Goal: Task Accomplishment & Management: Complete application form

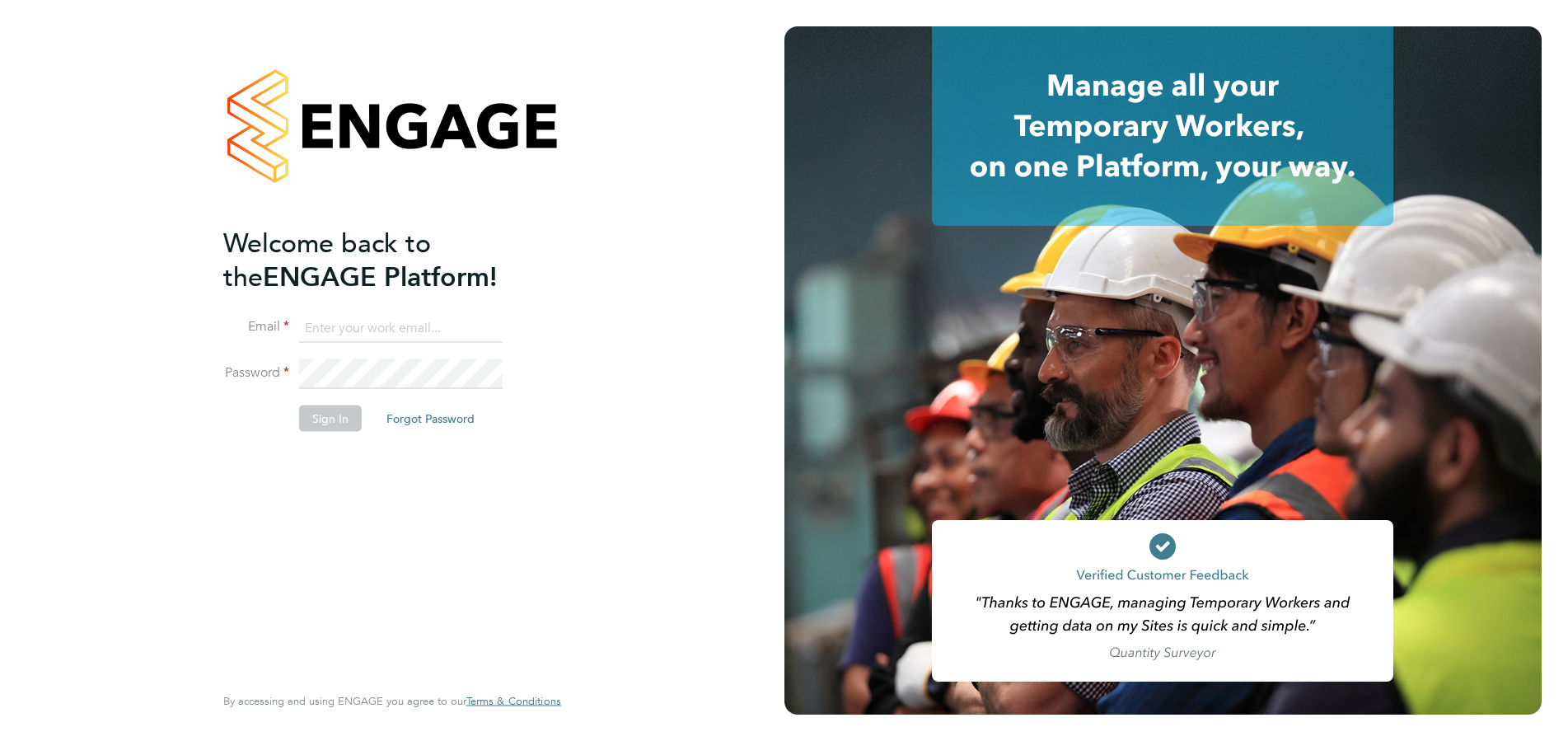
click at [391, 344] on li "Email" at bounding box center [384, 336] width 321 height 46
click at [388, 334] on input at bounding box center [400, 328] width 204 height 30
type input "[PERSON_NAME][EMAIL_ADDRESS][DOMAIN_NAME]"
click at [339, 426] on button "Sign In" at bounding box center [330, 419] width 63 height 27
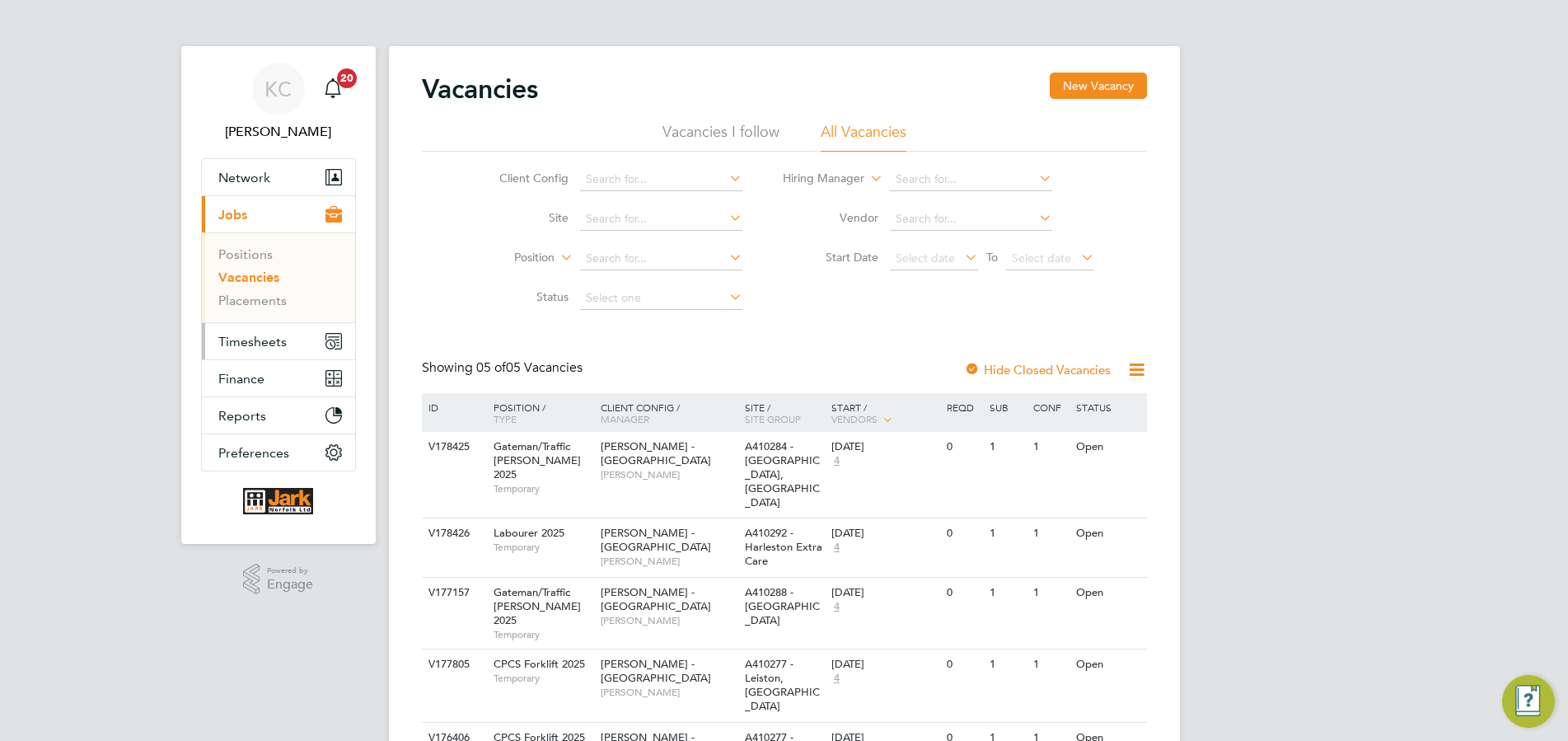
click at [257, 343] on span "Timesheets" at bounding box center [253, 341] width 69 height 15
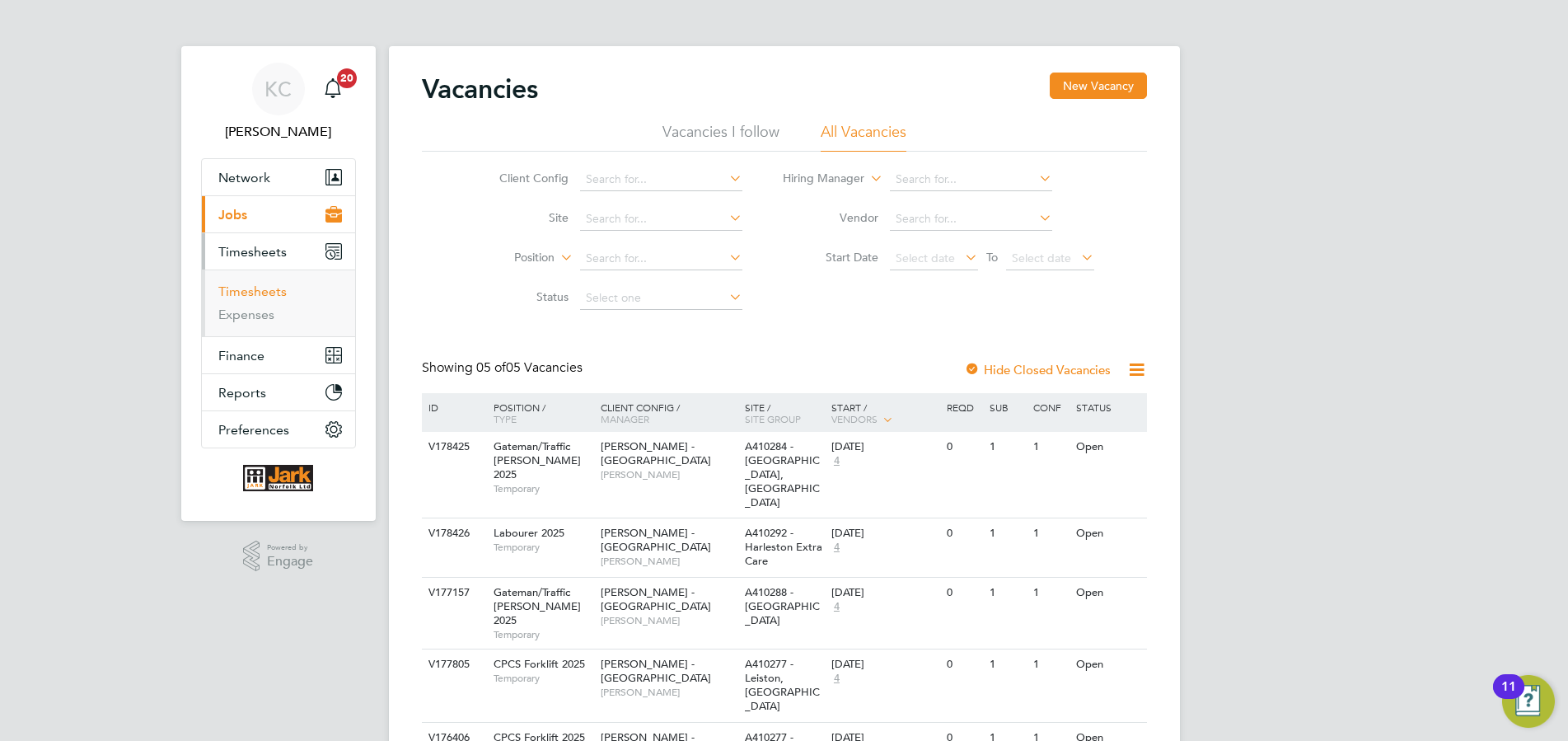
click at [259, 291] on link "Timesheets" at bounding box center [253, 291] width 69 height 15
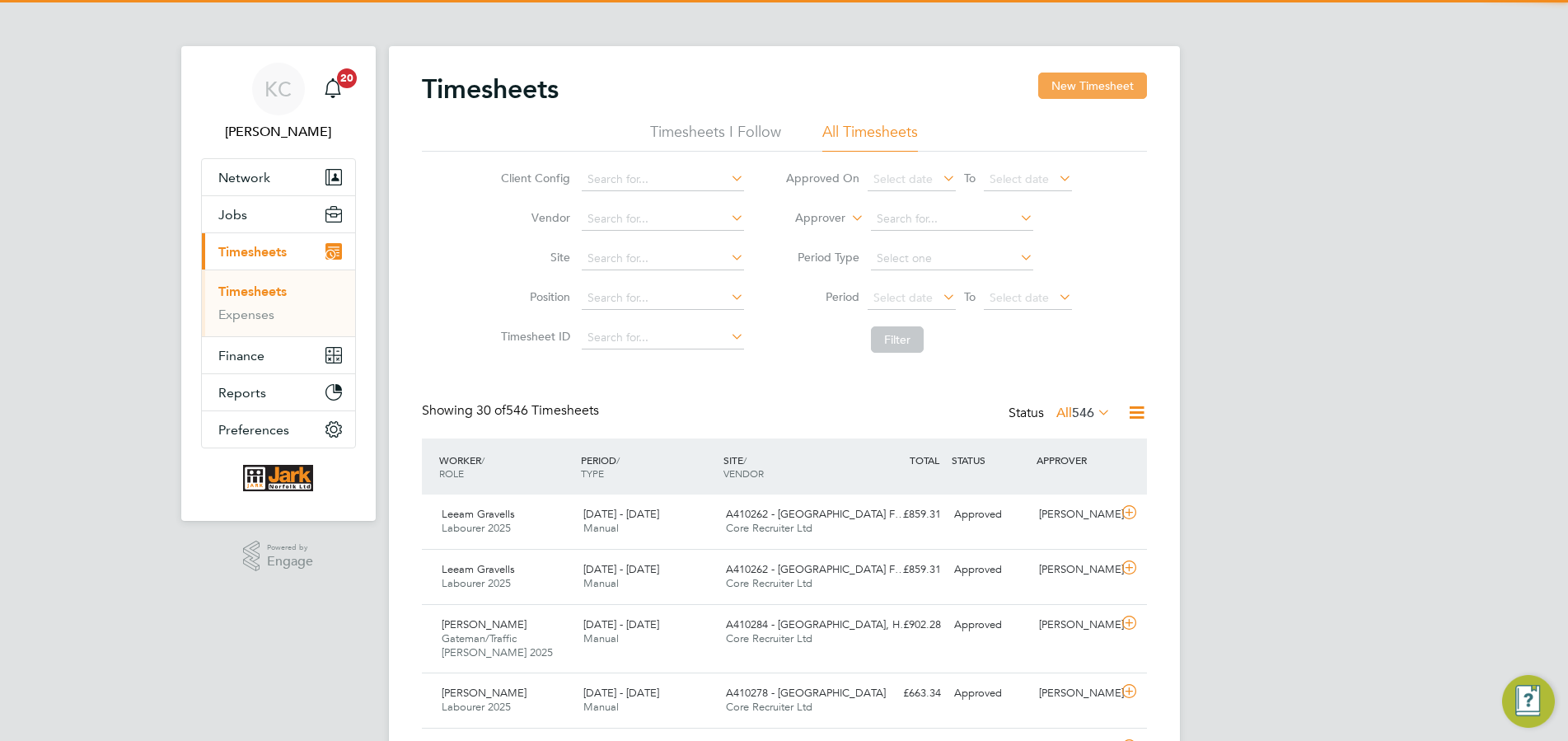
click at [1091, 90] on button "New Timesheet" at bounding box center [1092, 85] width 109 height 27
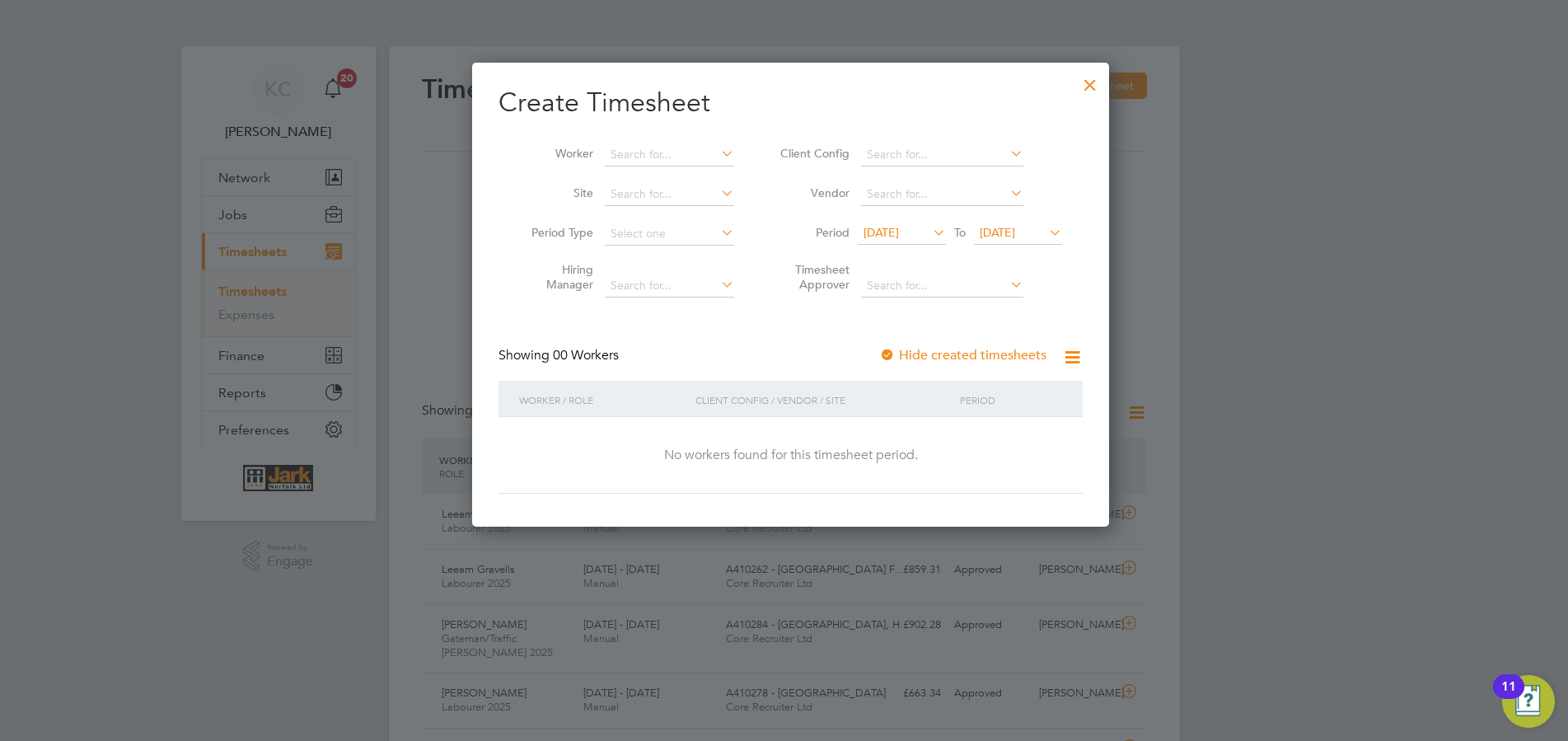
click at [1003, 230] on span "[DATE]" at bounding box center [997, 232] width 35 height 15
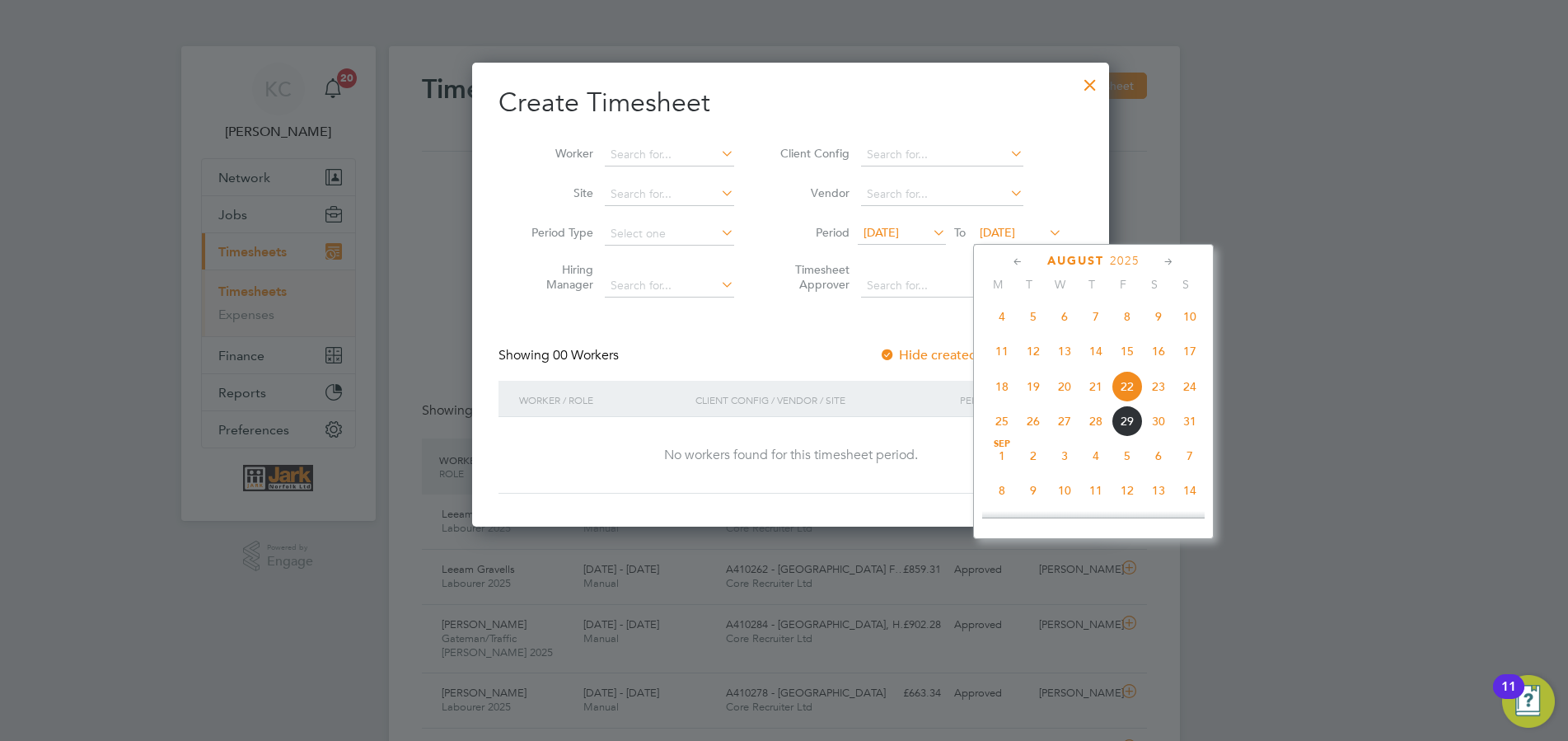
click at [1181, 430] on span "31" at bounding box center [1190, 421] width 31 height 31
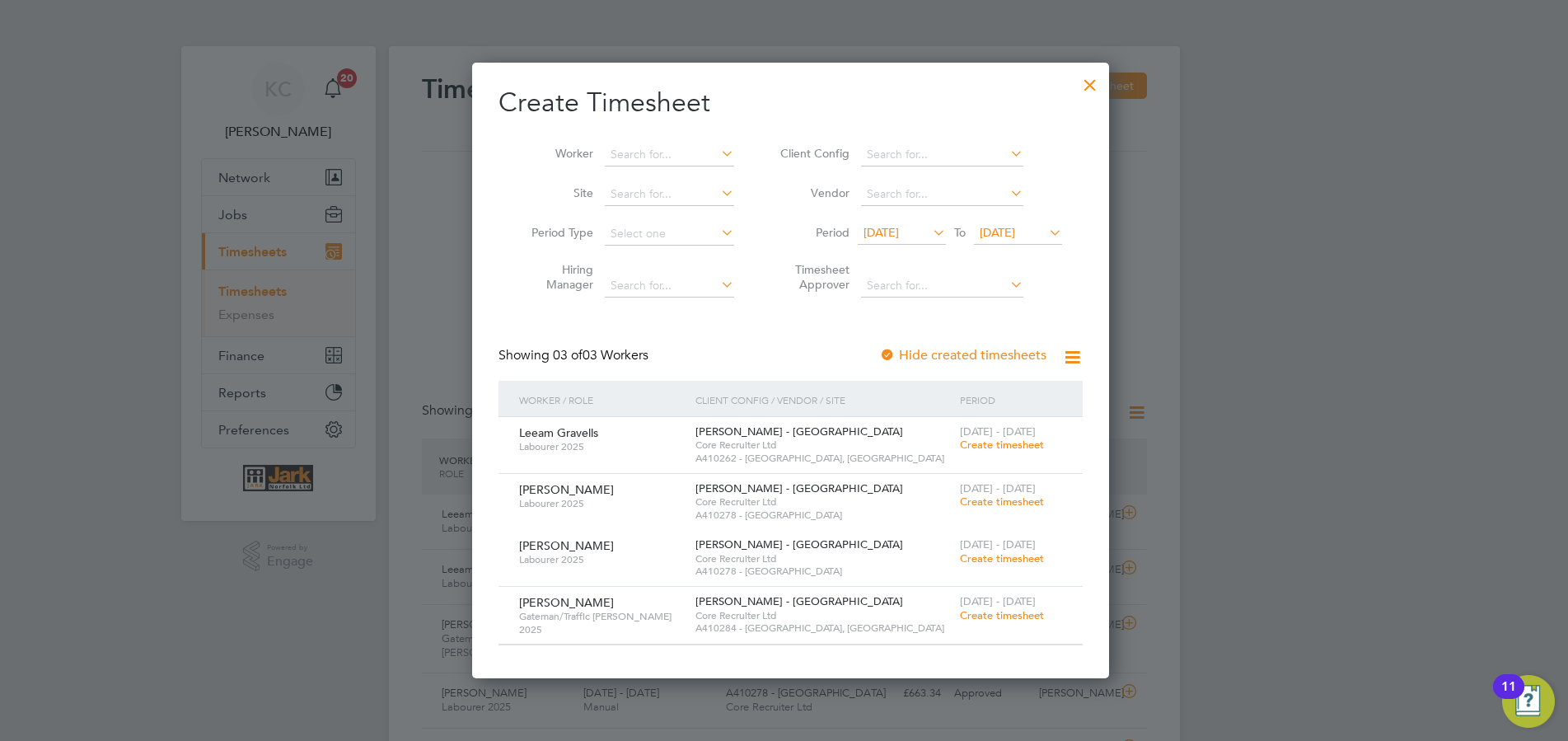
click at [1002, 613] on span "Create timesheet" at bounding box center [1002, 615] width 84 height 14
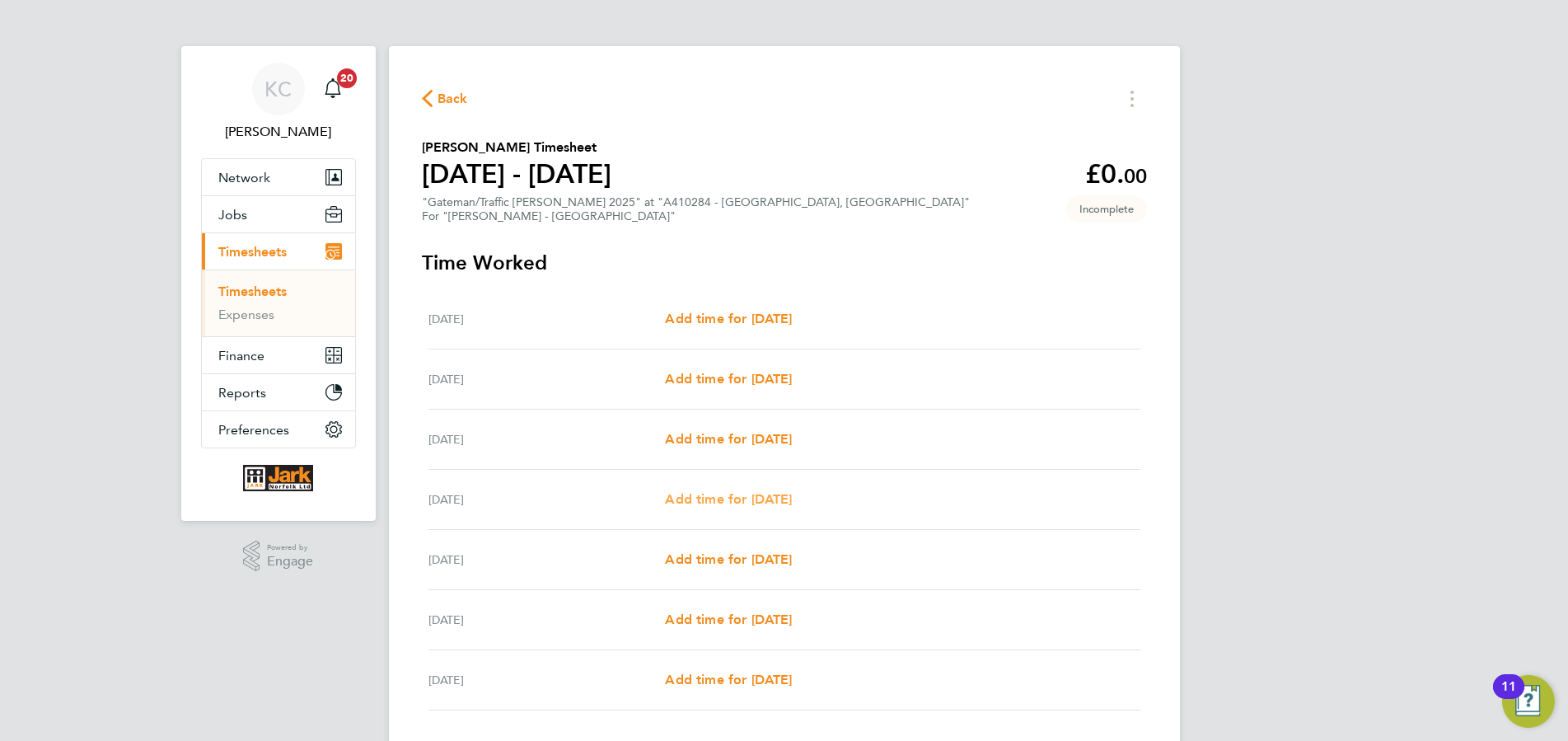
click at [701, 499] on span "Add time for [DATE]" at bounding box center [729, 499] width 127 height 15
select select "30"
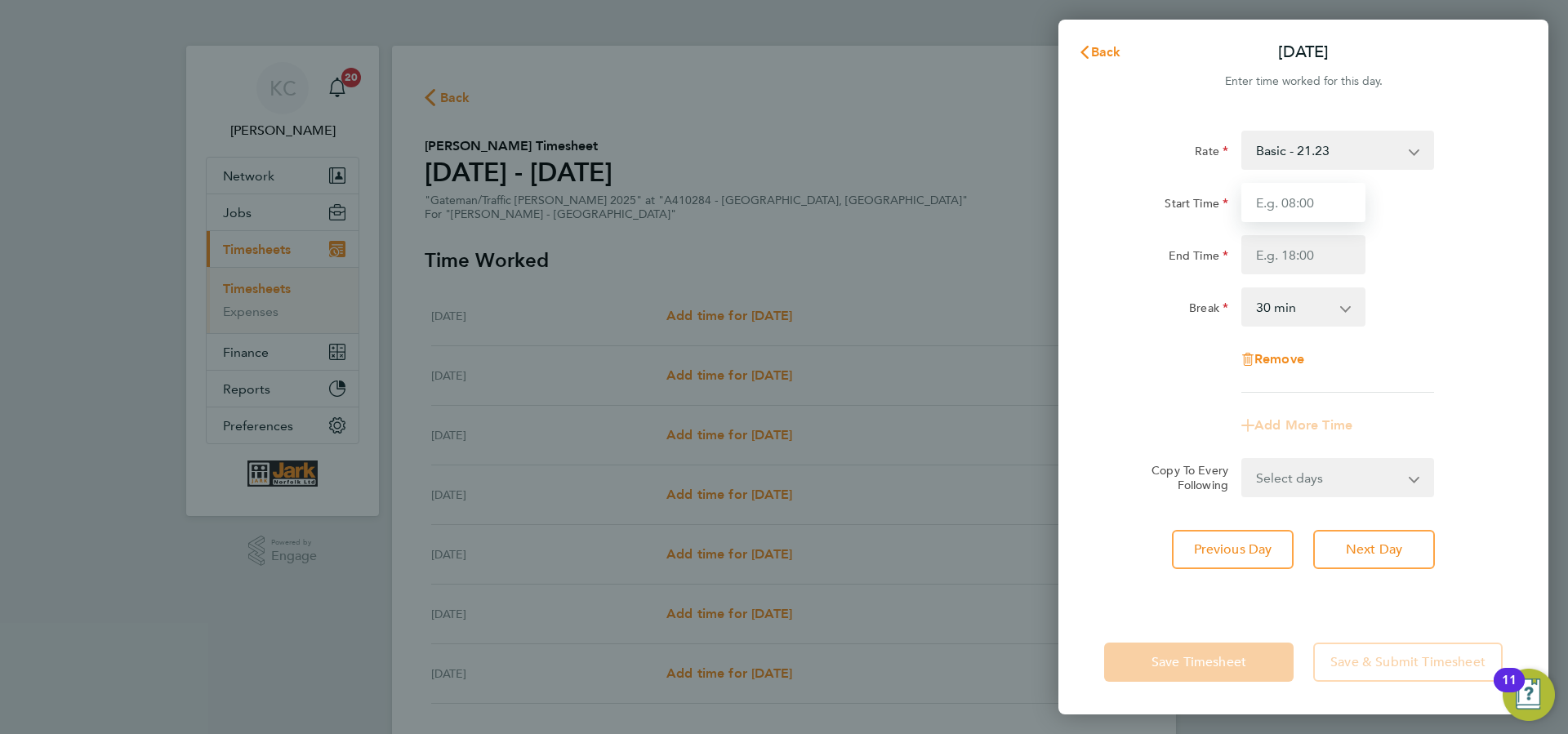
click at [1326, 188] on input "Start Time" at bounding box center [1304, 203] width 124 height 39
type input "7.300"
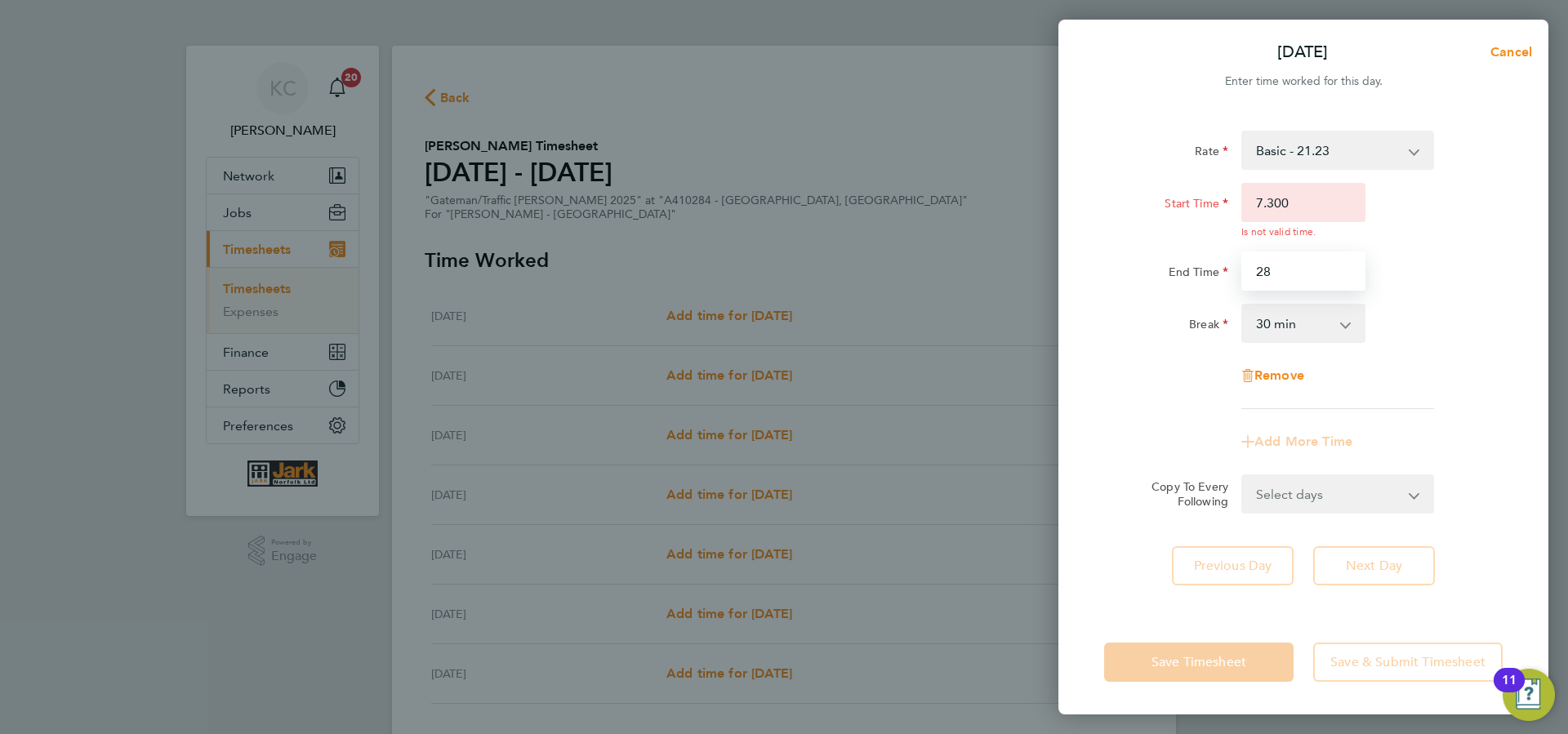
type input "2"
type input "17.0"
type input "07:00"
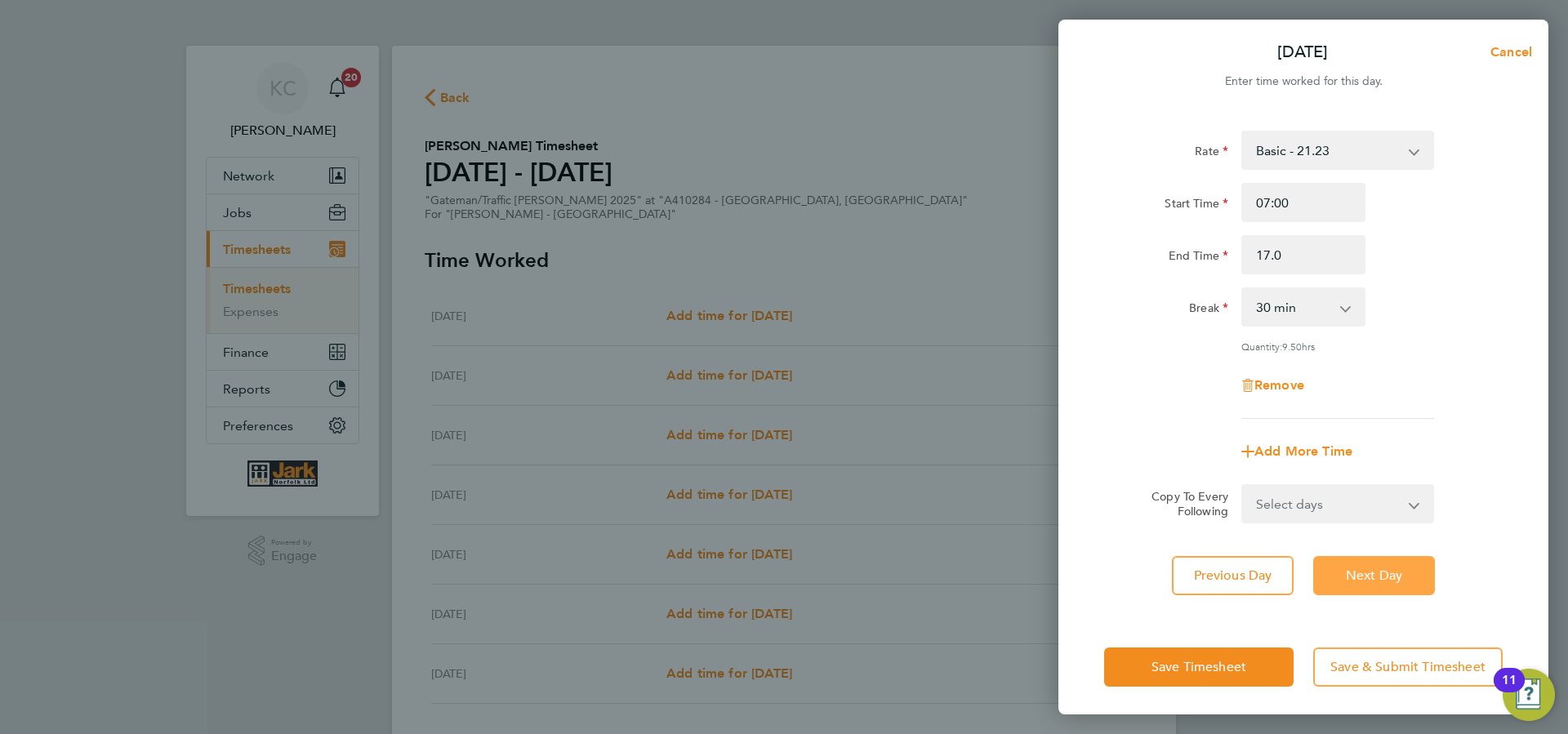
click at [1396, 582] on button "Next Day" at bounding box center [1374, 576] width 122 height 39
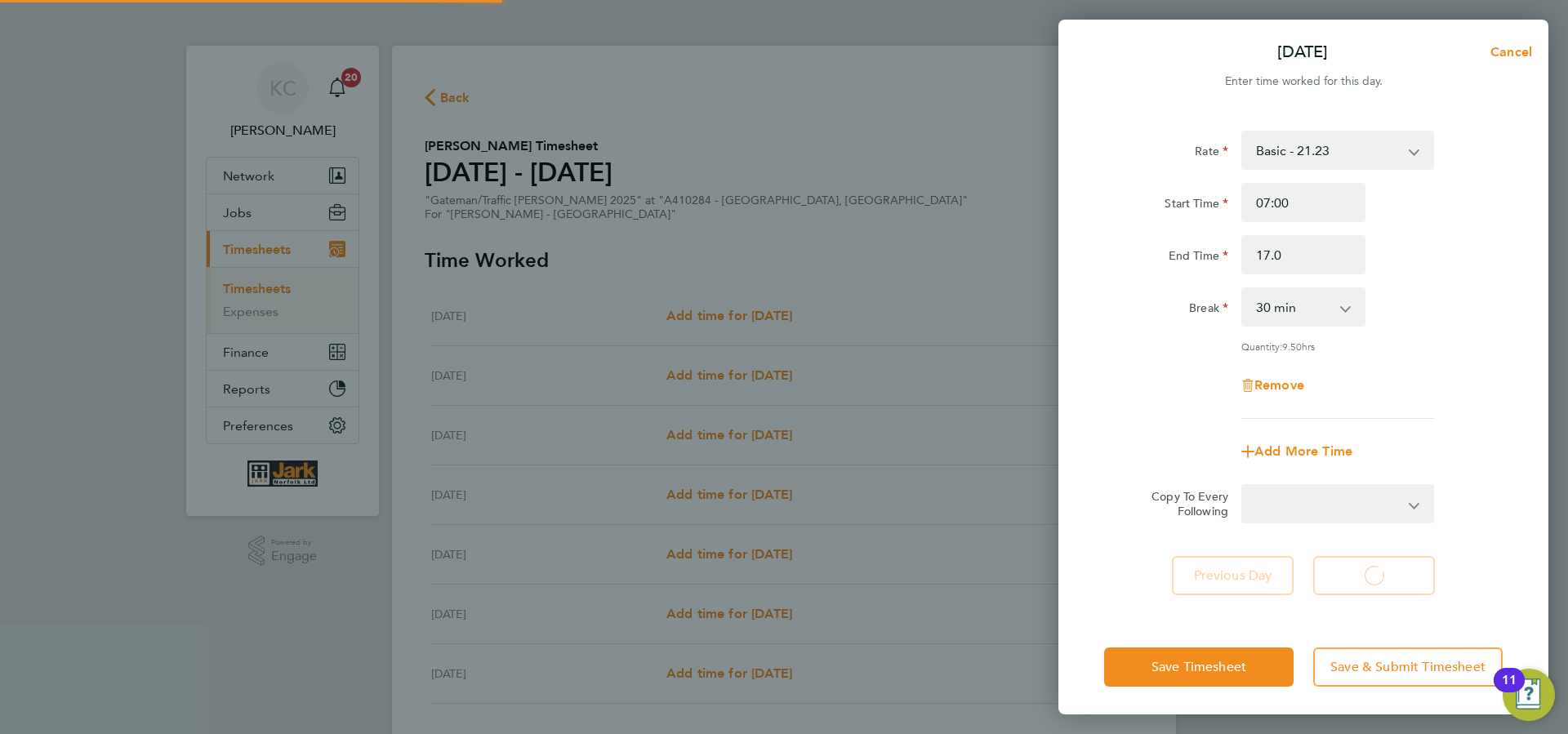
select select "30"
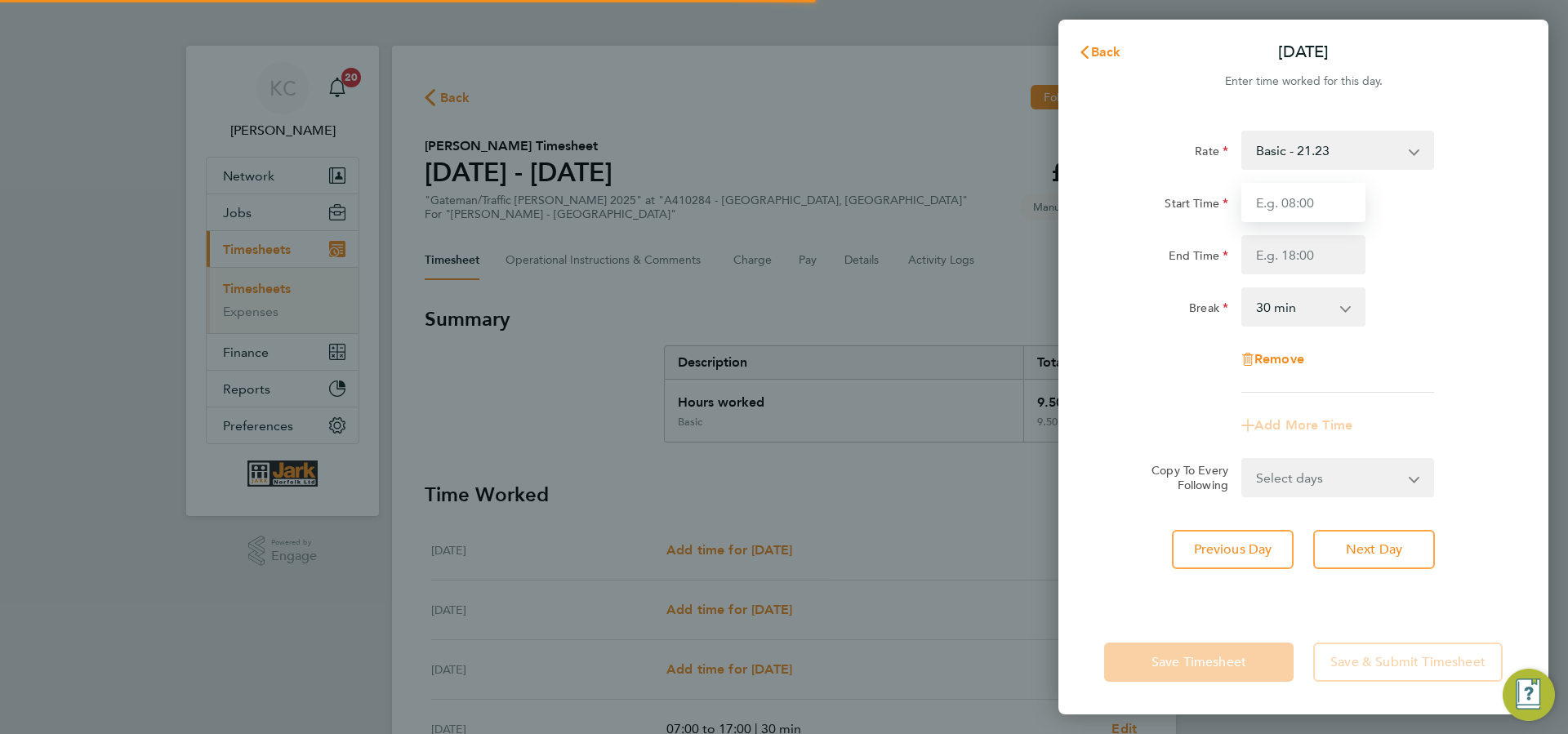
click at [1281, 206] on input "Start Time" at bounding box center [1304, 203] width 124 height 39
type input "7.0"
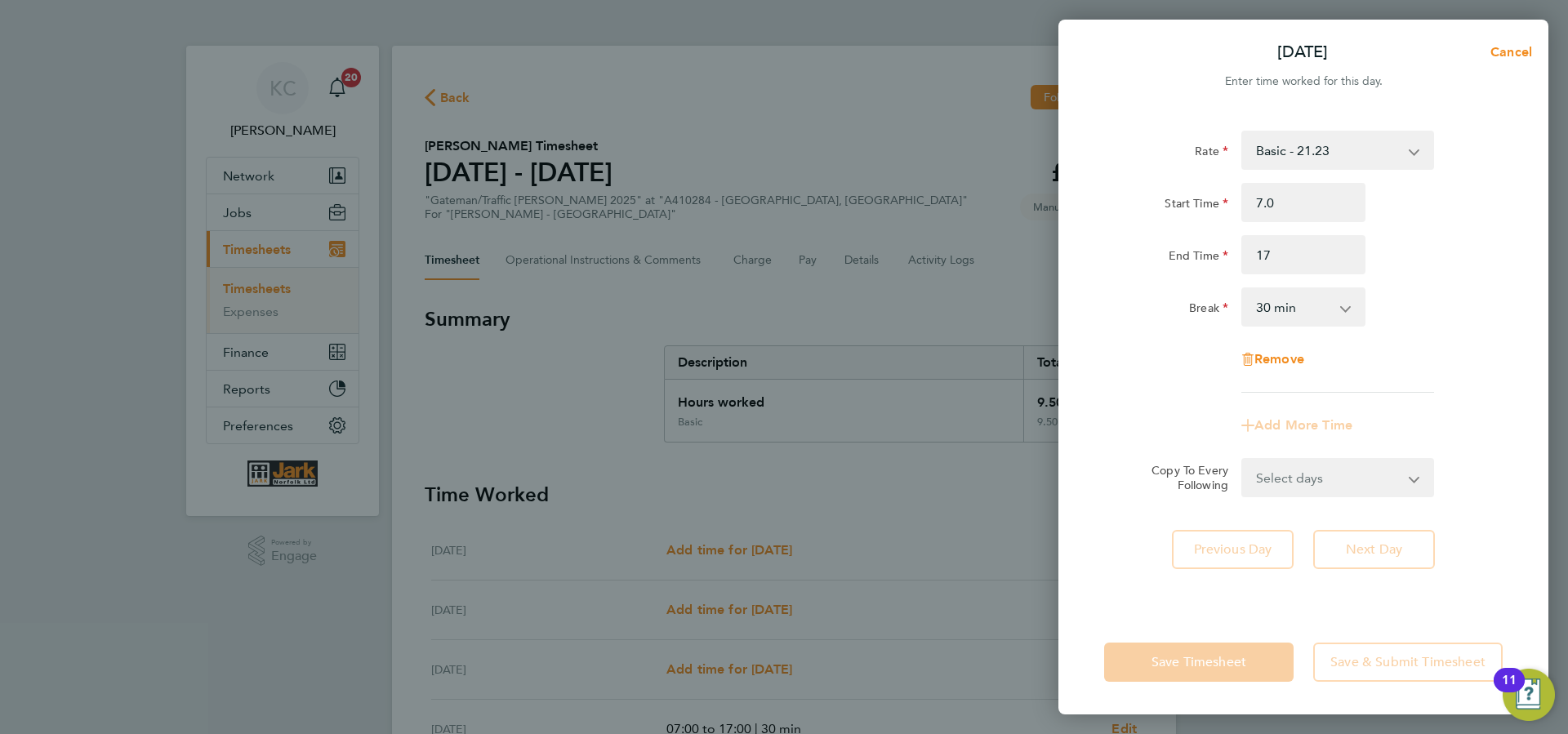
type input "17:00"
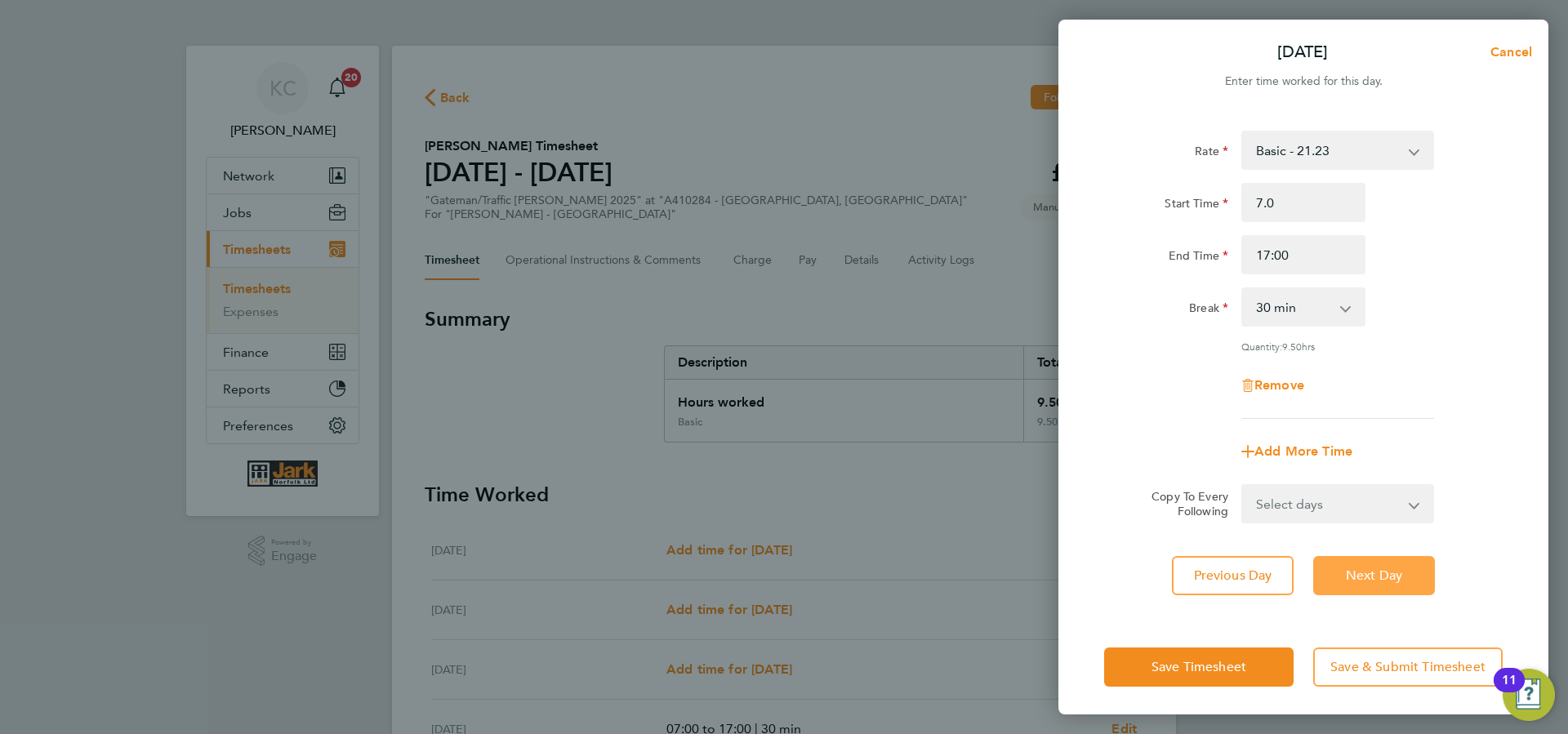
drag, startPoint x: 1343, startPoint y: 567, endPoint x: 1334, endPoint y: 324, distance: 243.2
click at [1341, 565] on button "Next Day" at bounding box center [1374, 576] width 122 height 39
select select "30"
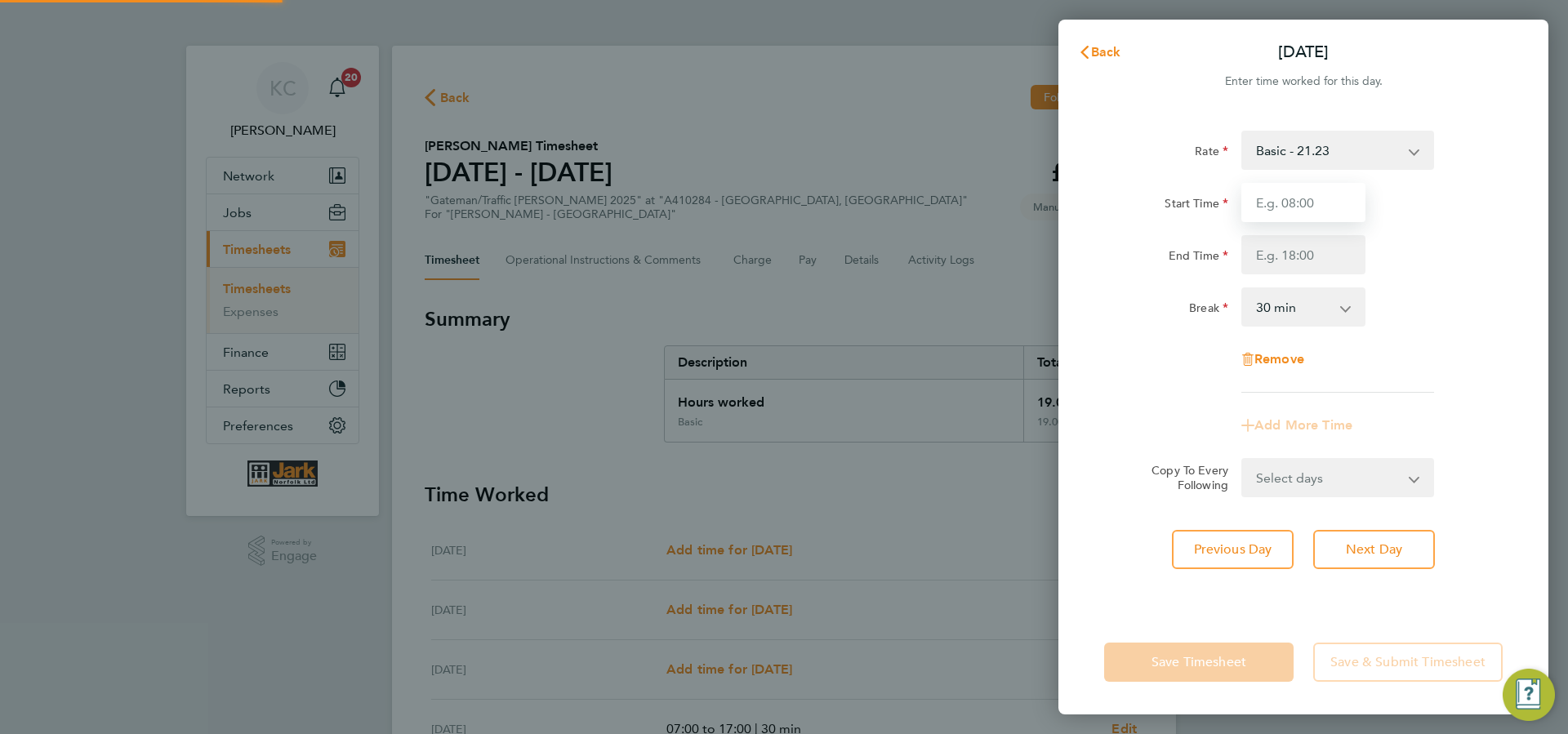
click at [1319, 207] on input "Start Time" at bounding box center [1304, 203] width 124 height 39
type input "07:00"
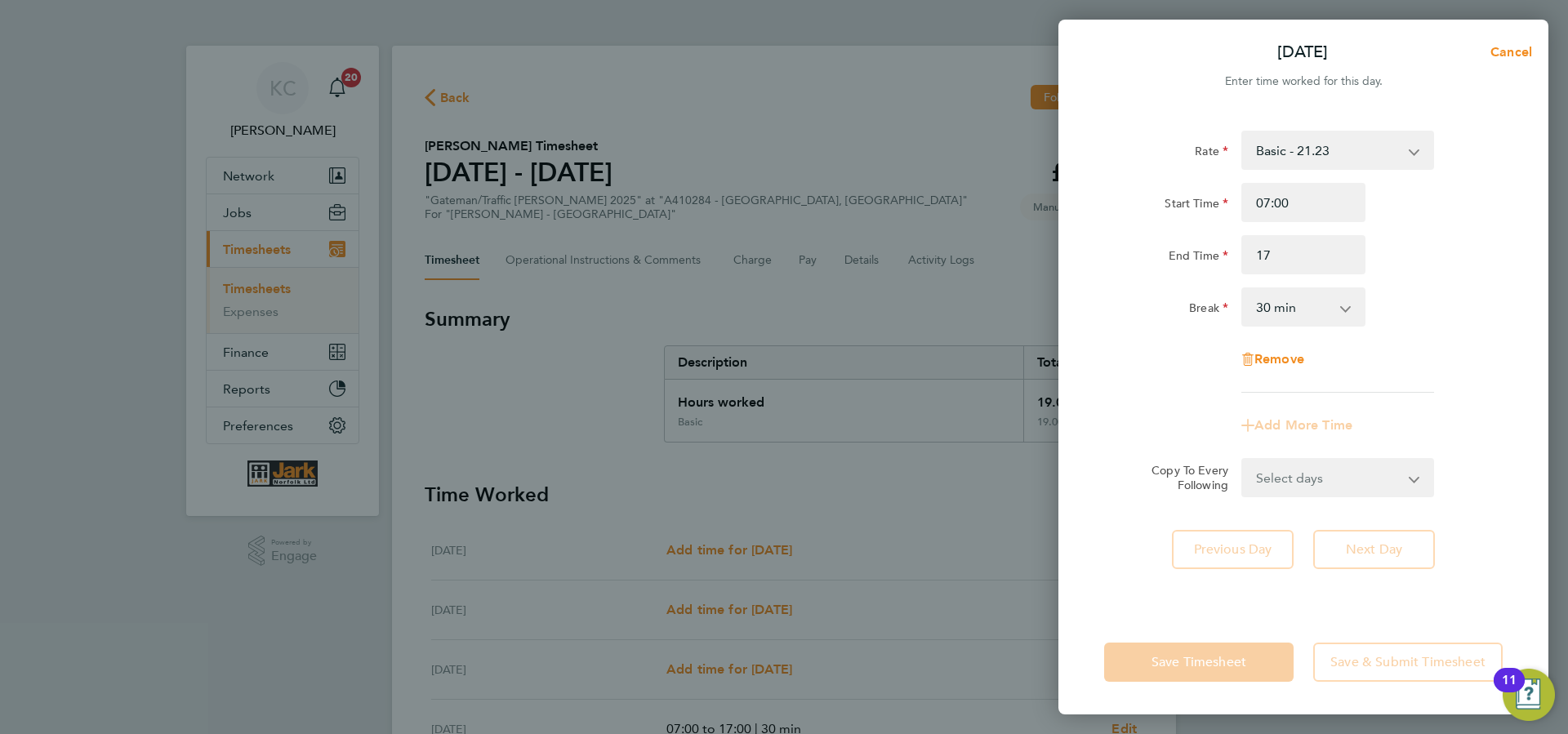
type input "17:00"
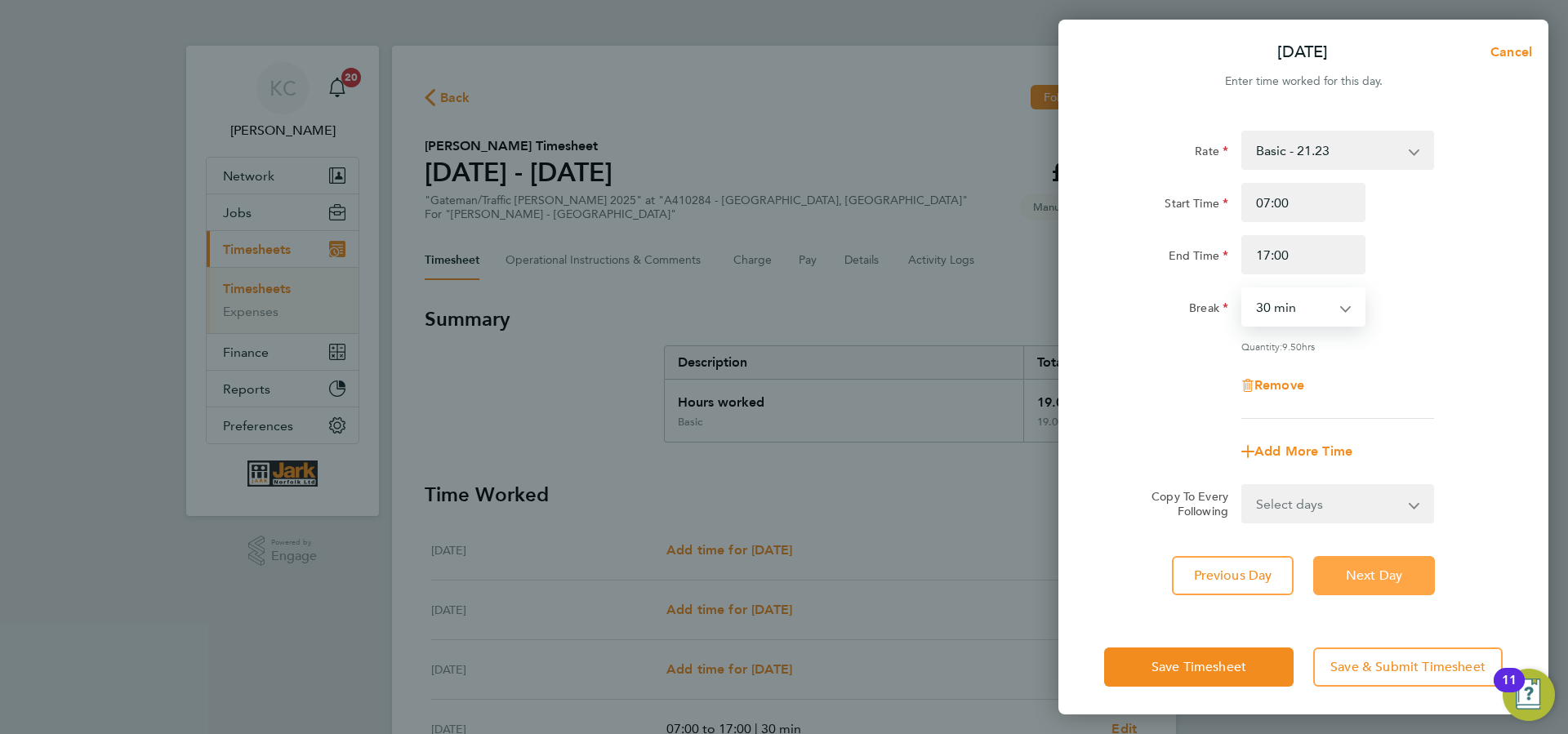
click at [1333, 582] on button "Next Day" at bounding box center [1374, 576] width 122 height 39
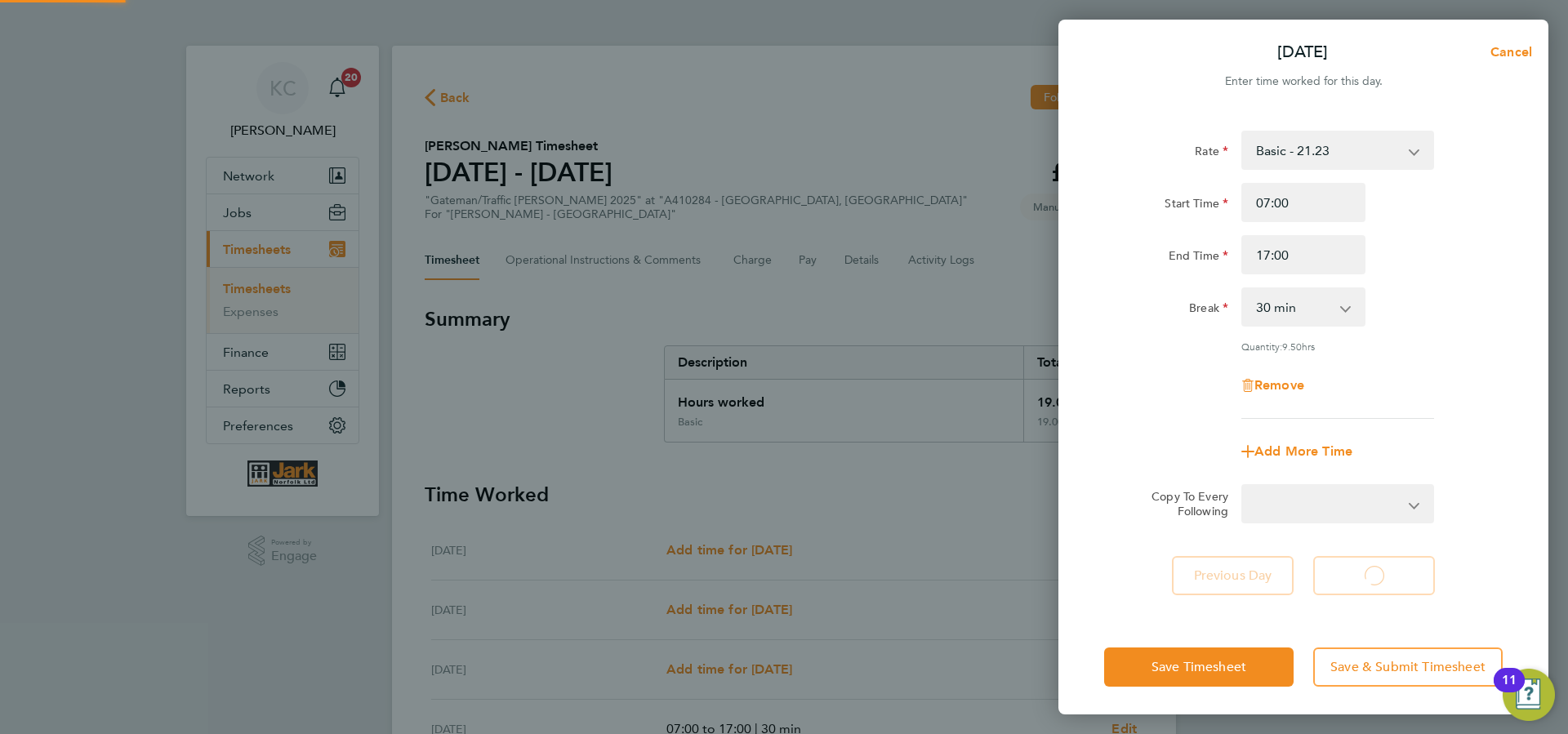
select select "30"
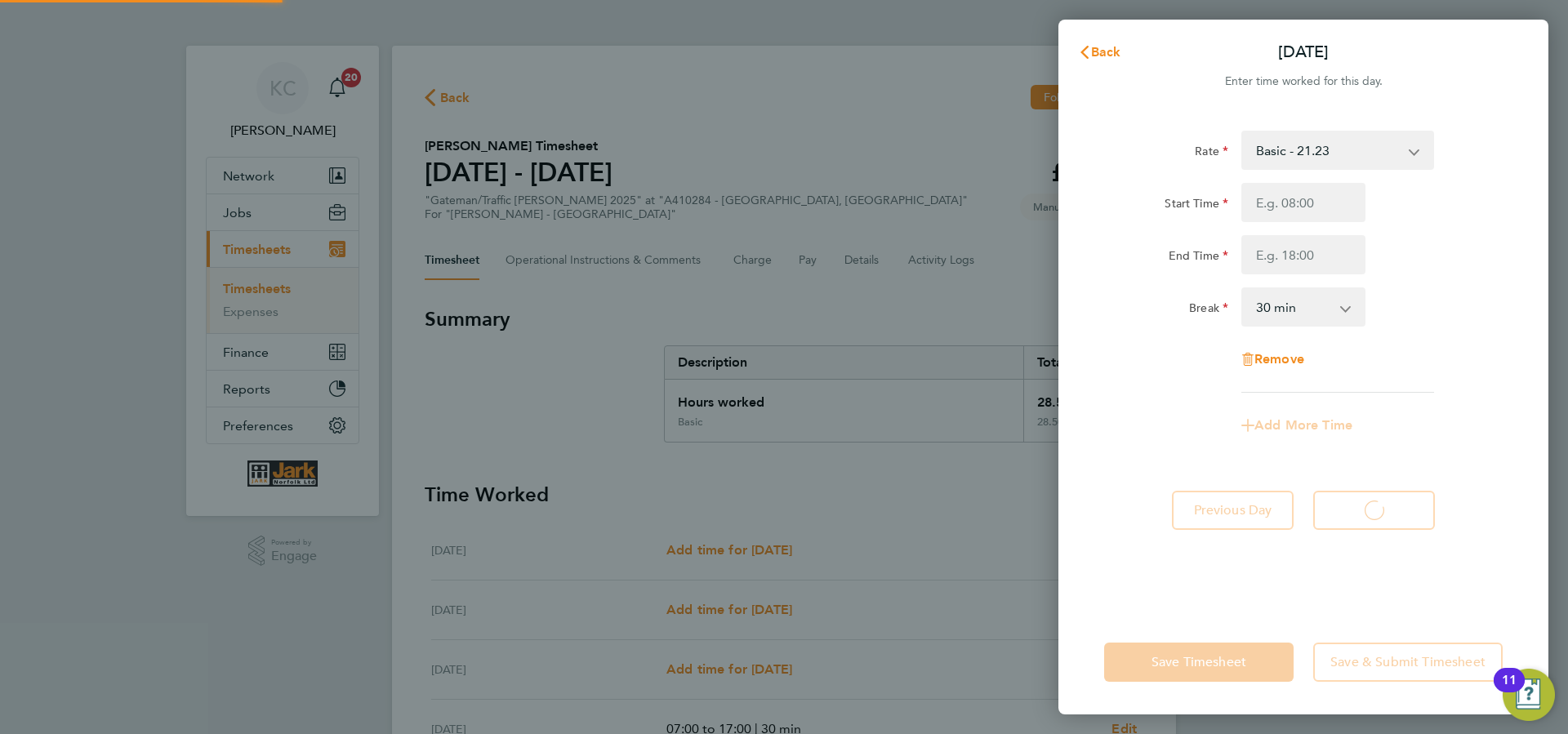
select select "30"
click at [1305, 190] on input "Start Time" at bounding box center [1304, 203] width 124 height 39
type input "87"
type input "17:00"
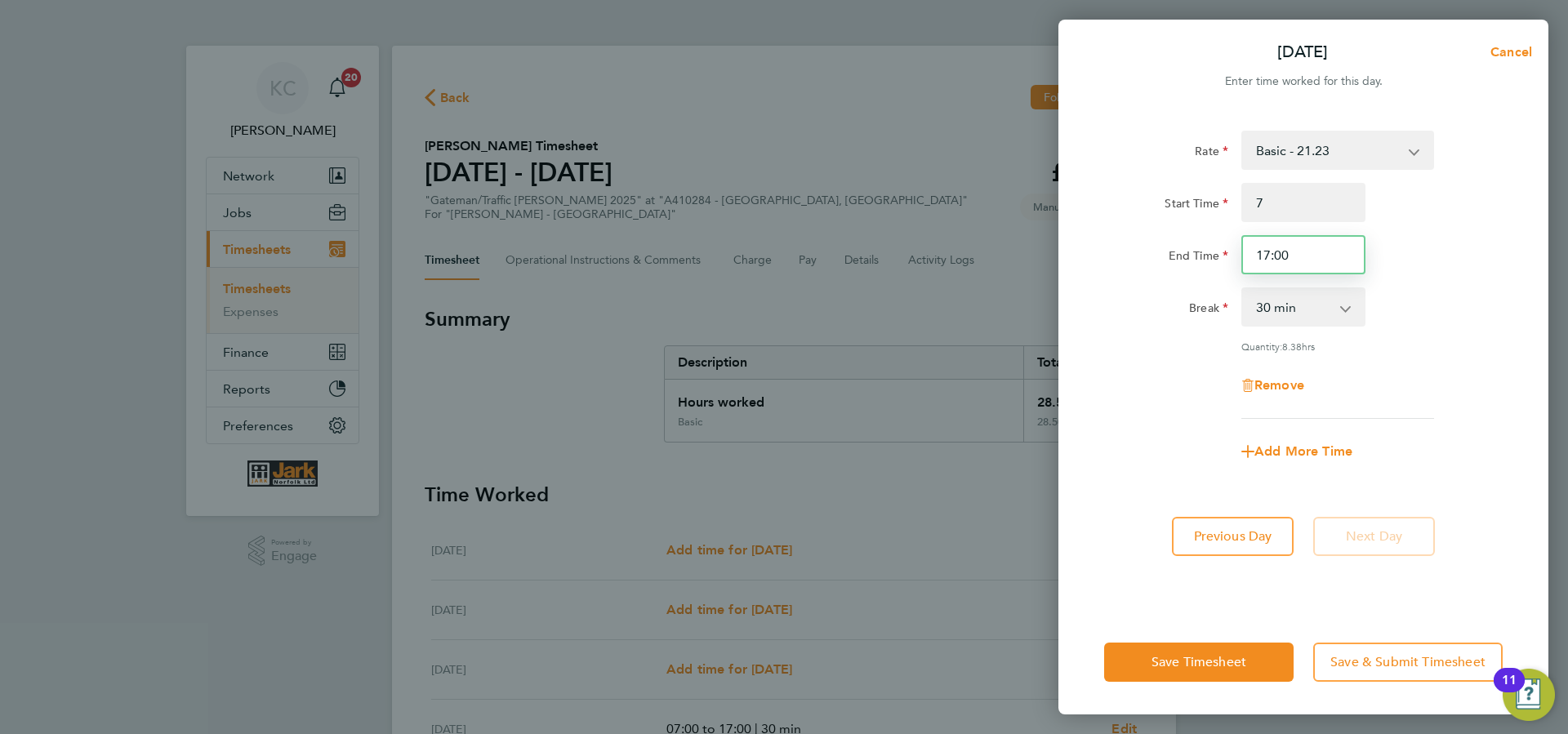
type input "07:00"
click at [1422, 654] on span "Save & Submit Timesheet" at bounding box center [1408, 662] width 155 height 16
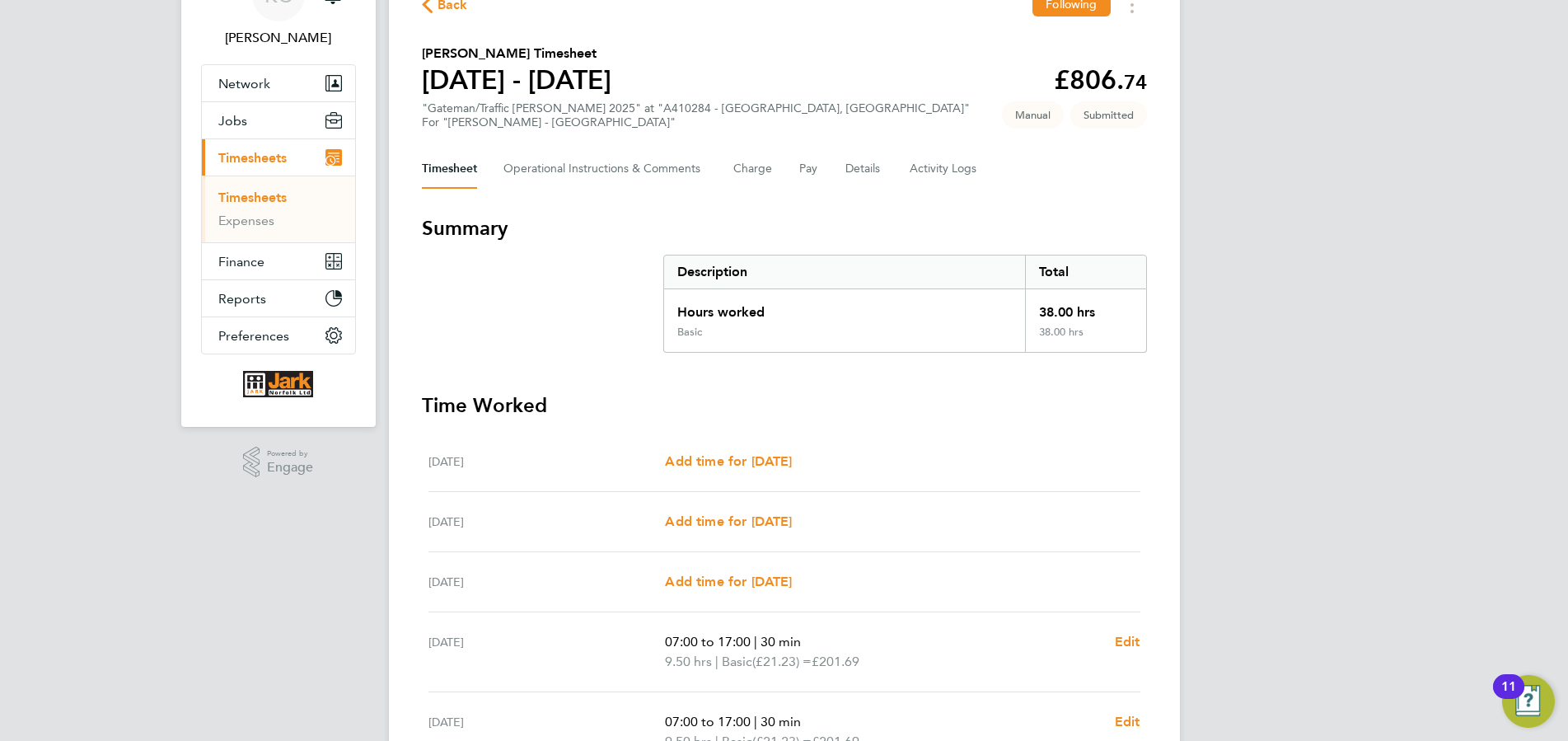
click at [268, 199] on link "Timesheets" at bounding box center [253, 198] width 69 height 15
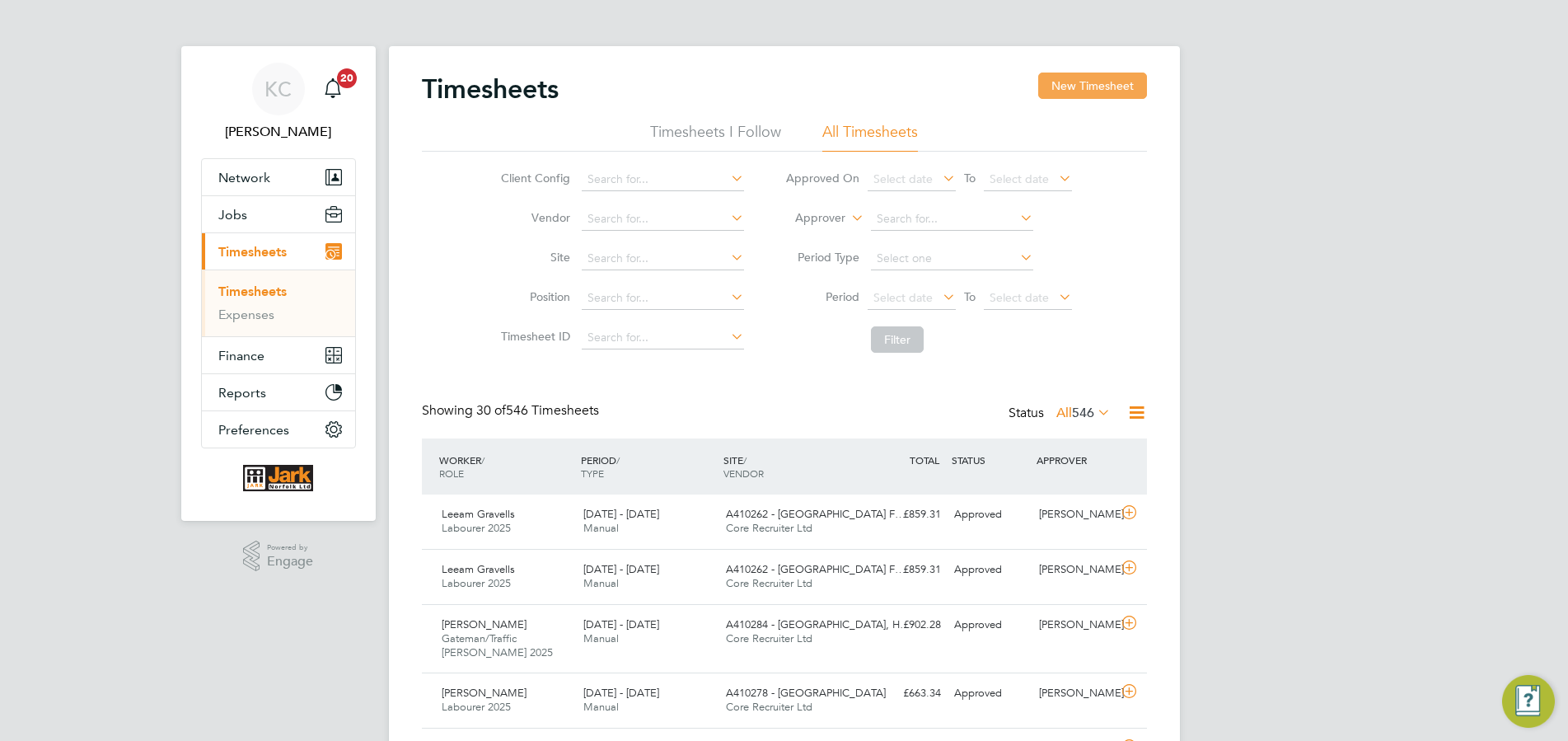
click at [1110, 89] on button "New Timesheet" at bounding box center [1092, 85] width 109 height 27
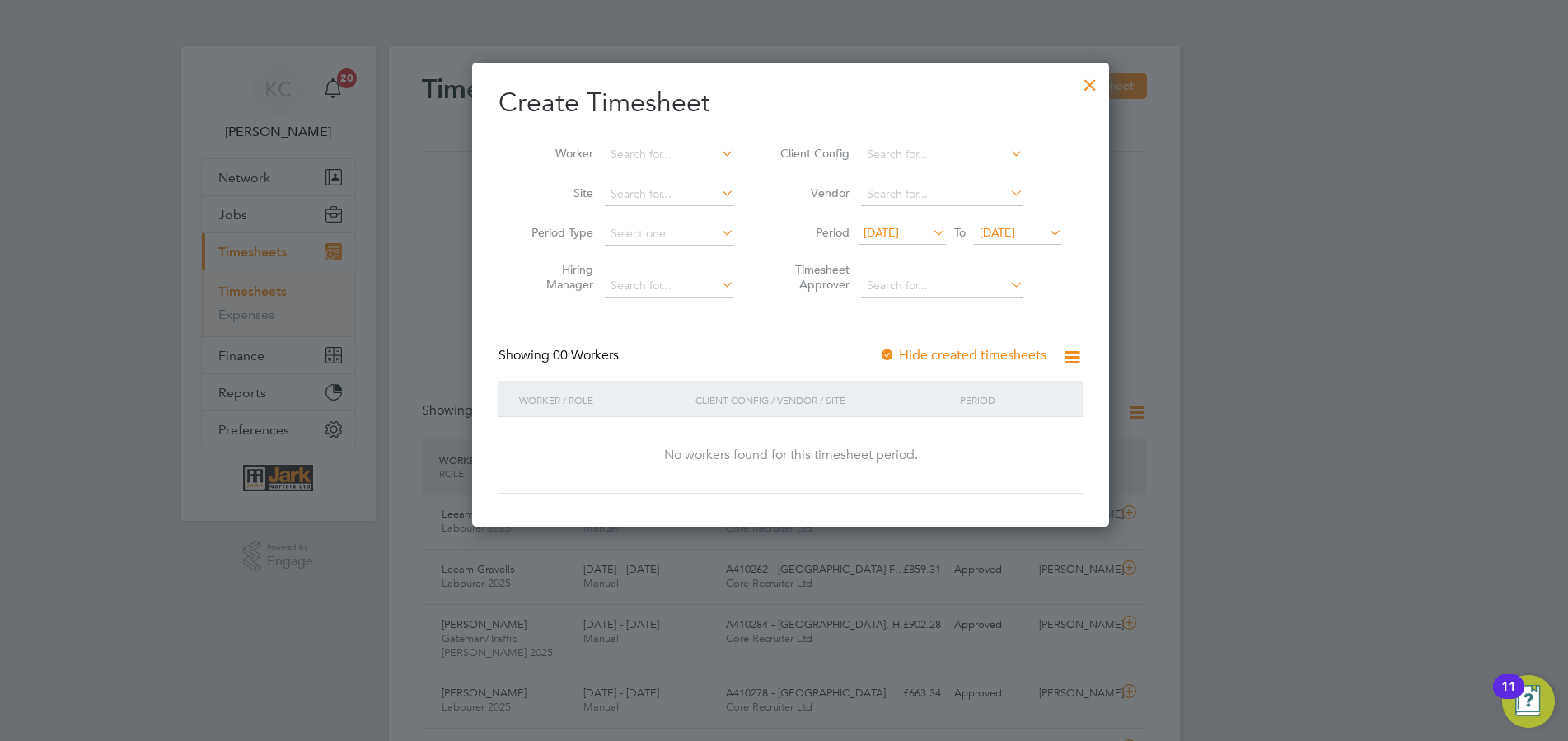
click at [1016, 233] on span "[DATE]" at bounding box center [997, 232] width 35 height 15
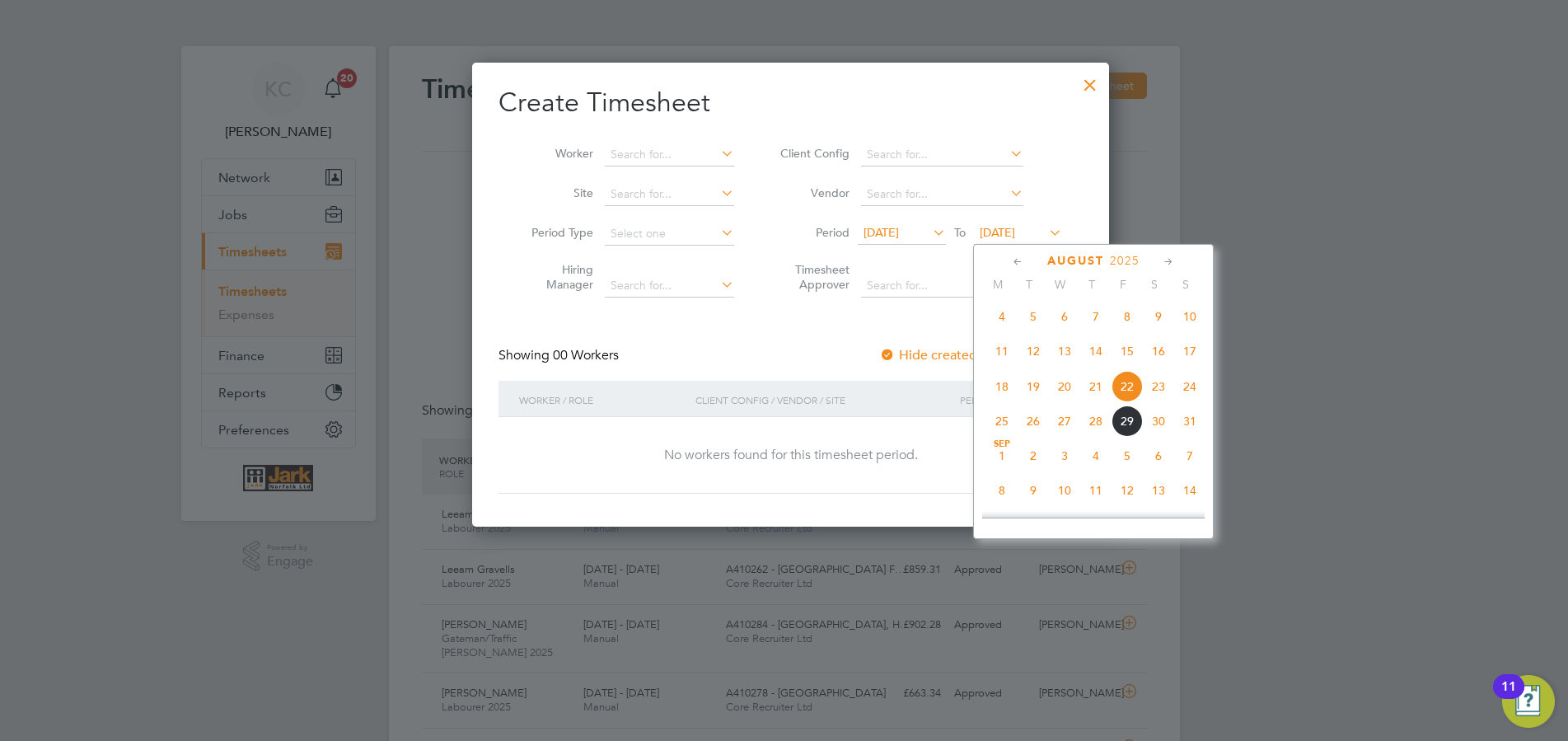
click at [1195, 426] on span "31" at bounding box center [1190, 421] width 31 height 31
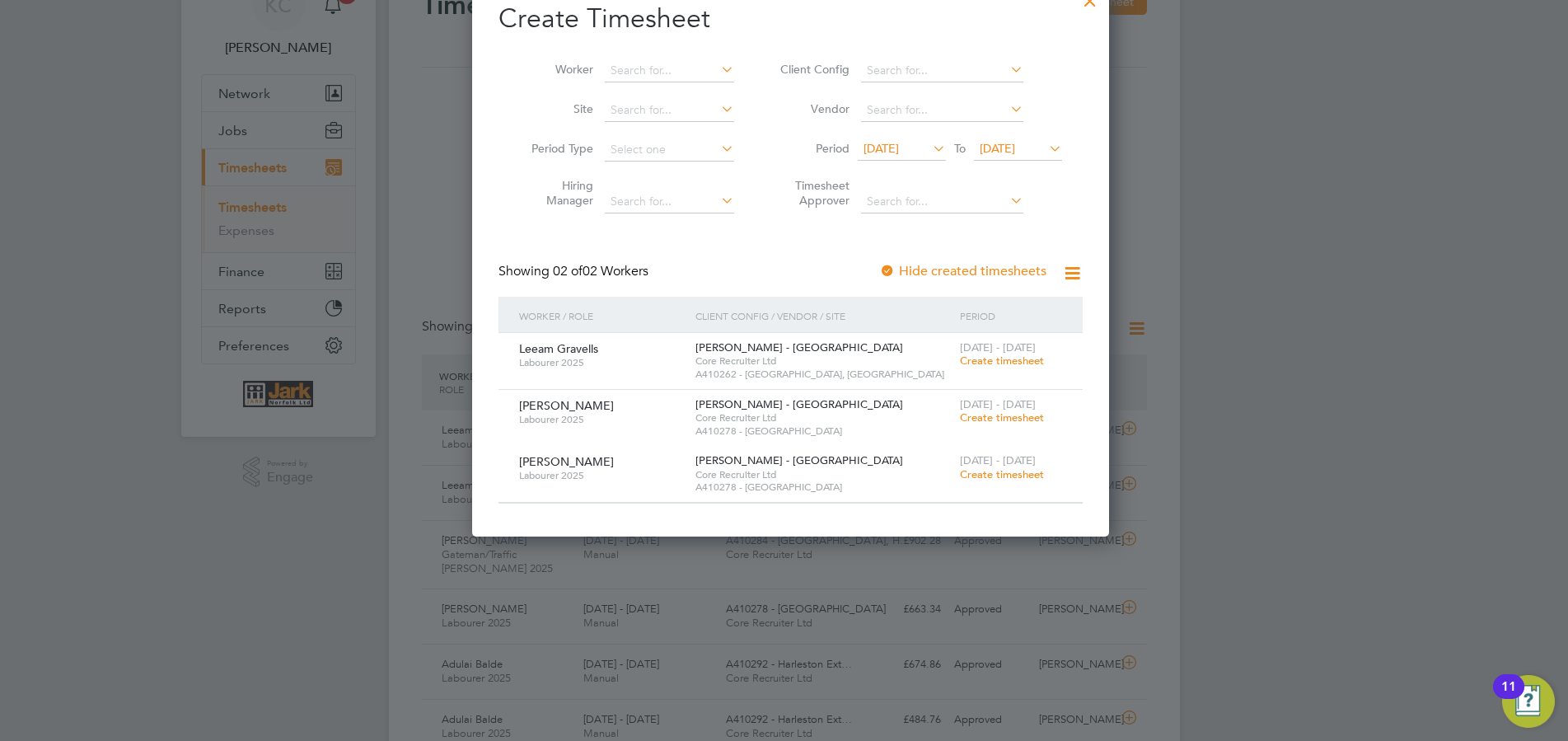
click at [975, 417] on span "Create timesheet" at bounding box center [1002, 418] width 84 height 14
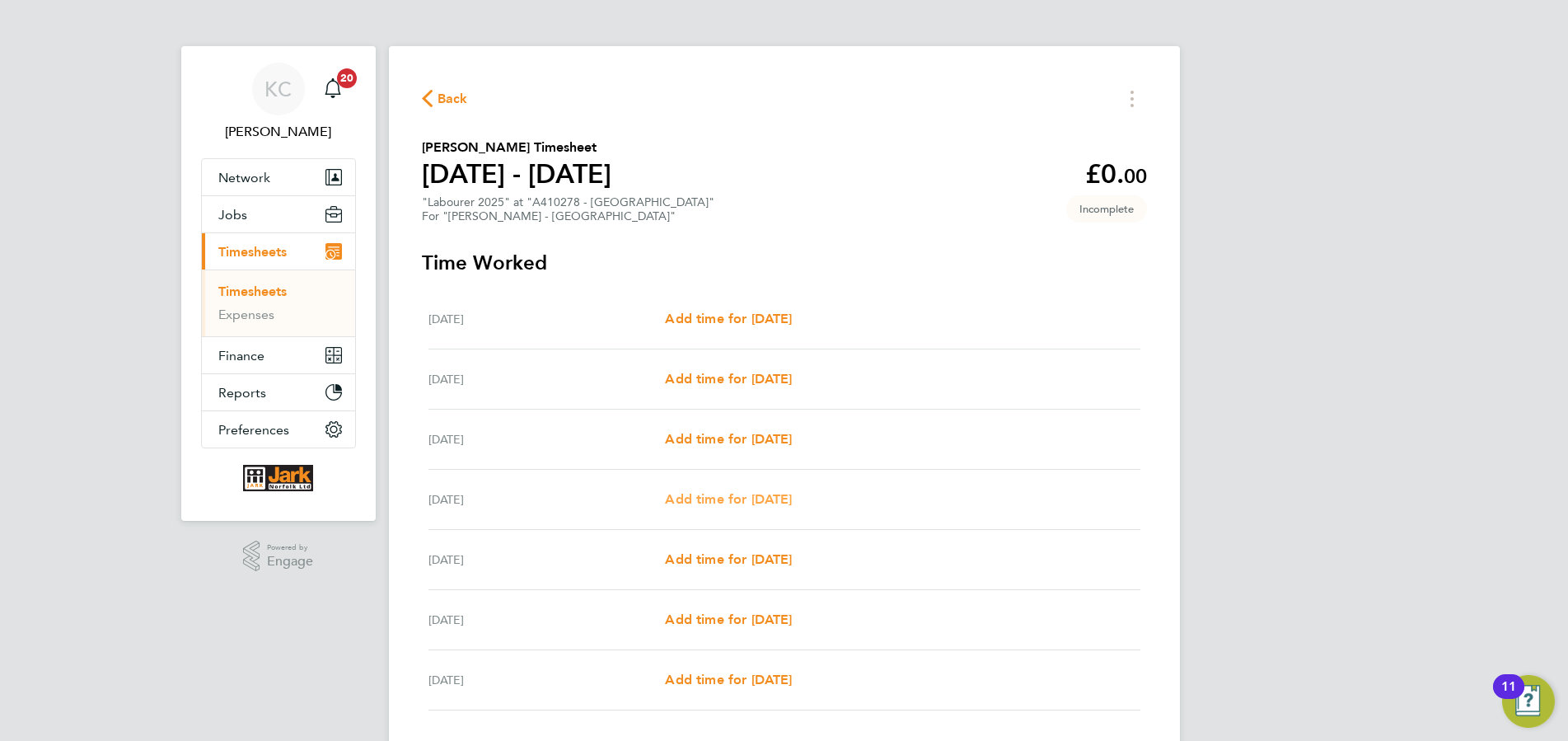
click at [730, 499] on span "Add time for [DATE]" at bounding box center [729, 499] width 127 height 15
select select "60"
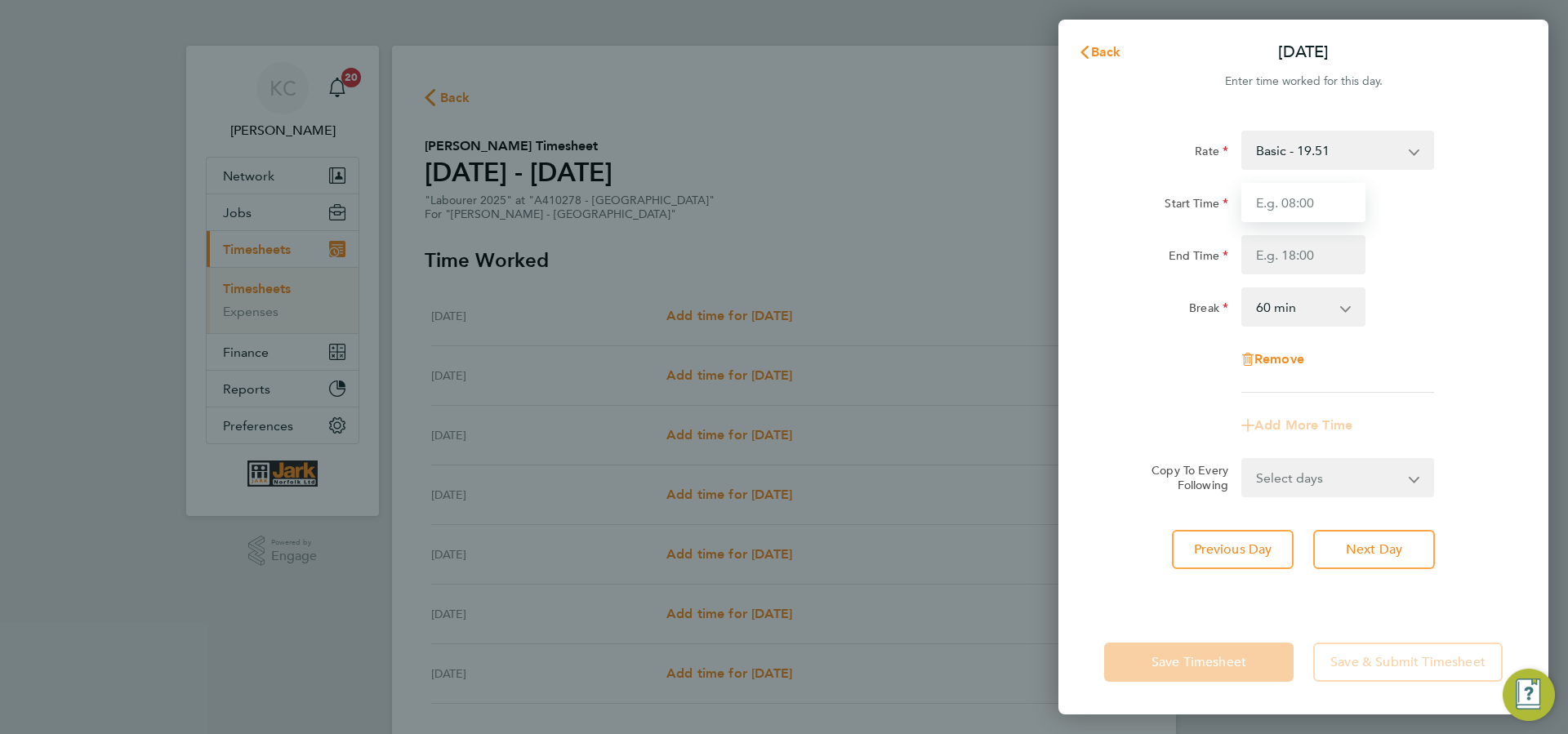
click at [1288, 195] on input "Start Time" at bounding box center [1304, 203] width 124 height 39
type input "07:30"
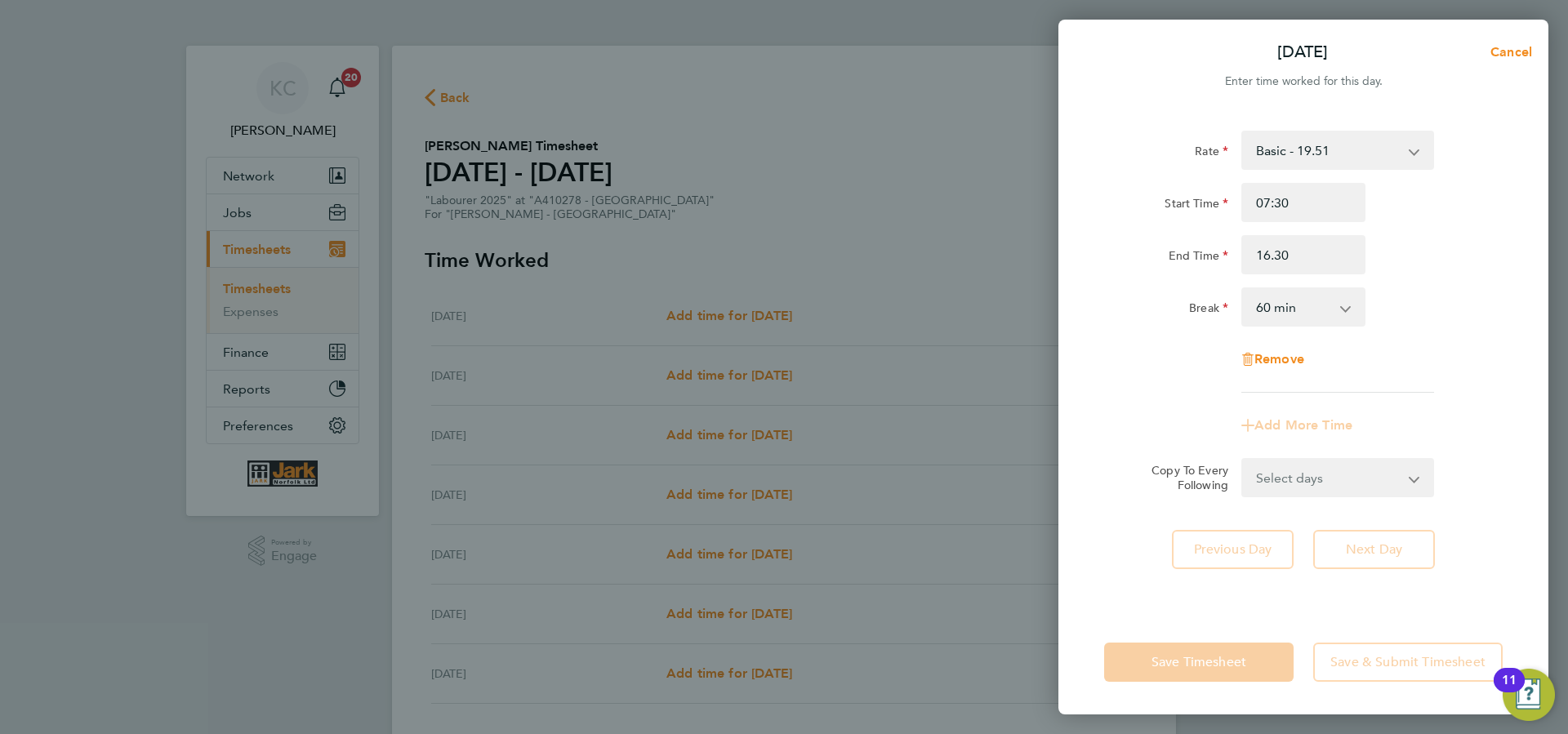
type input "16:30"
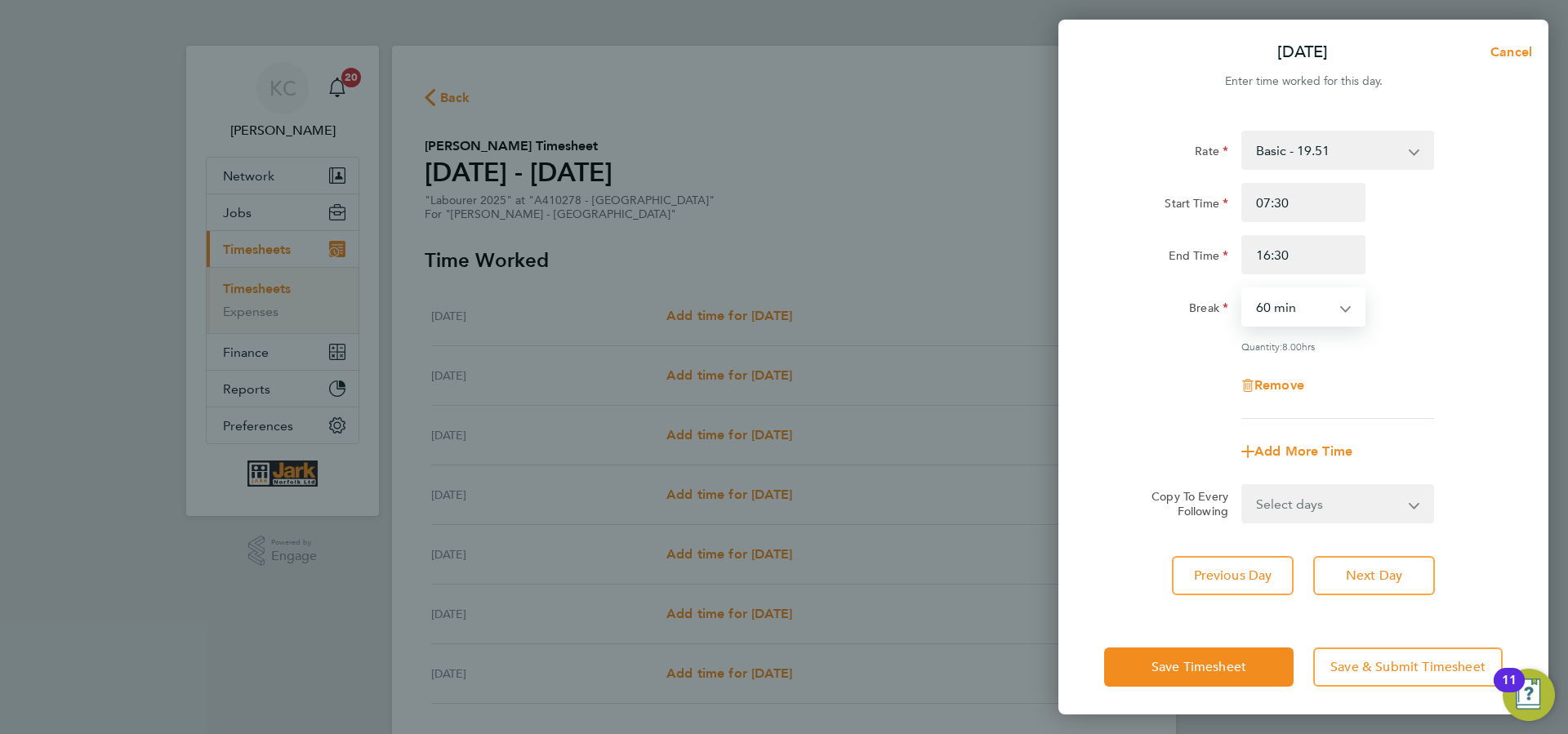
click at [1243, 289] on select "0 min 15 min 30 min 45 min 60 min 75 min 90 min" at bounding box center [1294, 307] width 101 height 36
select select "30"
click option "30 min" at bounding box center [0, 0] width 0 height 0
click at [1389, 568] on span "Next Day" at bounding box center [1374, 576] width 56 height 16
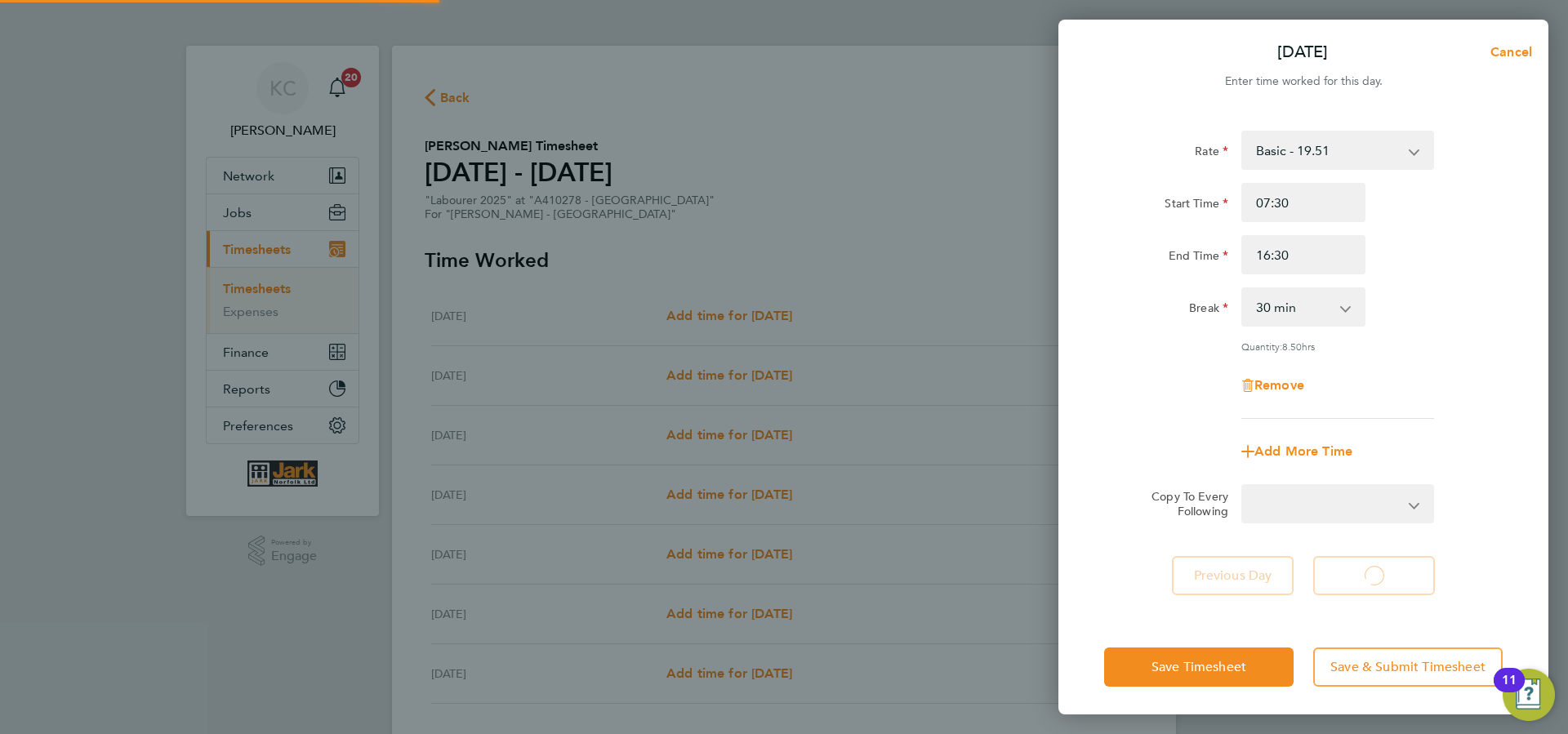
select select "60"
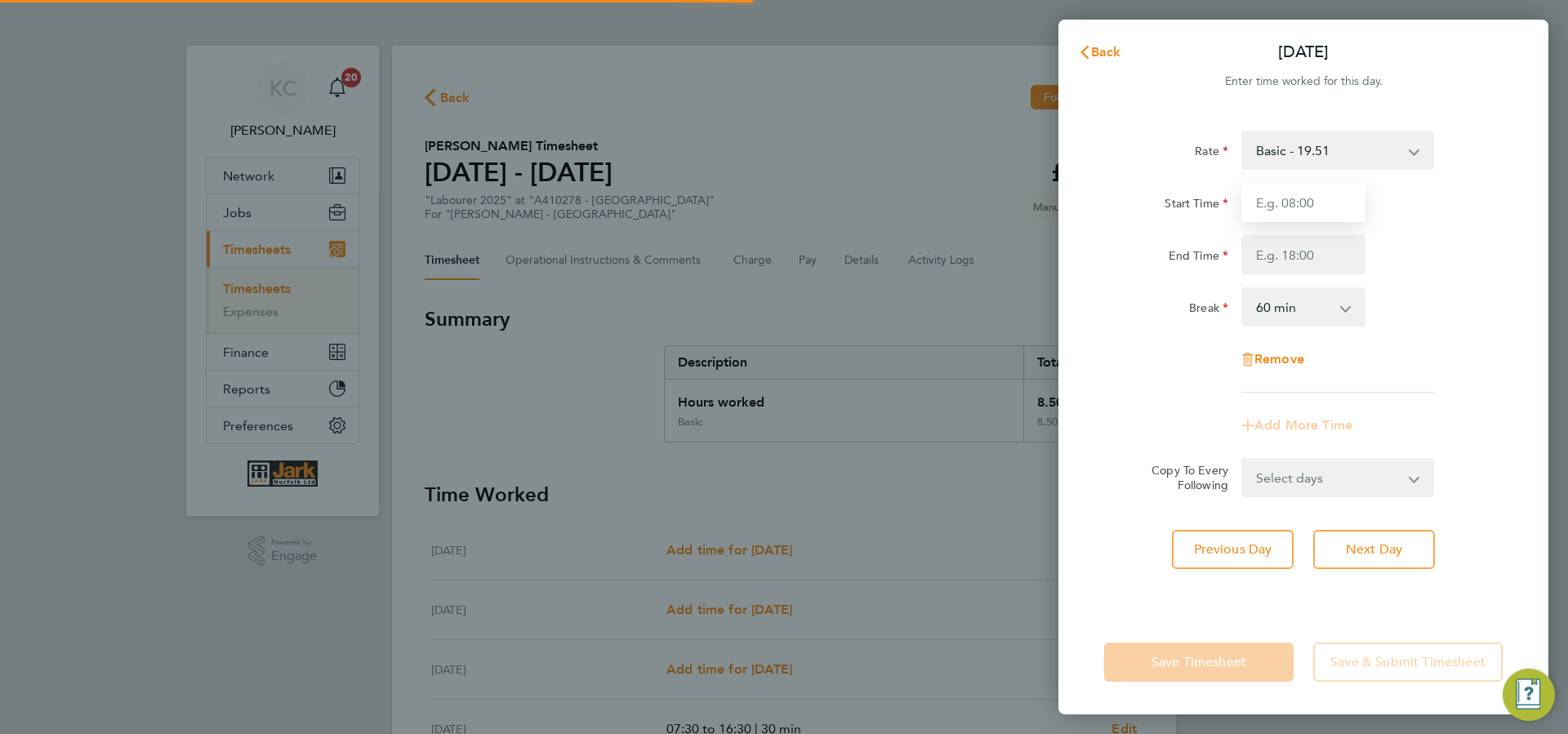
click at [1284, 201] on input "Start Time" at bounding box center [1304, 203] width 124 height 39
type input "7.3"
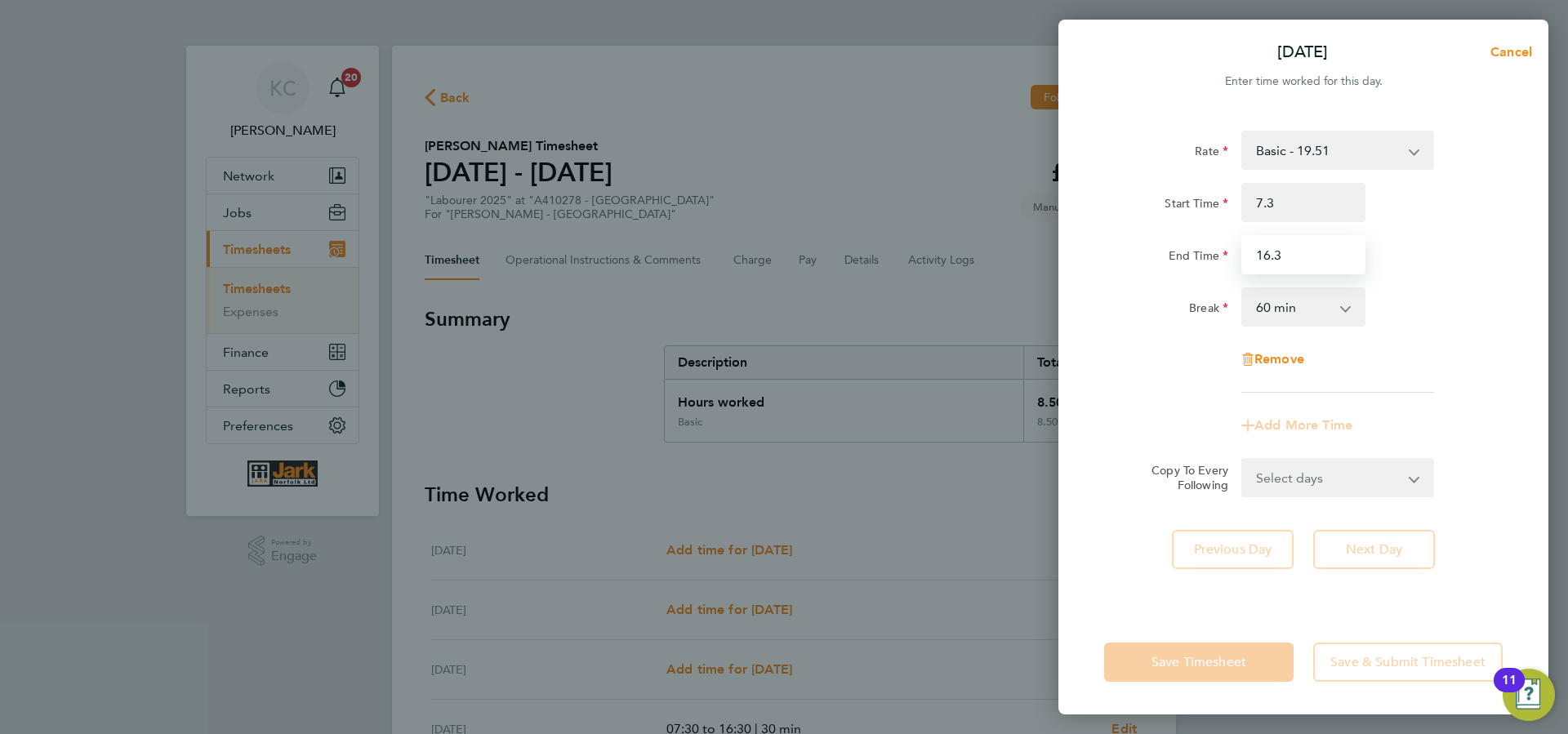
type input "16.3"
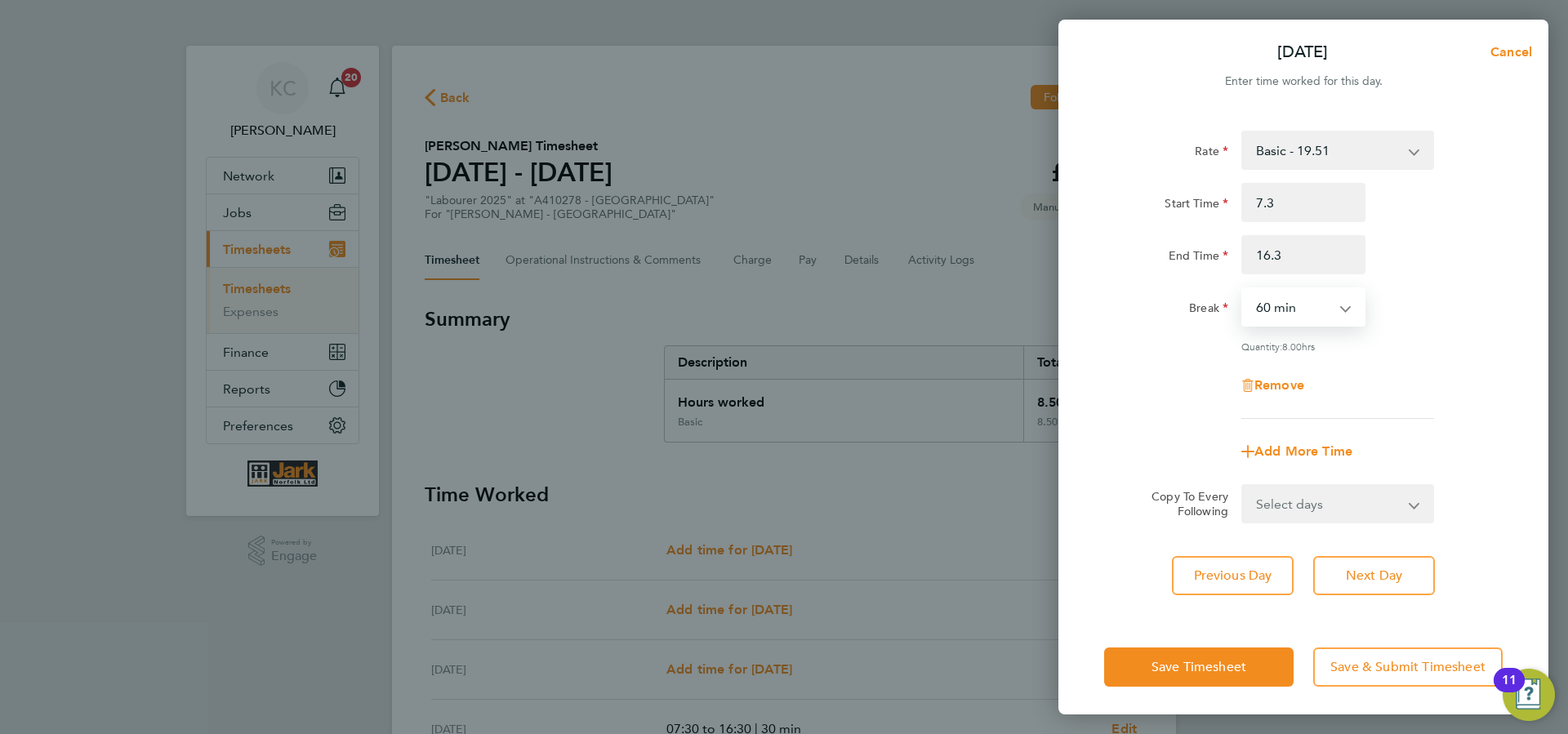
click at [1243, 289] on select "0 min 15 min 30 min 45 min 60 min 75 min 90 min" at bounding box center [1294, 307] width 101 height 36
select select "30"
click option "30 min" at bounding box center [0, 0] width 0 height 0
click at [1376, 570] on span "Next Day" at bounding box center [1374, 576] width 56 height 16
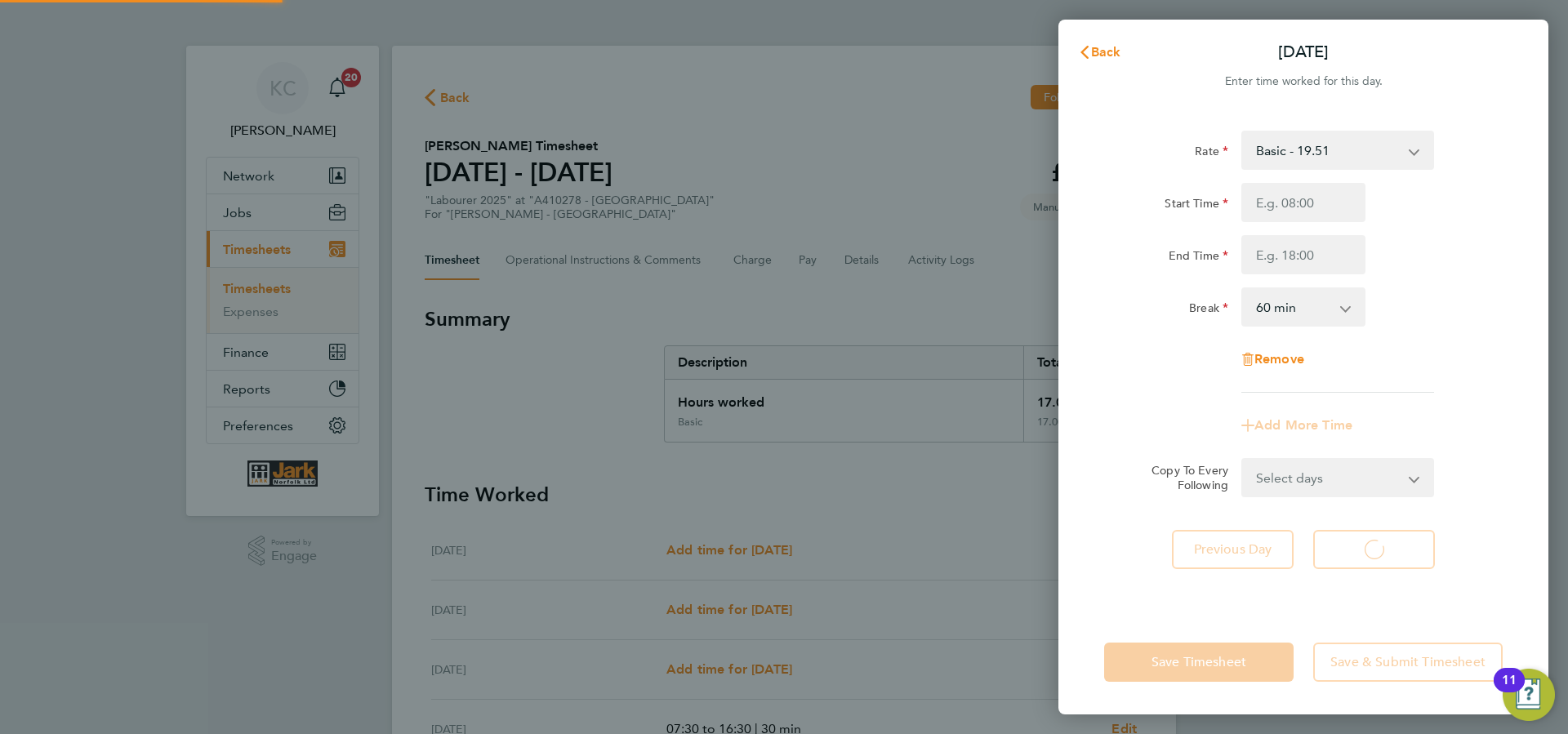
select select "60"
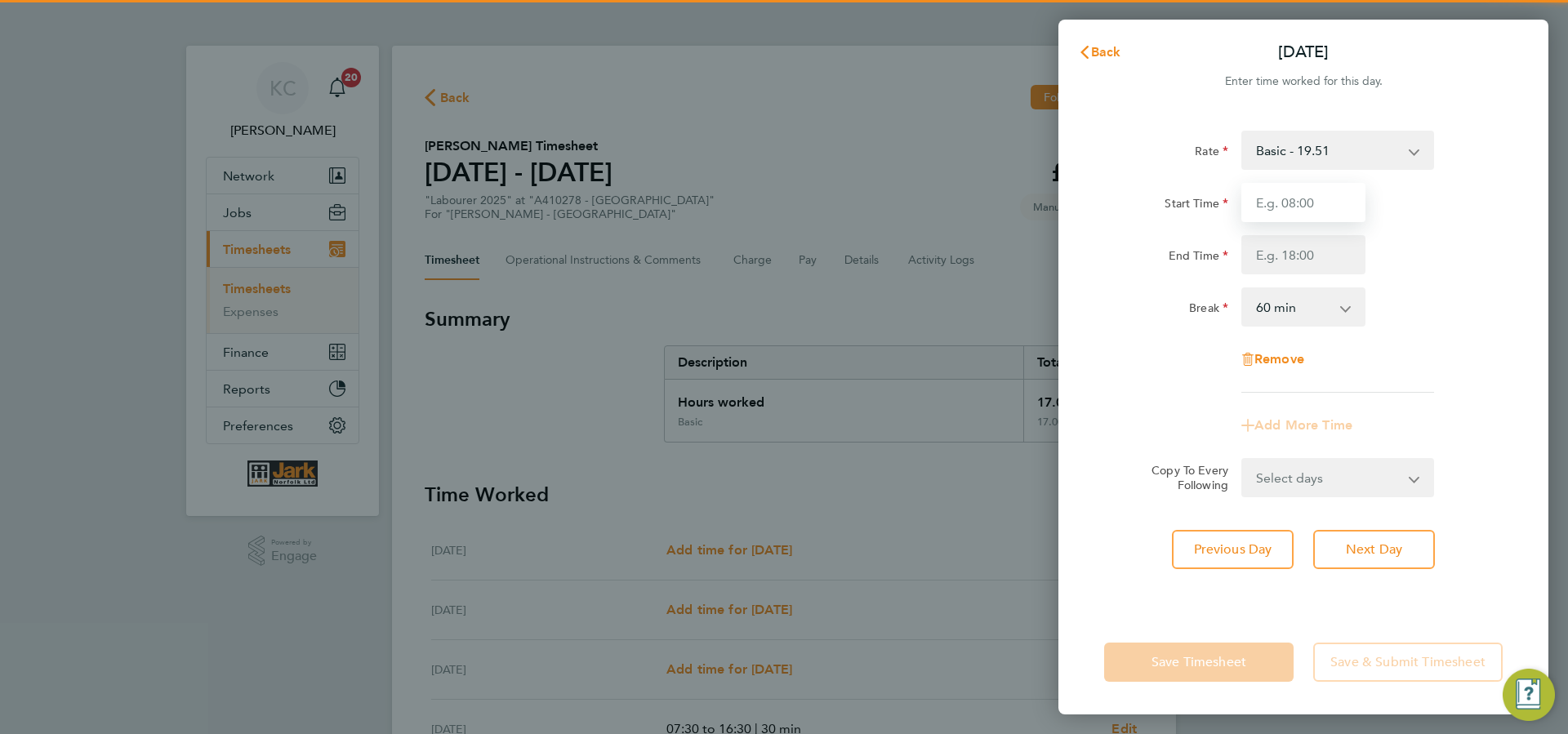
click at [1289, 203] on input "Start Time" at bounding box center [1304, 203] width 124 height 39
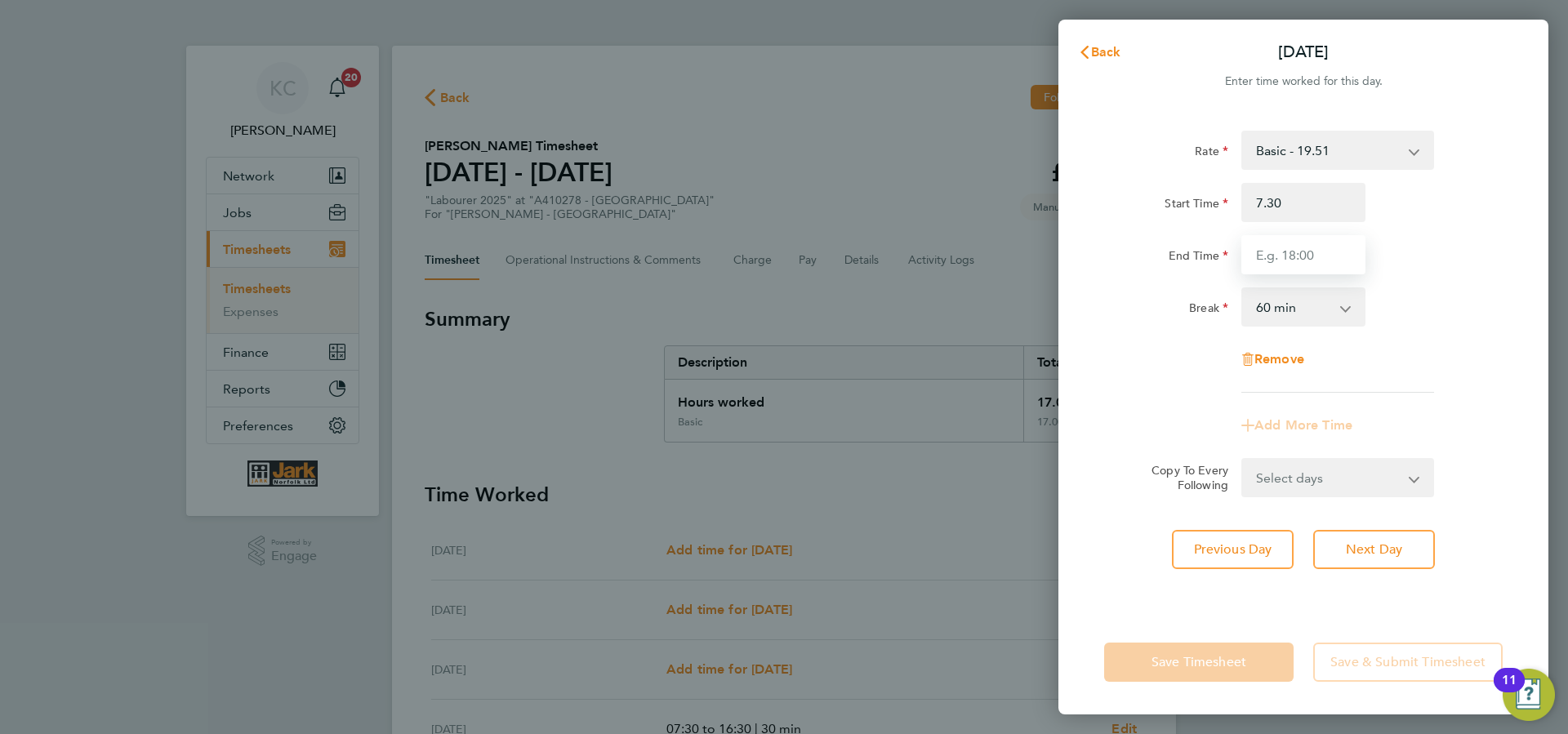
type input "07:30"
type input "16:30"
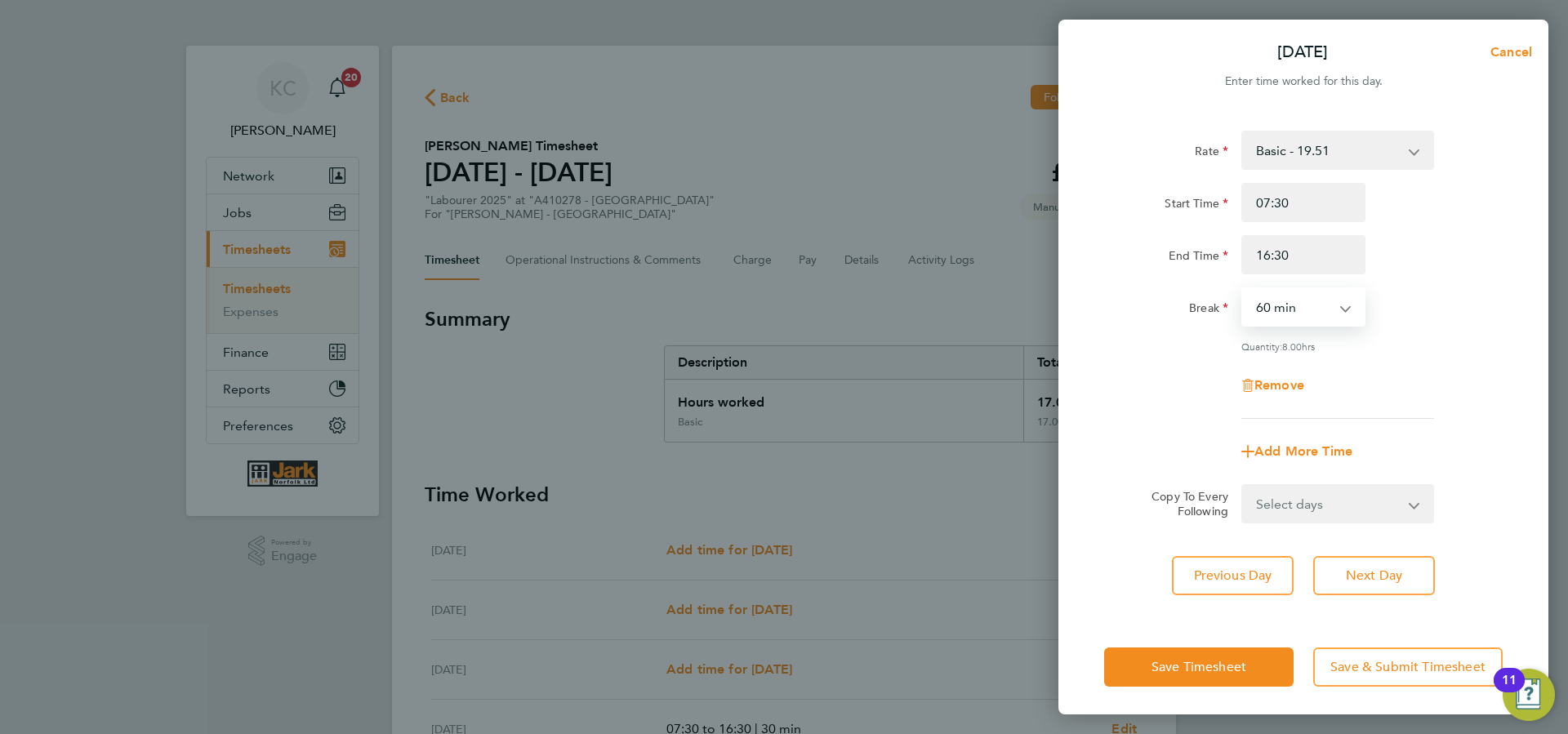
select select "30"
click option "30 min" at bounding box center [0, 0] width 0 height 0
drag, startPoint x: 1368, startPoint y: 552, endPoint x: 1371, endPoint y: 565, distance: 13.3
click at [1368, 553] on div "Rate Basic - 19.51 overtime Sat and Sun - 36.73 Overtime - 28.12 Start Time 07:…" at bounding box center [1303, 363] width 490 height 504
click at [1216, 571] on span "Previous Day" at bounding box center [1233, 576] width 78 height 16
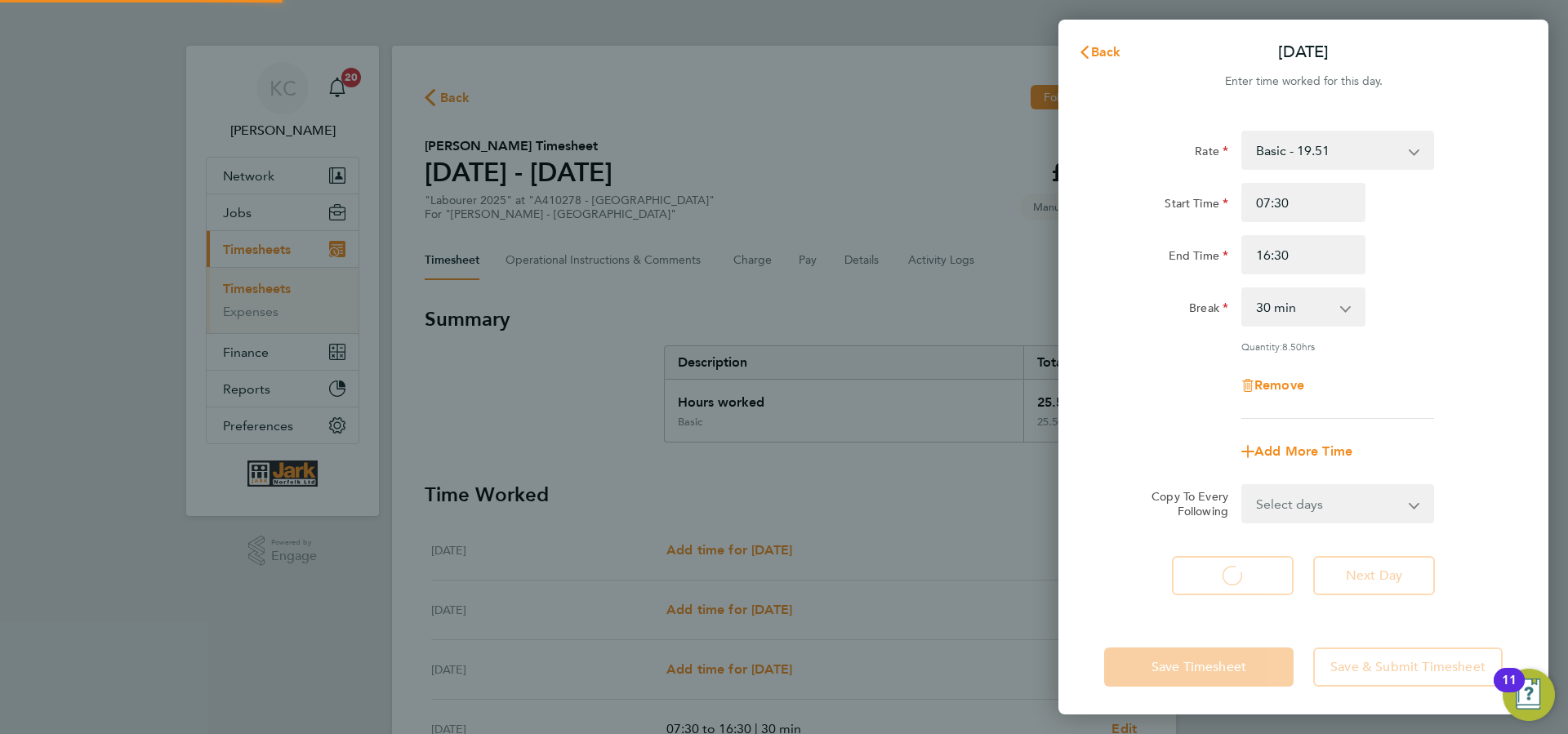
select select "30"
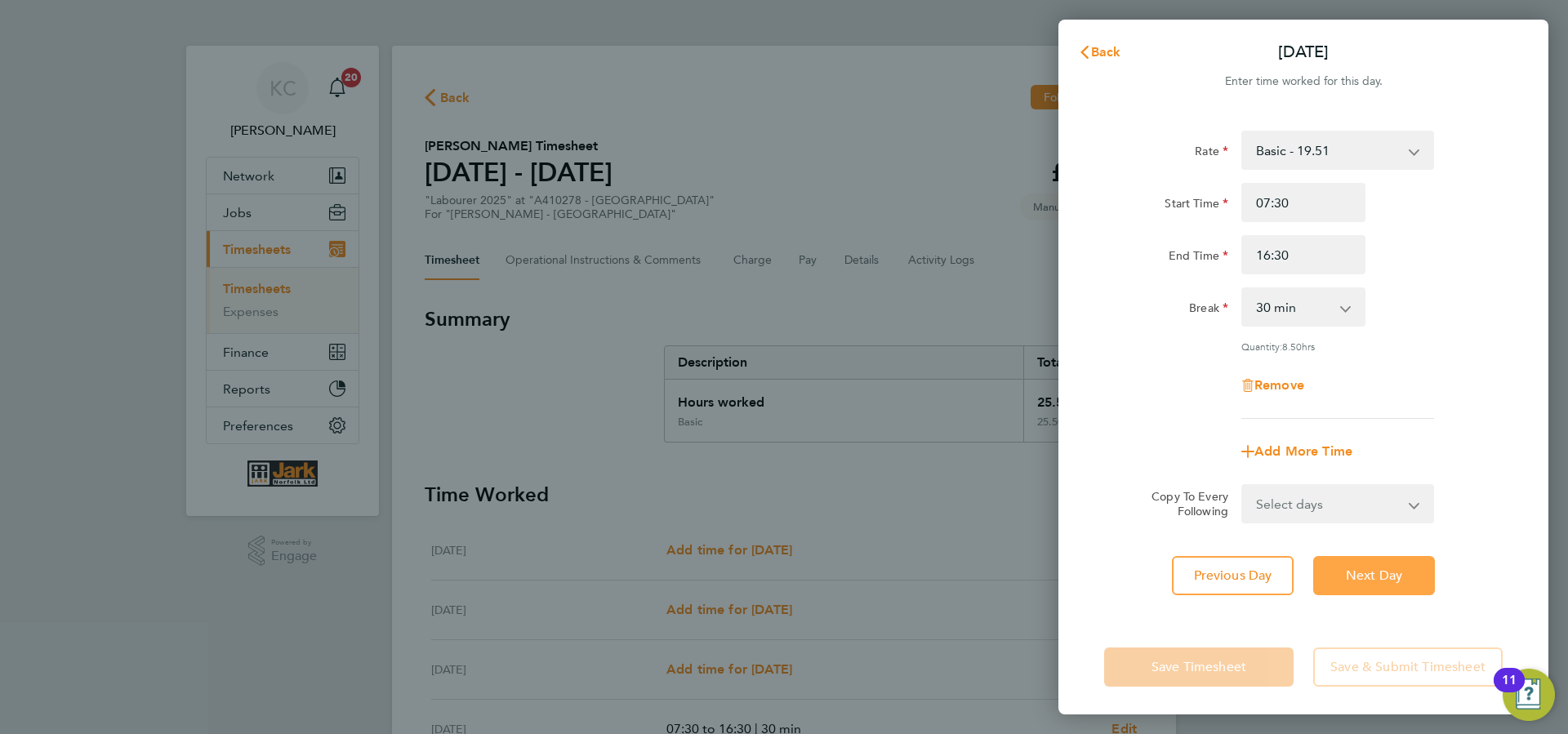
click at [1378, 576] on span "Next Day" at bounding box center [1374, 576] width 56 height 16
select select "30"
click at [1376, 575] on span "Next Day" at bounding box center [1374, 576] width 56 height 16
select select "60"
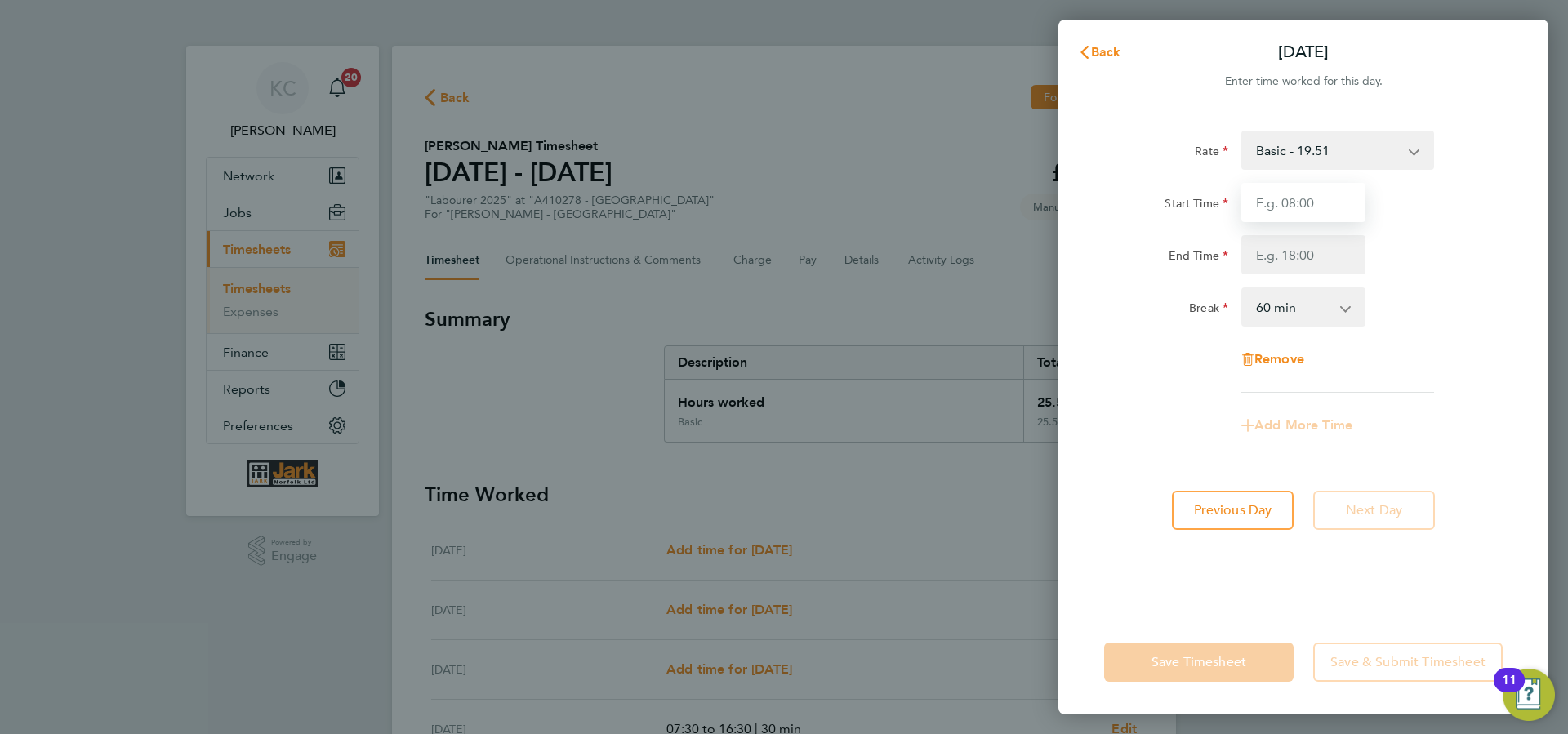
click at [1261, 204] on input "Start Time" at bounding box center [1304, 203] width 124 height 39
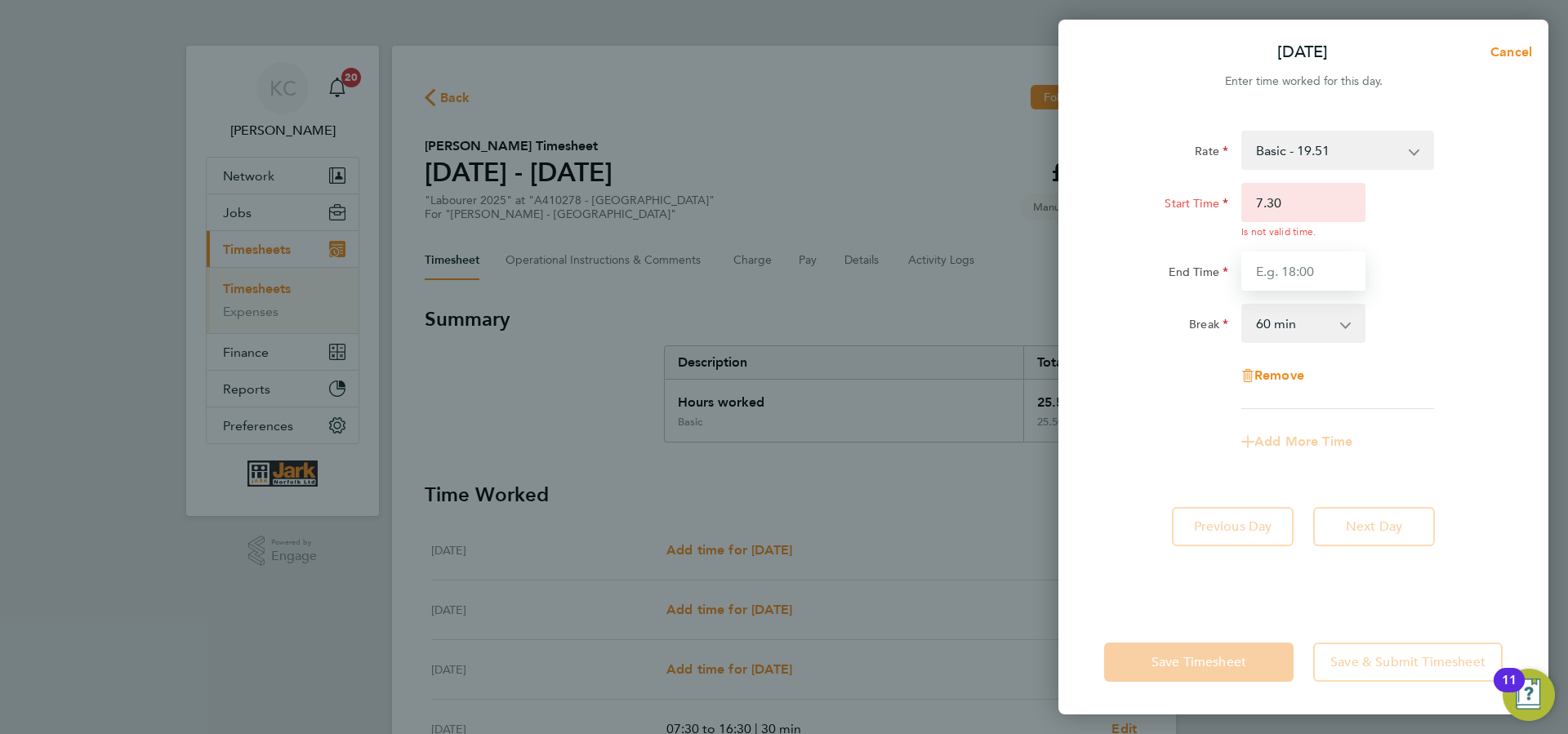
type input "07:30"
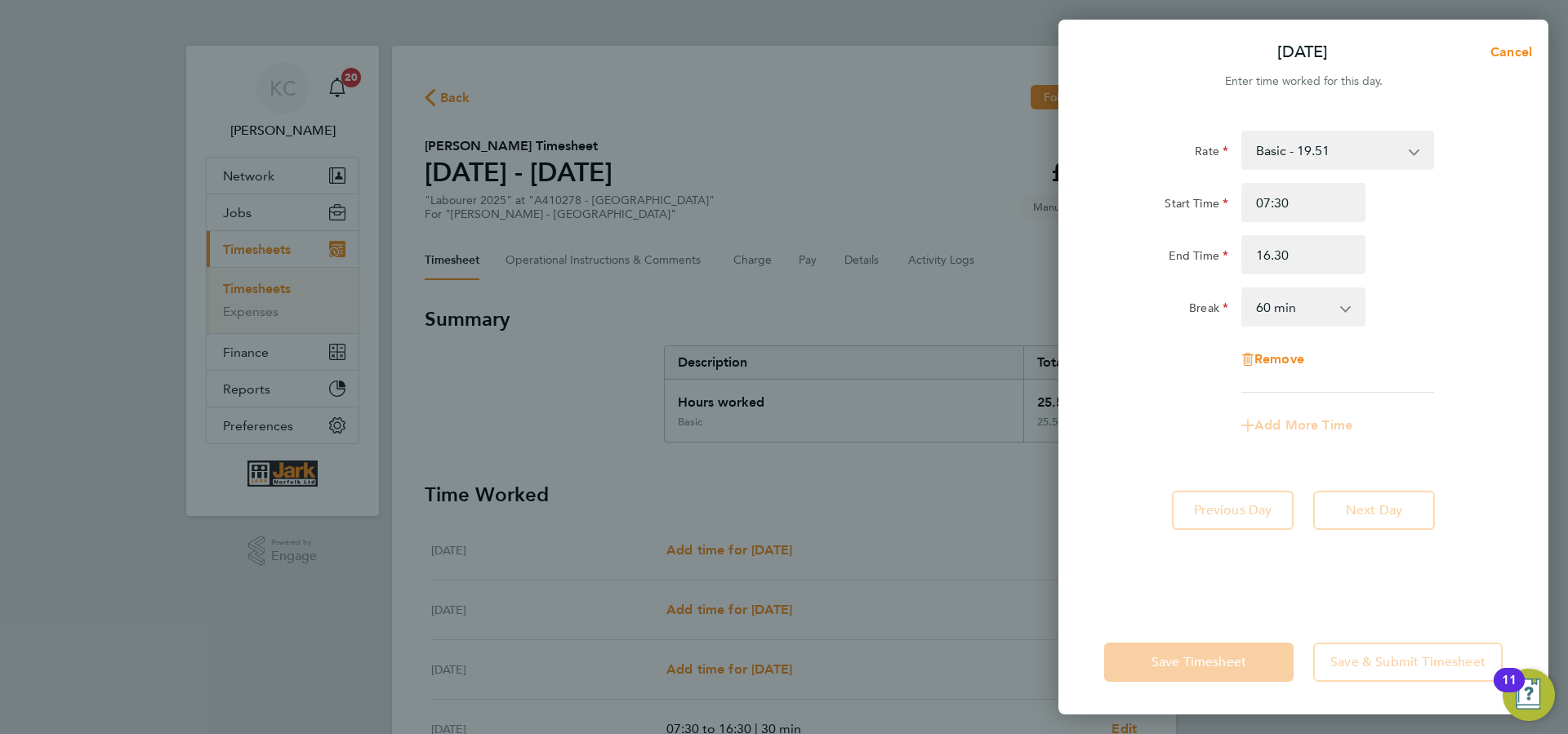
type input "16:30"
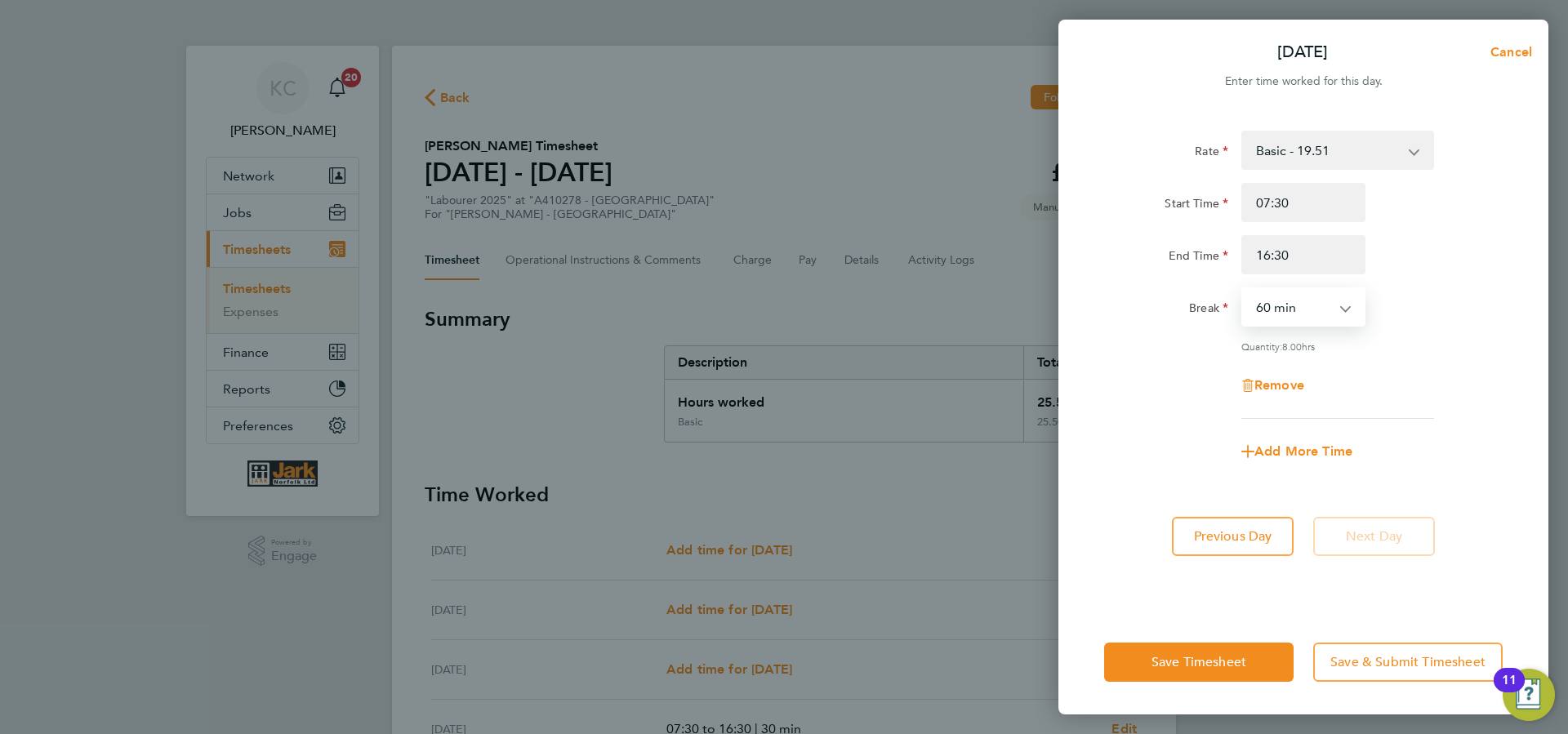
click at [1243, 289] on select "0 min 15 min 30 min 45 min 60 min 75 min 90 min" at bounding box center [1294, 307] width 101 height 36
select select "30"
click option "30 min" at bounding box center [0, 0] width 0 height 0
click at [1371, 651] on button "Save & Submit Timesheet" at bounding box center [1408, 662] width 189 height 39
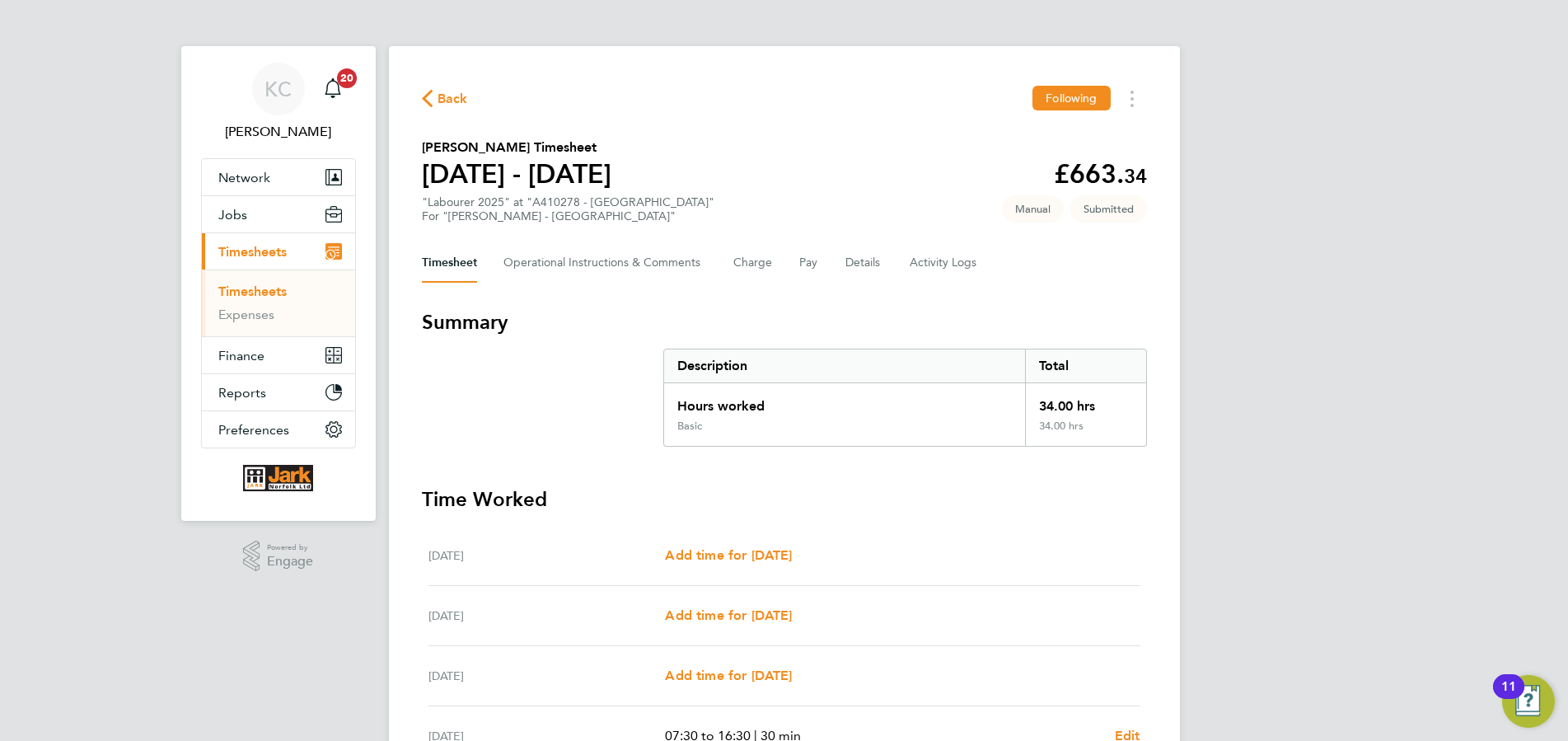
click at [268, 288] on link "Timesheets" at bounding box center [253, 291] width 69 height 15
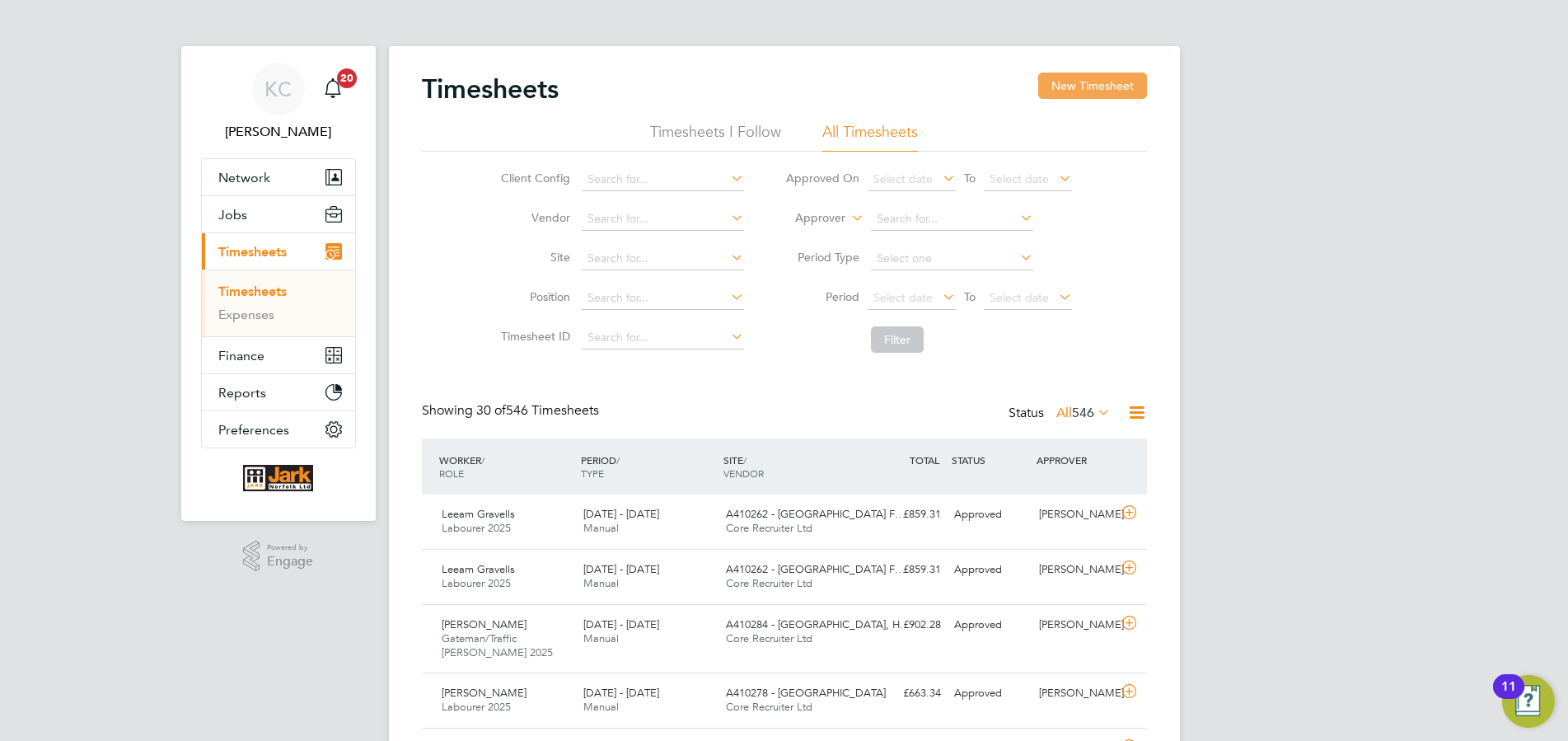
click at [1069, 91] on button "New Timesheet" at bounding box center [1092, 85] width 109 height 27
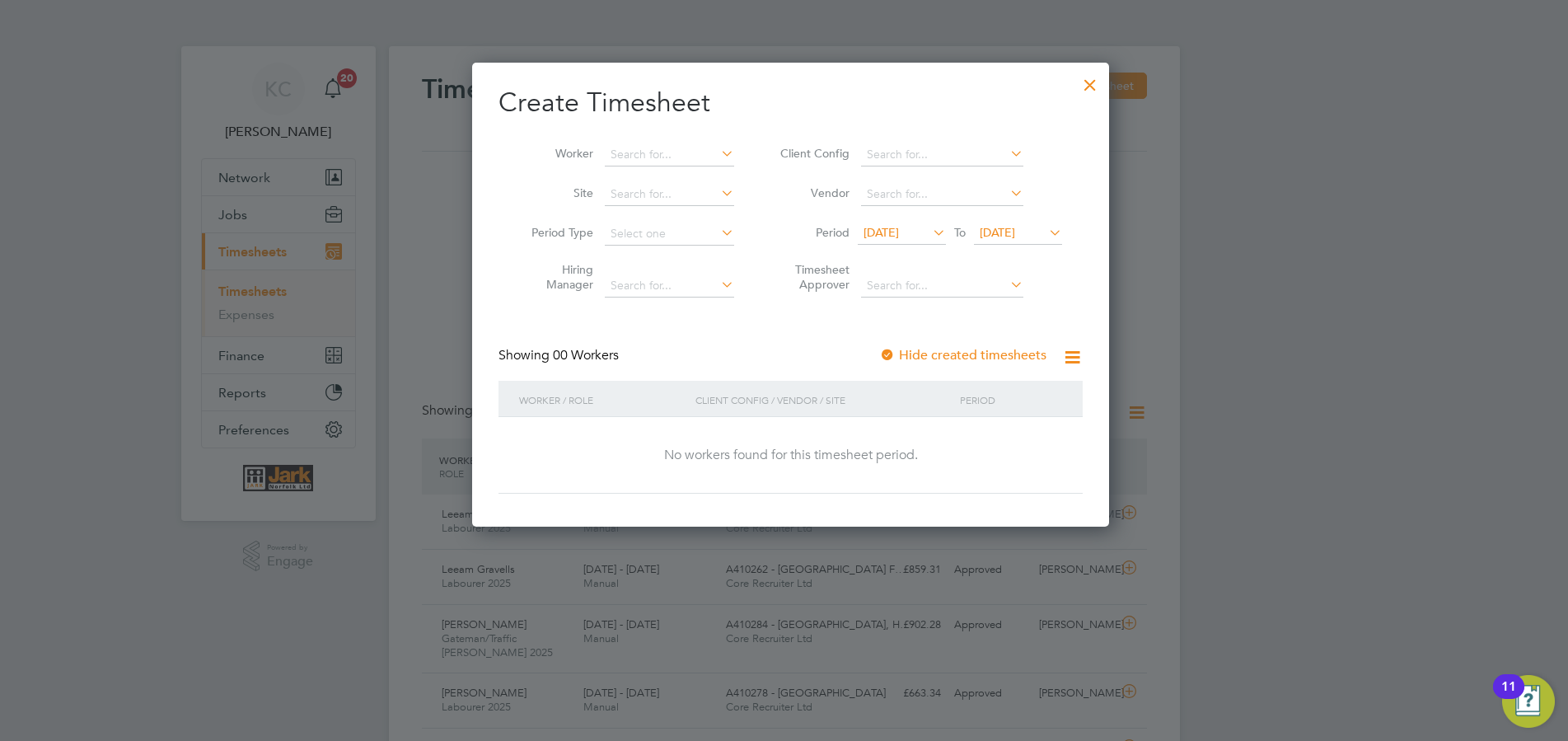
click at [1016, 230] on span "[DATE]" at bounding box center [997, 232] width 35 height 15
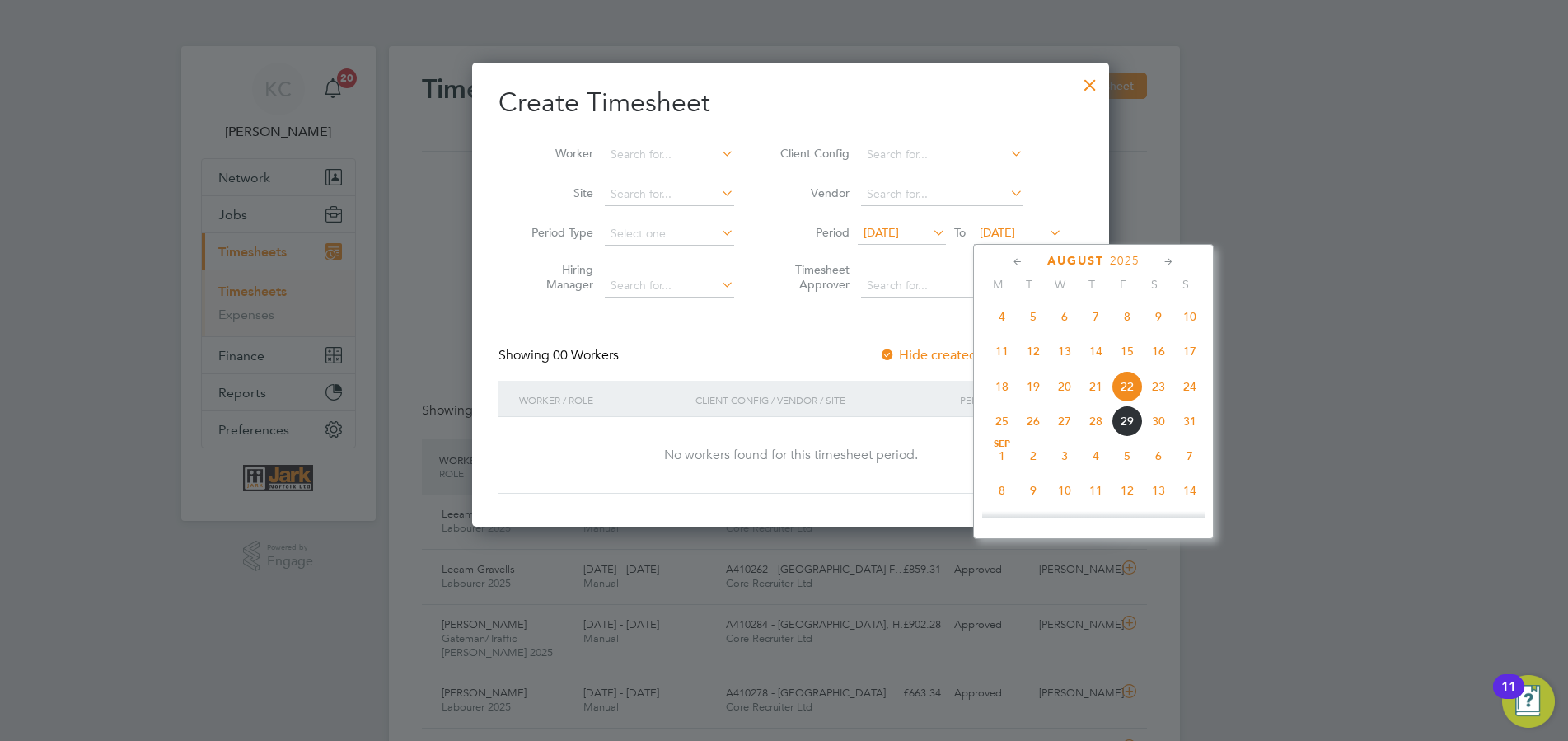
click at [1187, 426] on span "31" at bounding box center [1190, 421] width 31 height 31
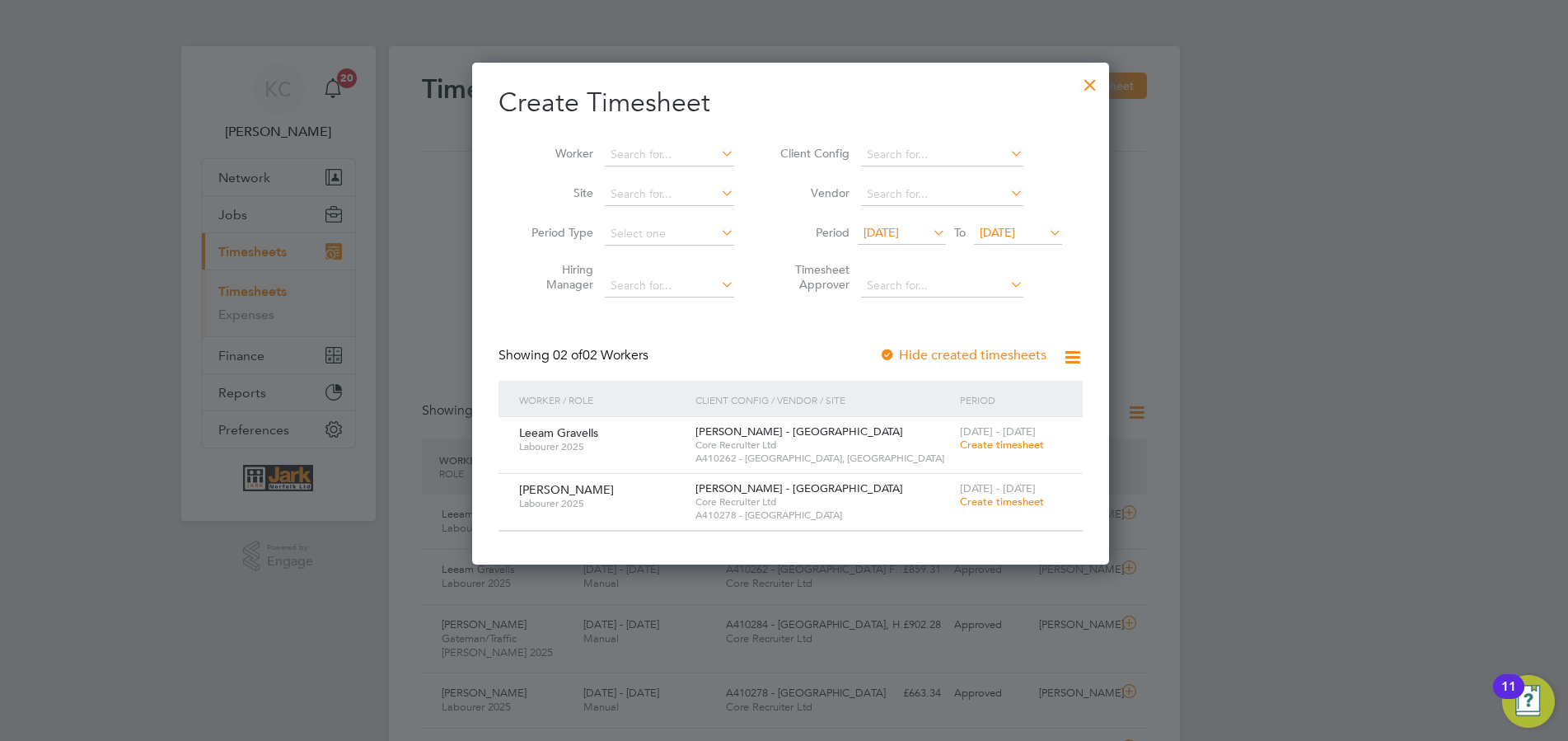
click at [998, 448] on span "Create timesheet" at bounding box center [1002, 444] width 84 height 14
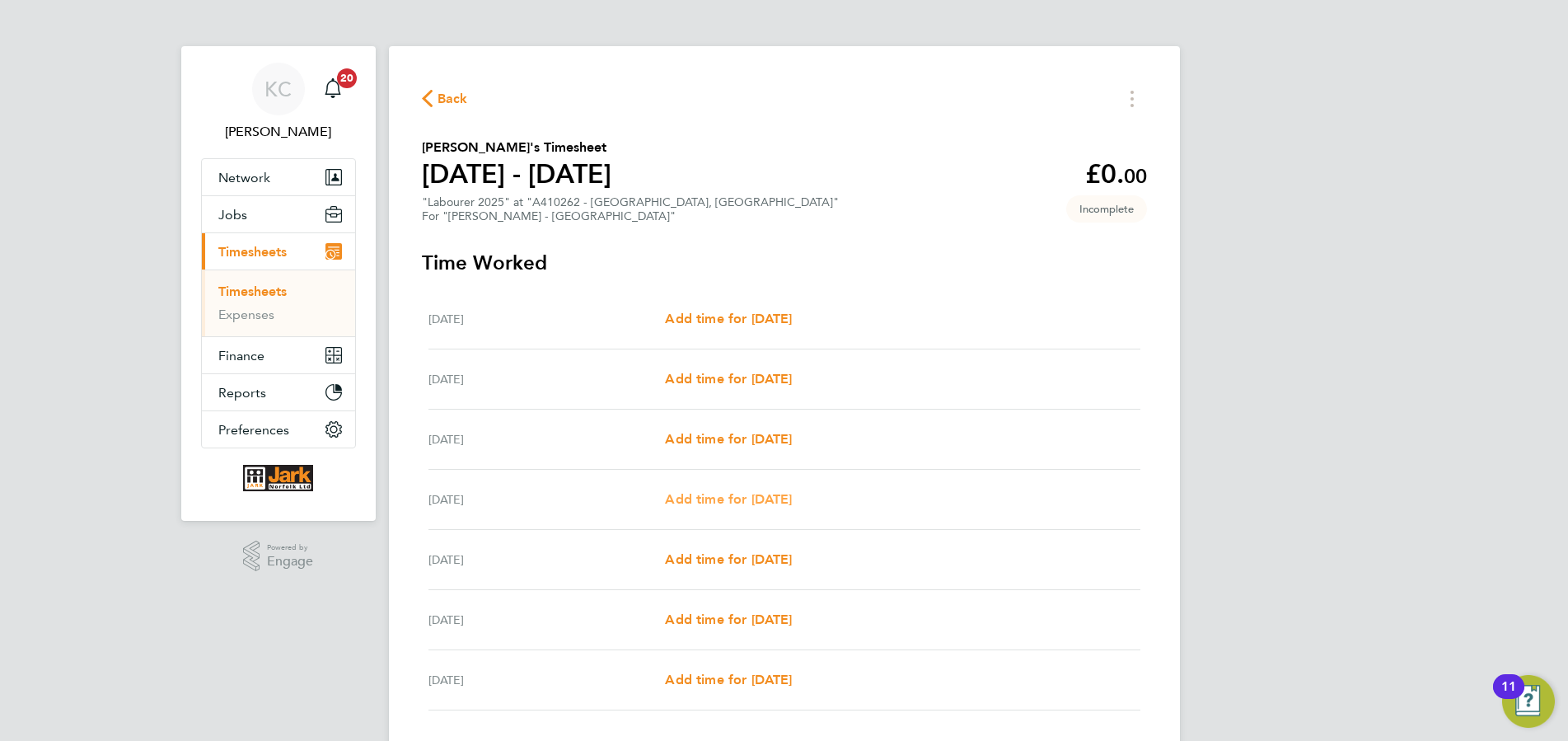
click at [729, 502] on span "Add time for [DATE]" at bounding box center [729, 499] width 127 height 15
select select "60"
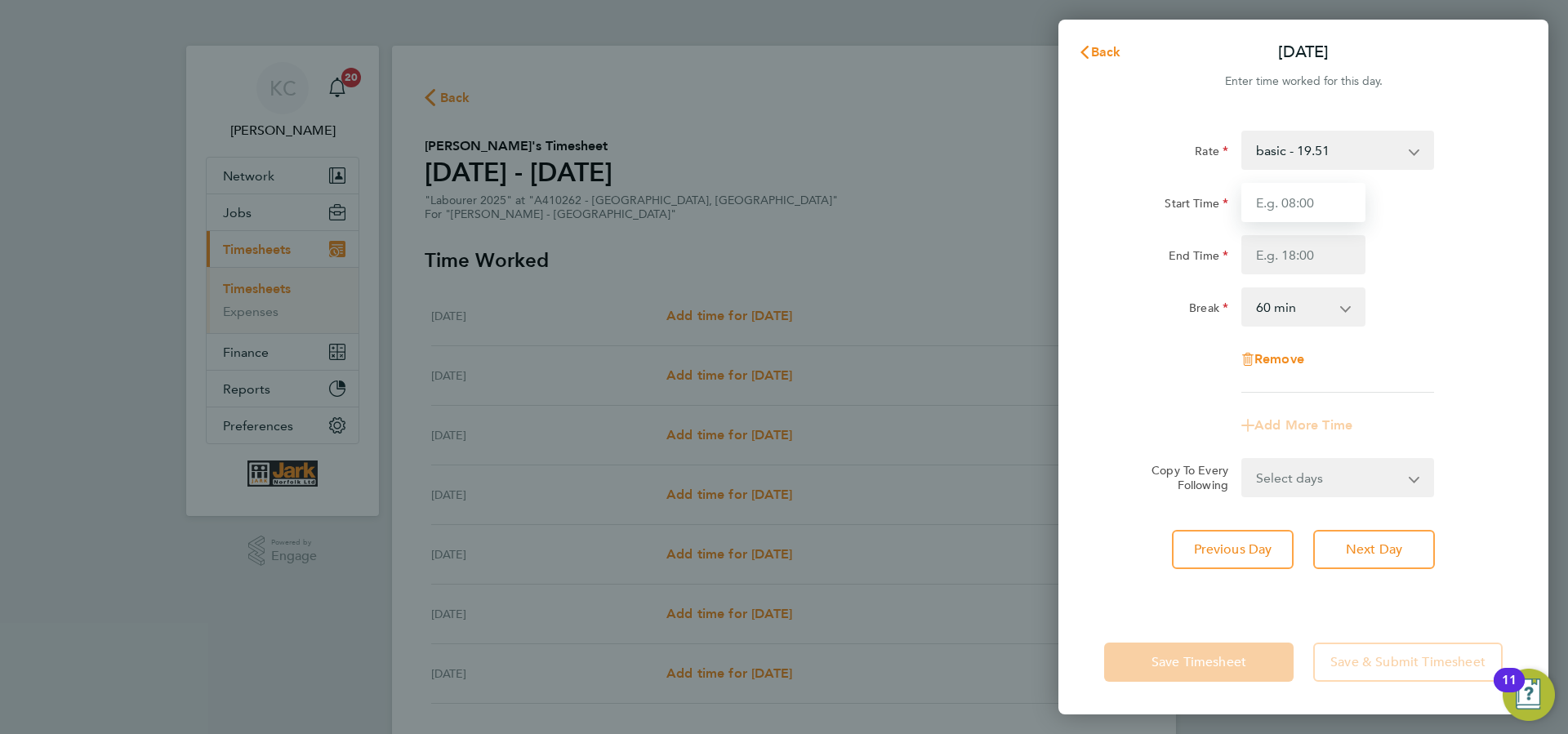
click at [1278, 215] on input "Start Time" at bounding box center [1304, 203] width 124 height 39
type input "07:30"
type input "16:30"
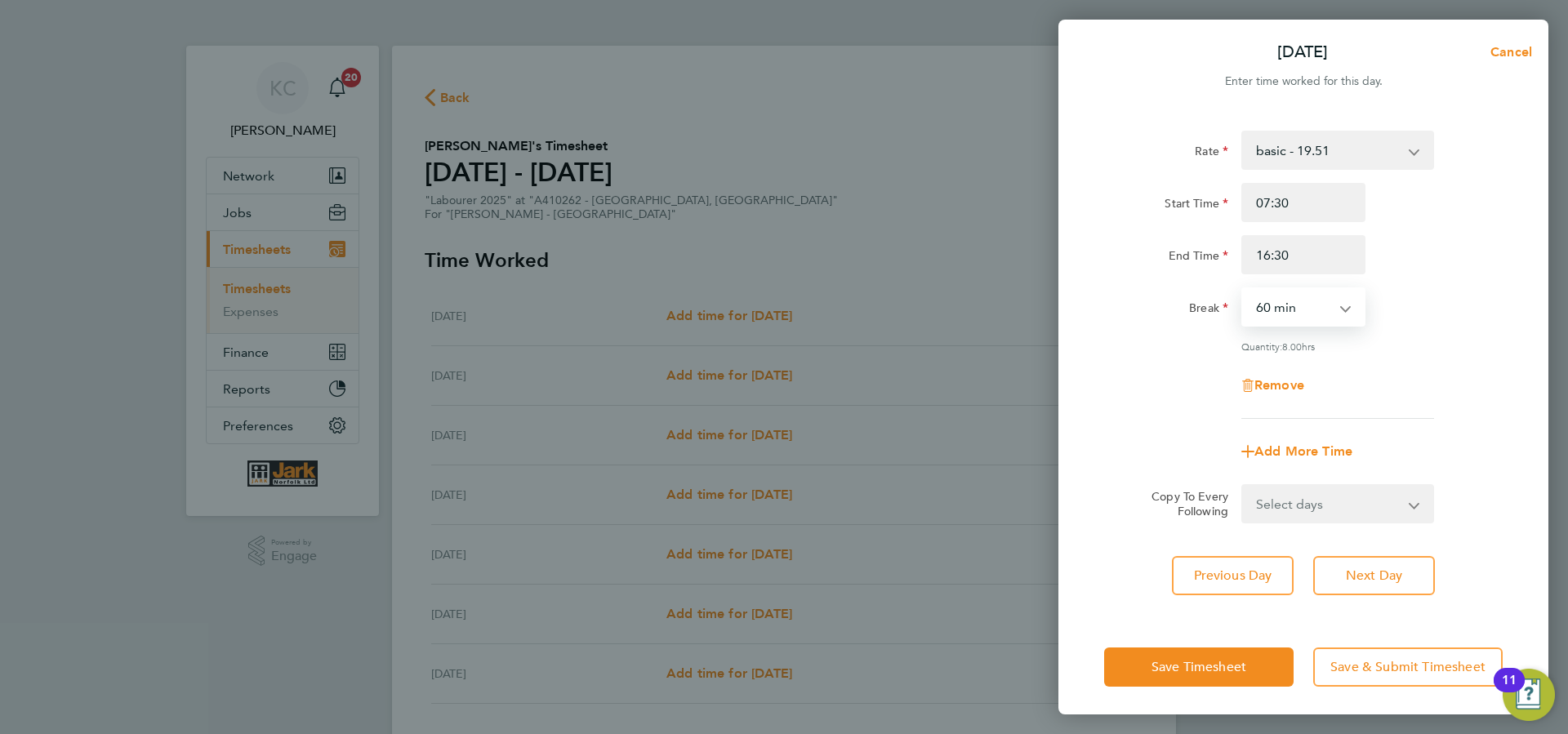
click at [1243, 289] on select "0 min 15 min 30 min 45 min 60 min 75 min 90 min" at bounding box center [1294, 307] width 101 height 36
select select "30"
click option "30 min" at bounding box center [0, 0] width 0 height 0
click at [1371, 568] on span "Next Day" at bounding box center [1374, 576] width 56 height 16
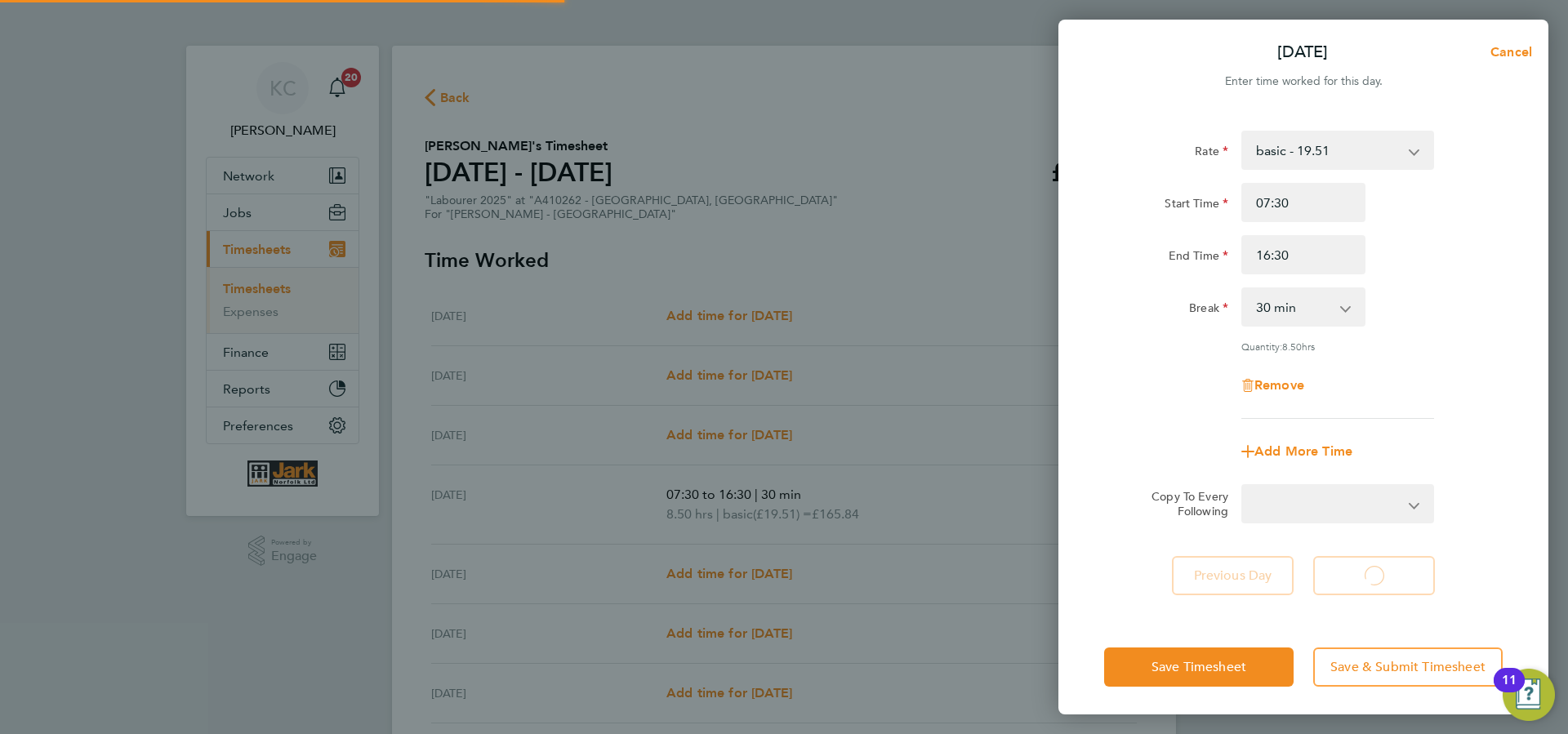
select select "60"
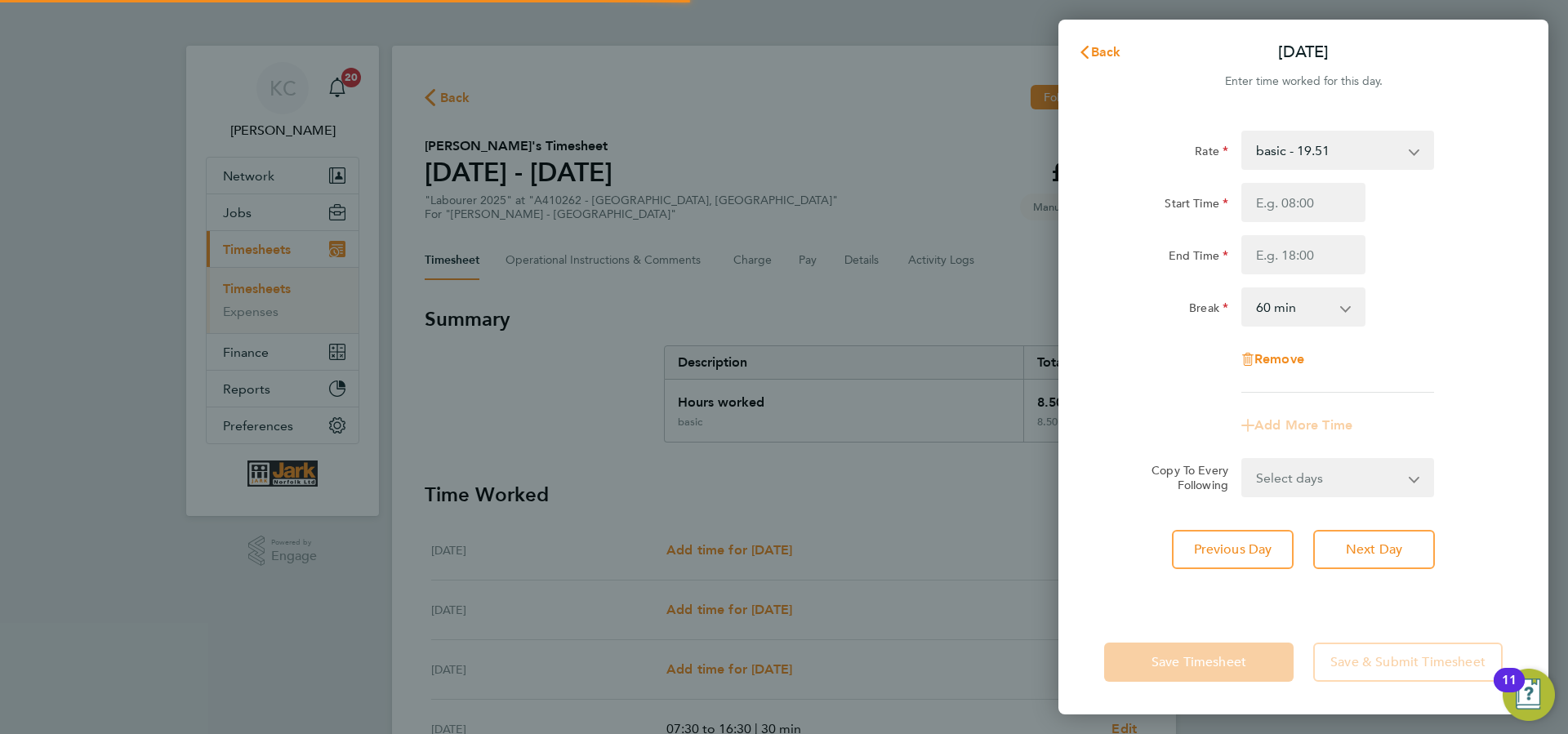
click at [1290, 214] on input "Start Time" at bounding box center [1304, 203] width 124 height 39
type input "07:30"
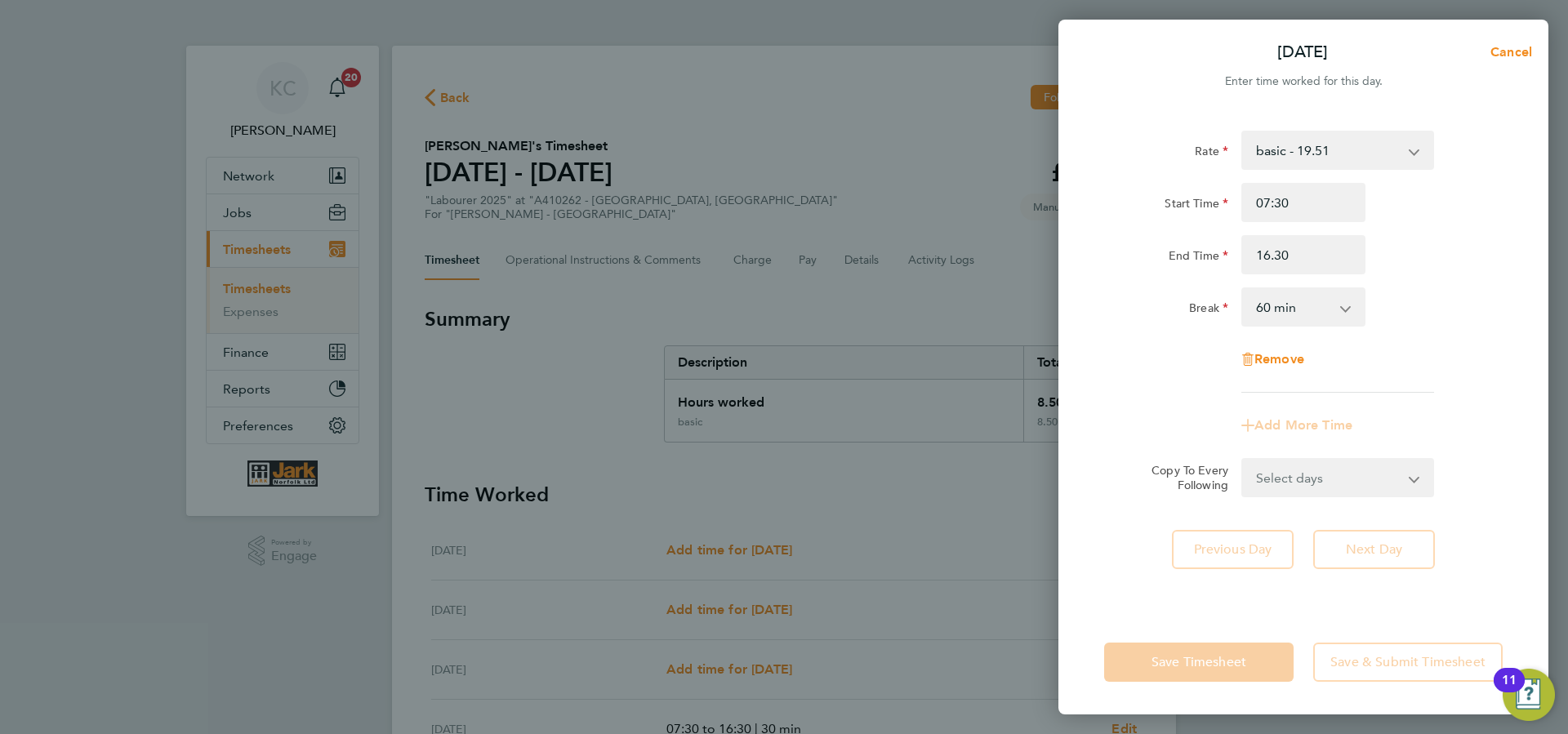
type input "16:30"
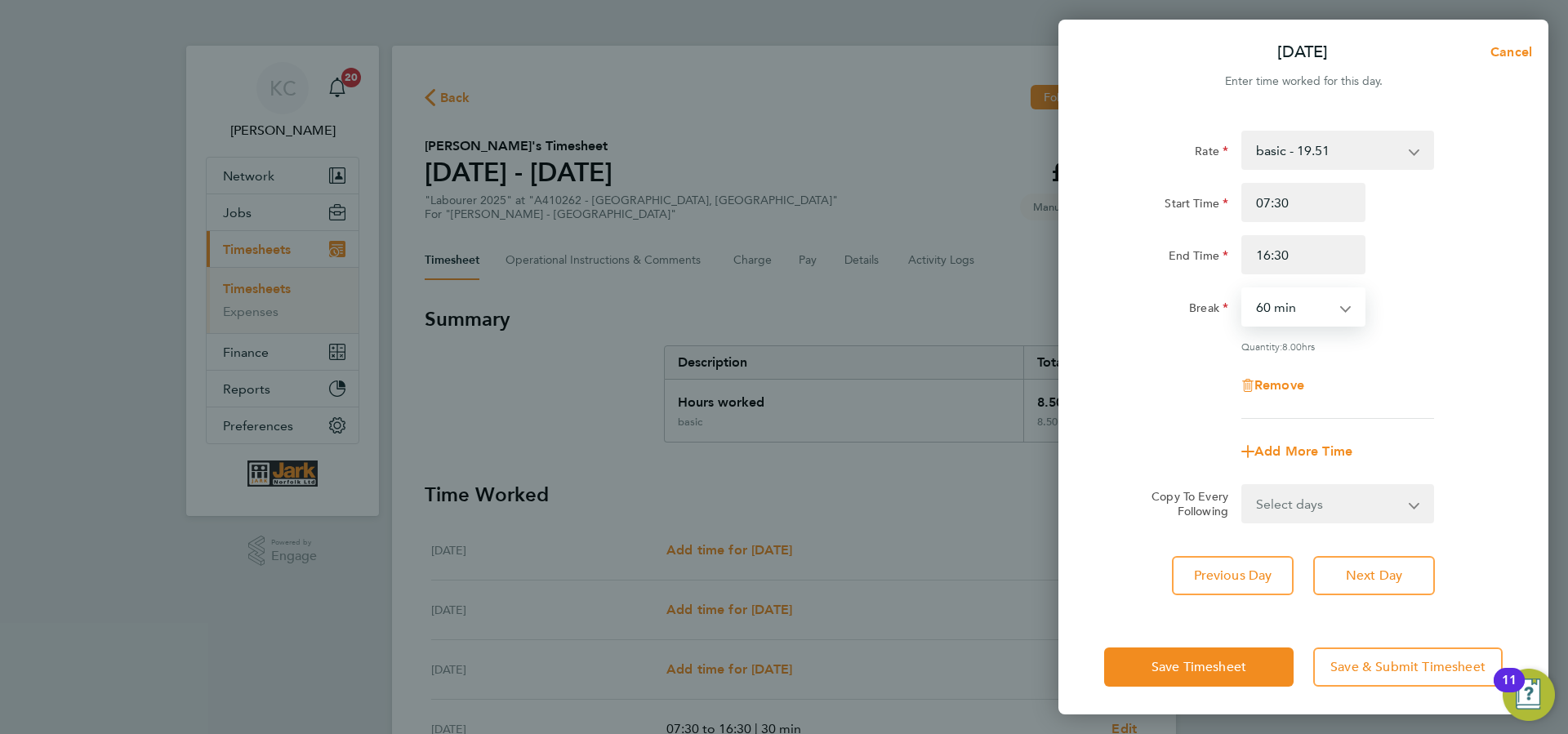
click at [1243, 289] on select "0 min 15 min 30 min 45 min 60 min 75 min 90 min" at bounding box center [1294, 307] width 101 height 36
select select "30"
click option "30 min" at bounding box center [0, 0] width 0 height 0
click at [1371, 580] on span "Next Day" at bounding box center [1374, 576] width 56 height 16
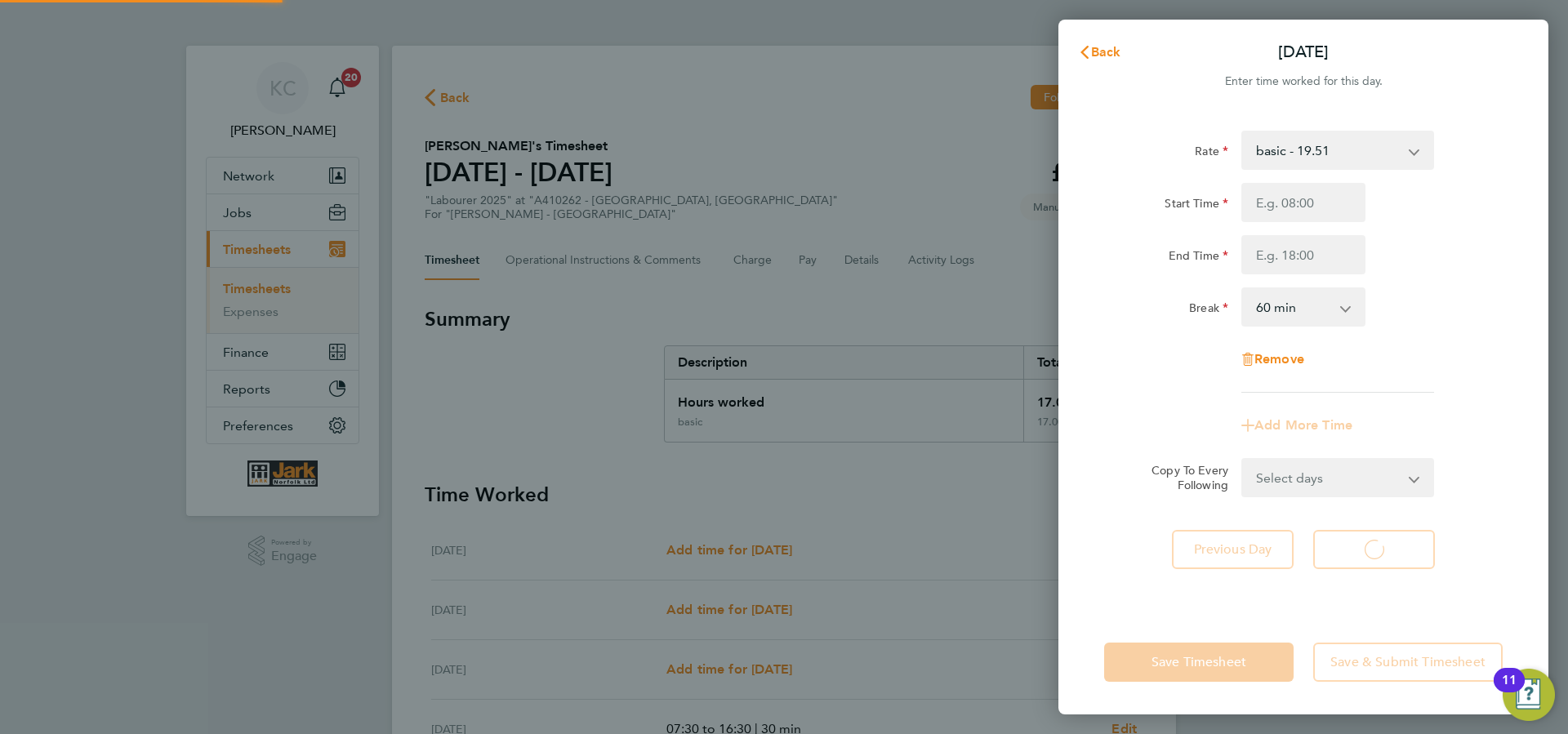
select select "60"
click at [1297, 212] on input "Start Time" at bounding box center [1304, 203] width 124 height 39
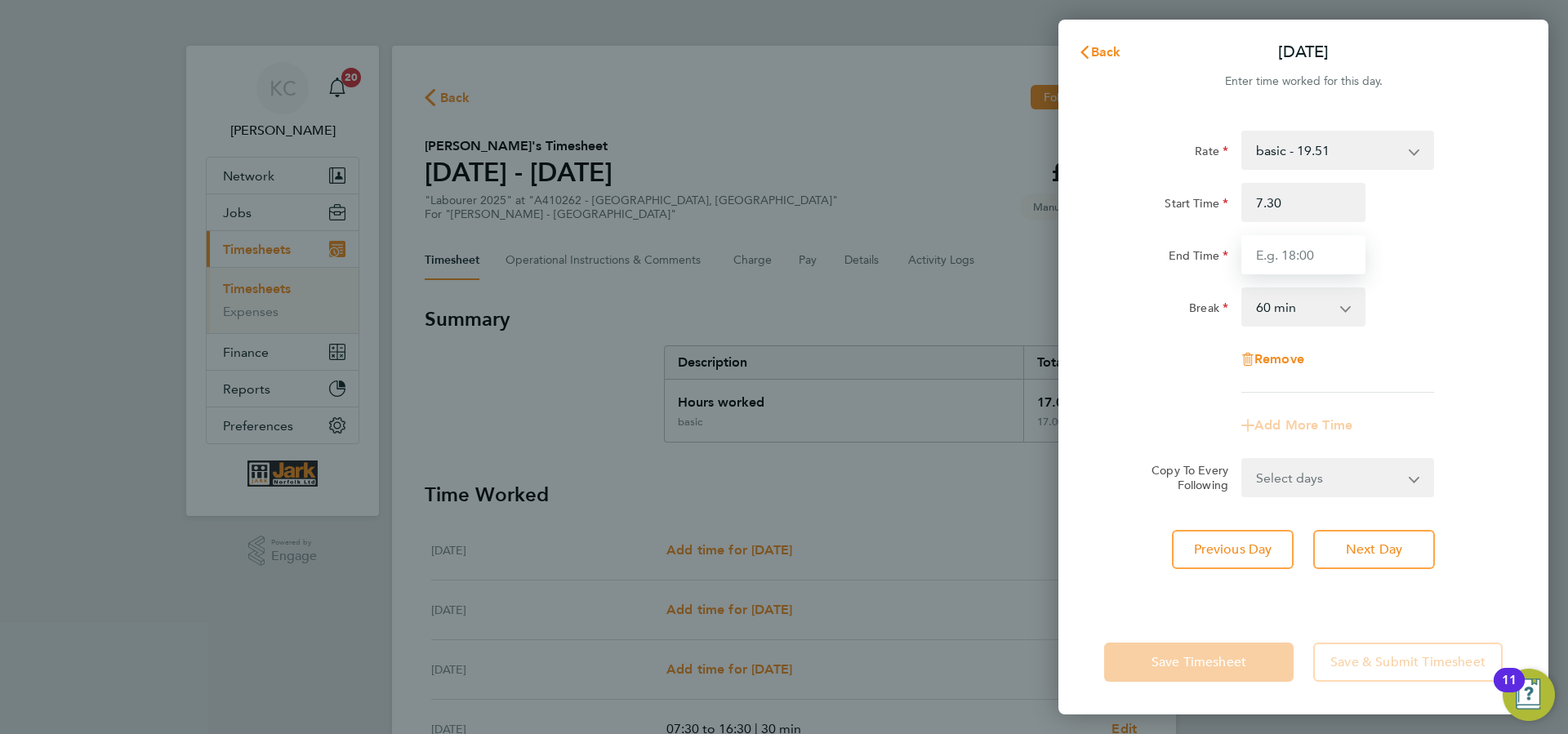
type input "07:30"
type input "16:30"
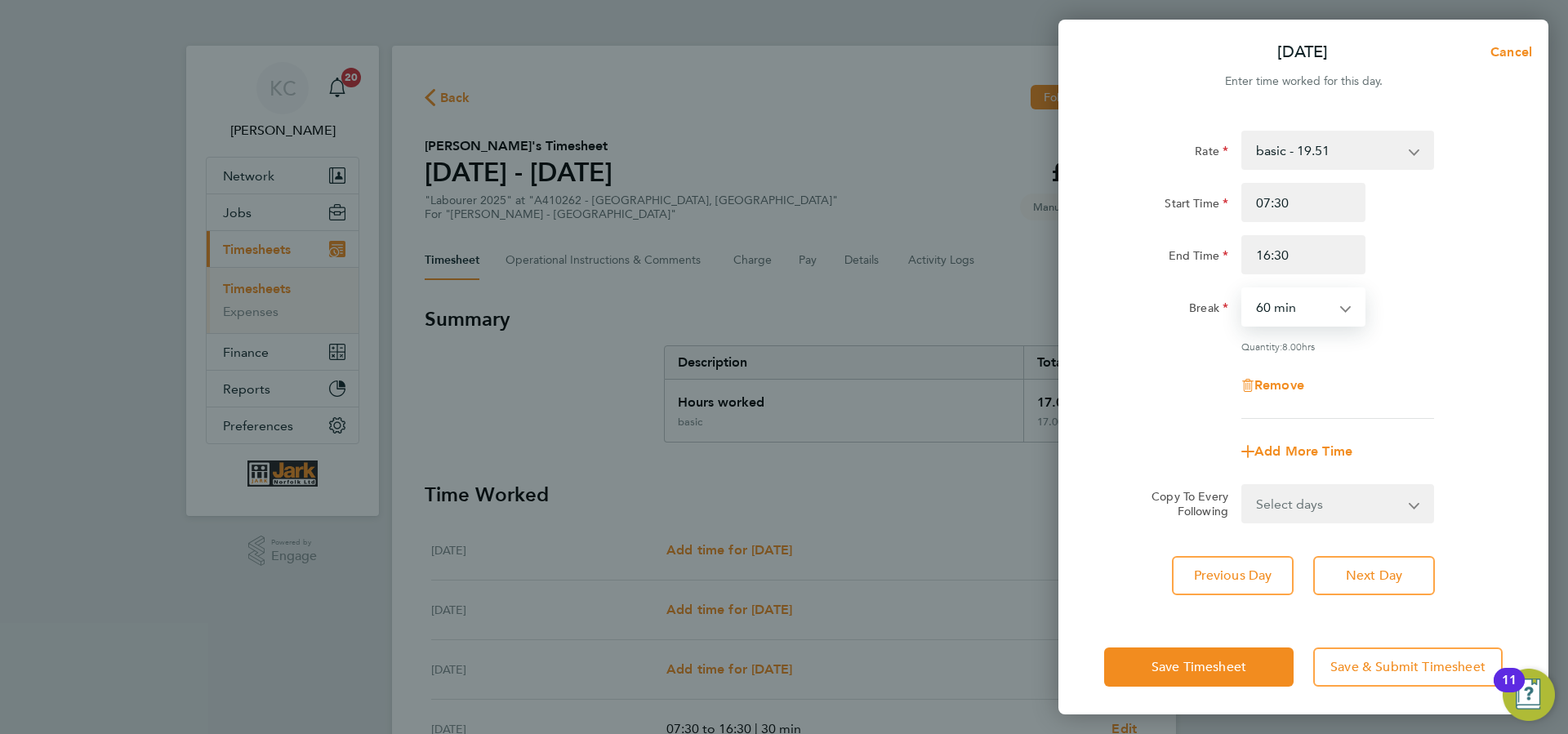
click at [1243, 289] on select "0 min 15 min 30 min 45 min 60 min 75 min 90 min" at bounding box center [1294, 307] width 101 height 36
click option "15 min" at bounding box center [0, 0] width 0 height 0
click at [1280, 377] on div "Remove" at bounding box center [1303, 386] width 137 height 39
click at [1243, 289] on select "0 min 15 min 30 min 45 min 60 min 75 min 90 min" at bounding box center [1294, 307] width 101 height 36
click option "45 min" at bounding box center [0, 0] width 0 height 0
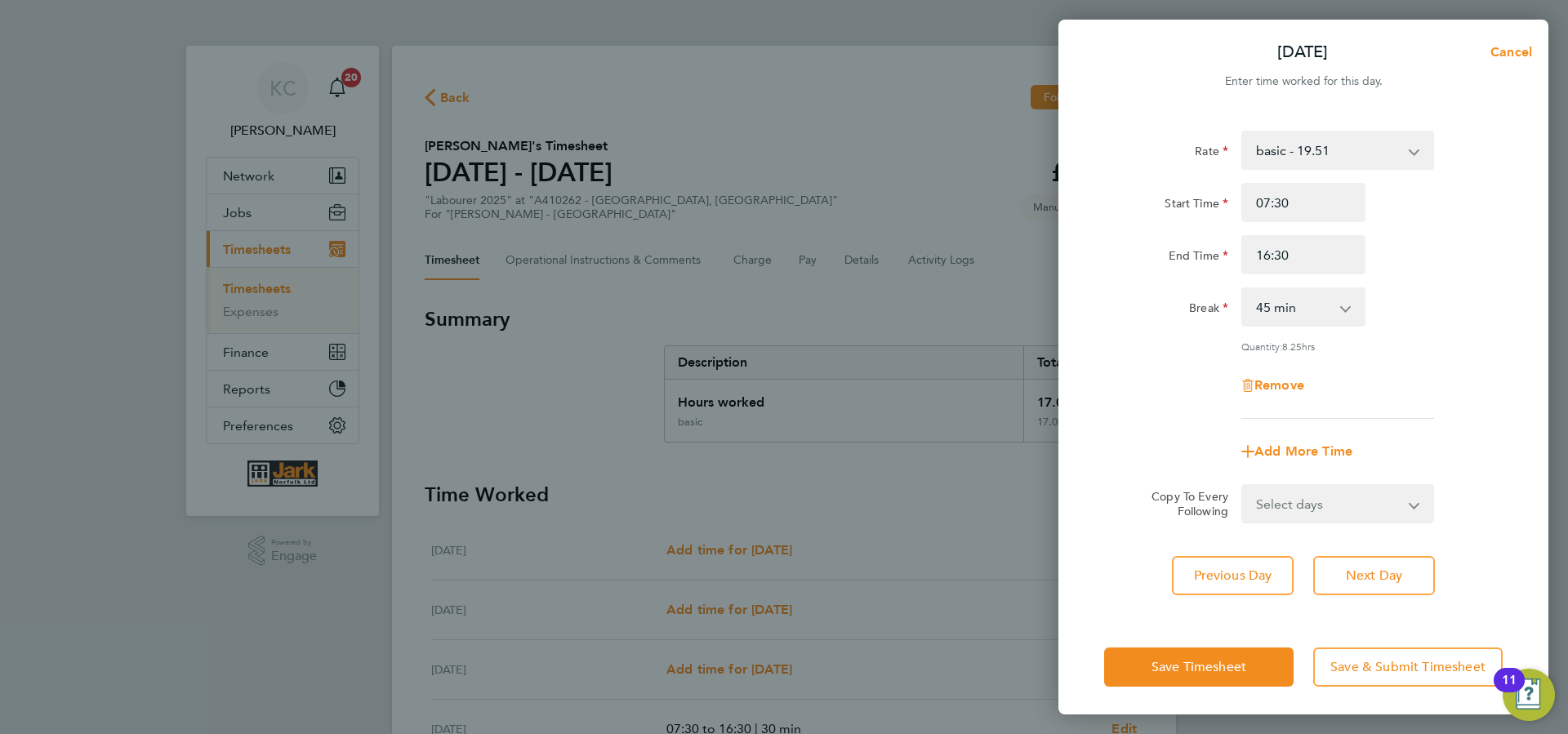
drag, startPoint x: 1287, startPoint y: 394, endPoint x: 1321, endPoint y: 296, distance: 103.7
click at [1285, 381] on div "Remove" at bounding box center [1303, 386] width 137 height 39
click at [1243, 289] on select "0 min 15 min 30 min 45 min 60 min 75 min 90 min" at bounding box center [1294, 307] width 101 height 36
select select "30"
click option "30 min" at bounding box center [0, 0] width 0 height 0
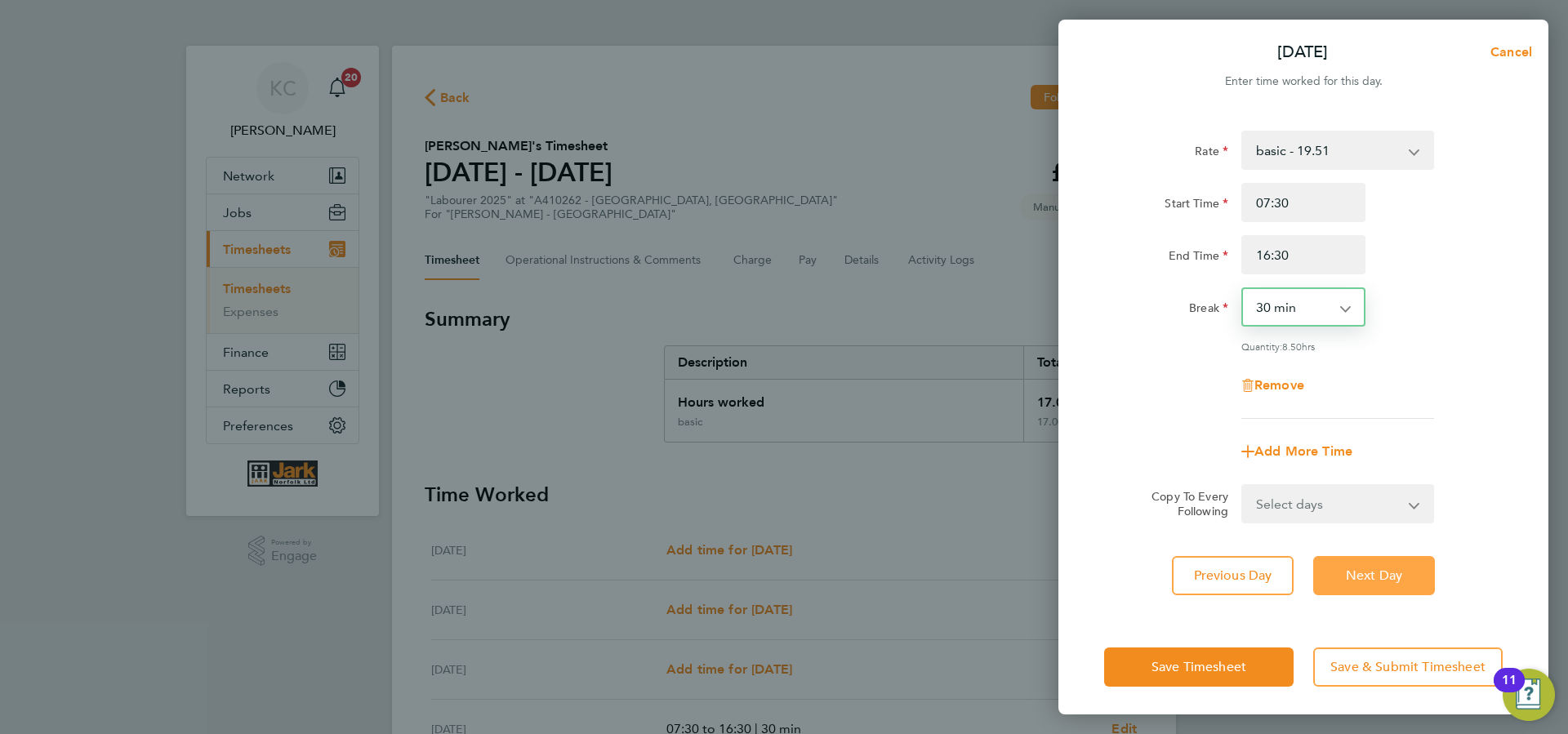
click at [1377, 572] on span "Next Day" at bounding box center [1374, 576] width 56 height 16
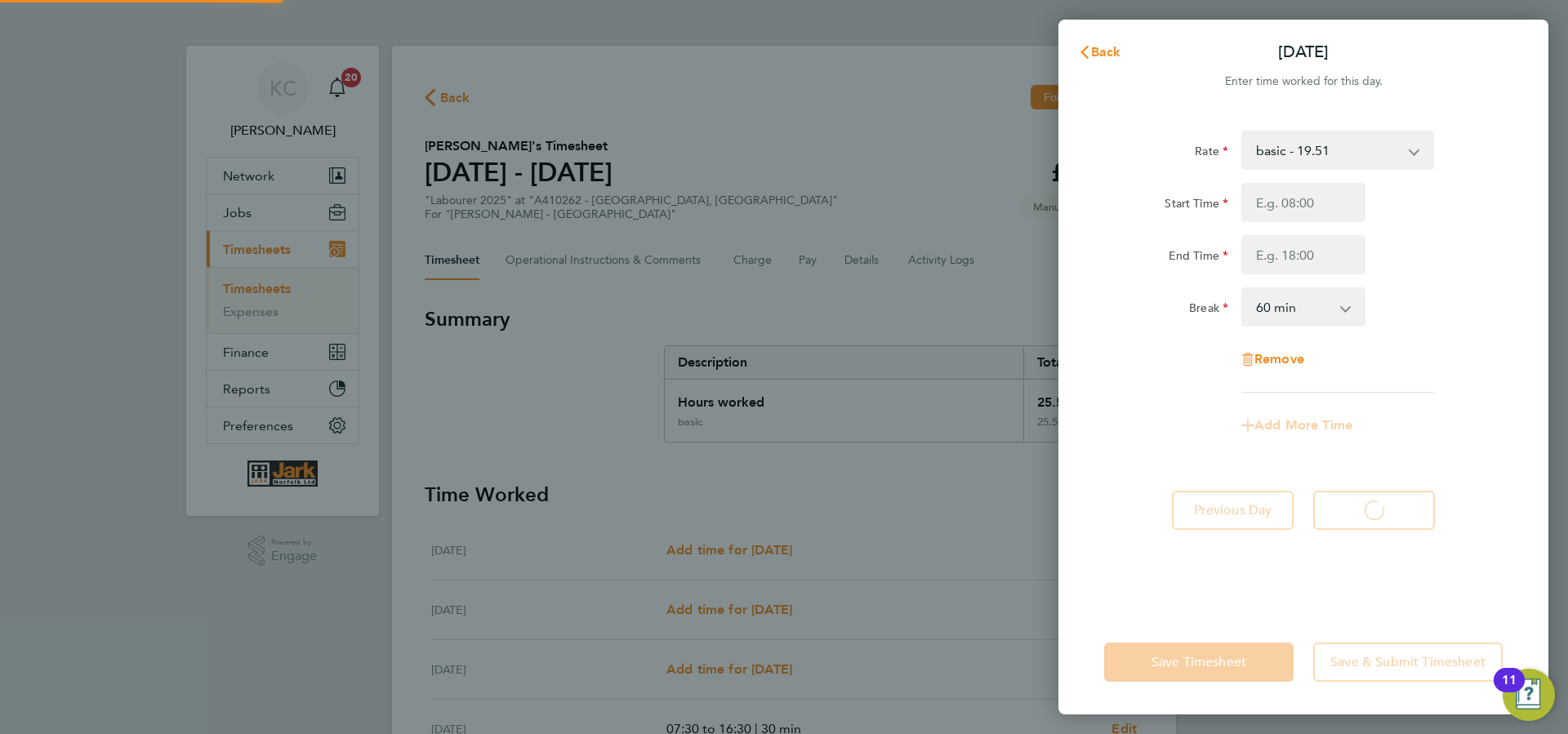
select select "60"
type input "07:30"
type input "16:30"
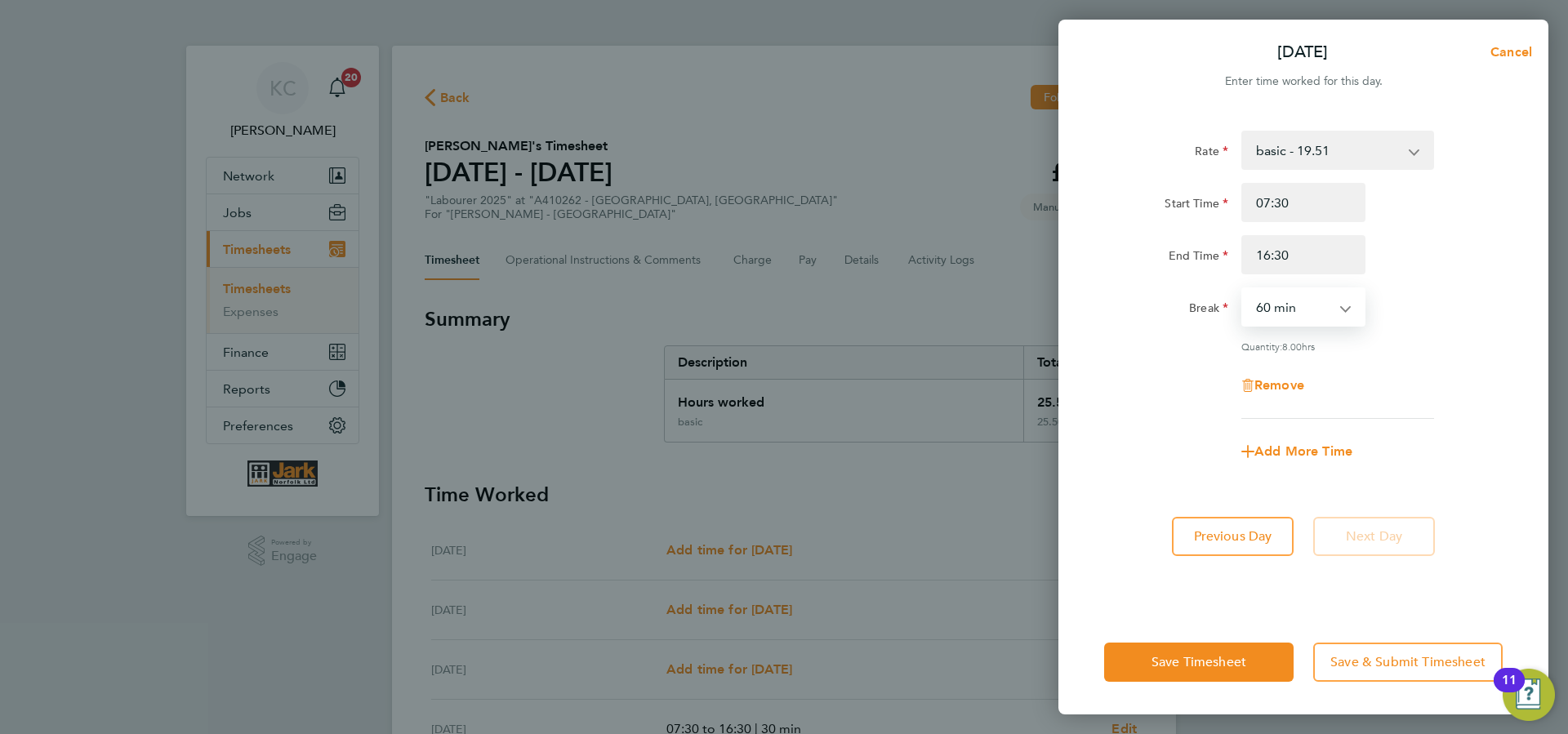
click at [1243, 289] on select "0 min 15 min 30 min 45 min 60 min 75 min 90 min" at bounding box center [1294, 307] width 101 height 36
select select "30"
click option "30 min" at bounding box center [0, 0] width 0 height 0
click at [1246, 648] on button "Save Timesheet" at bounding box center [1199, 662] width 189 height 39
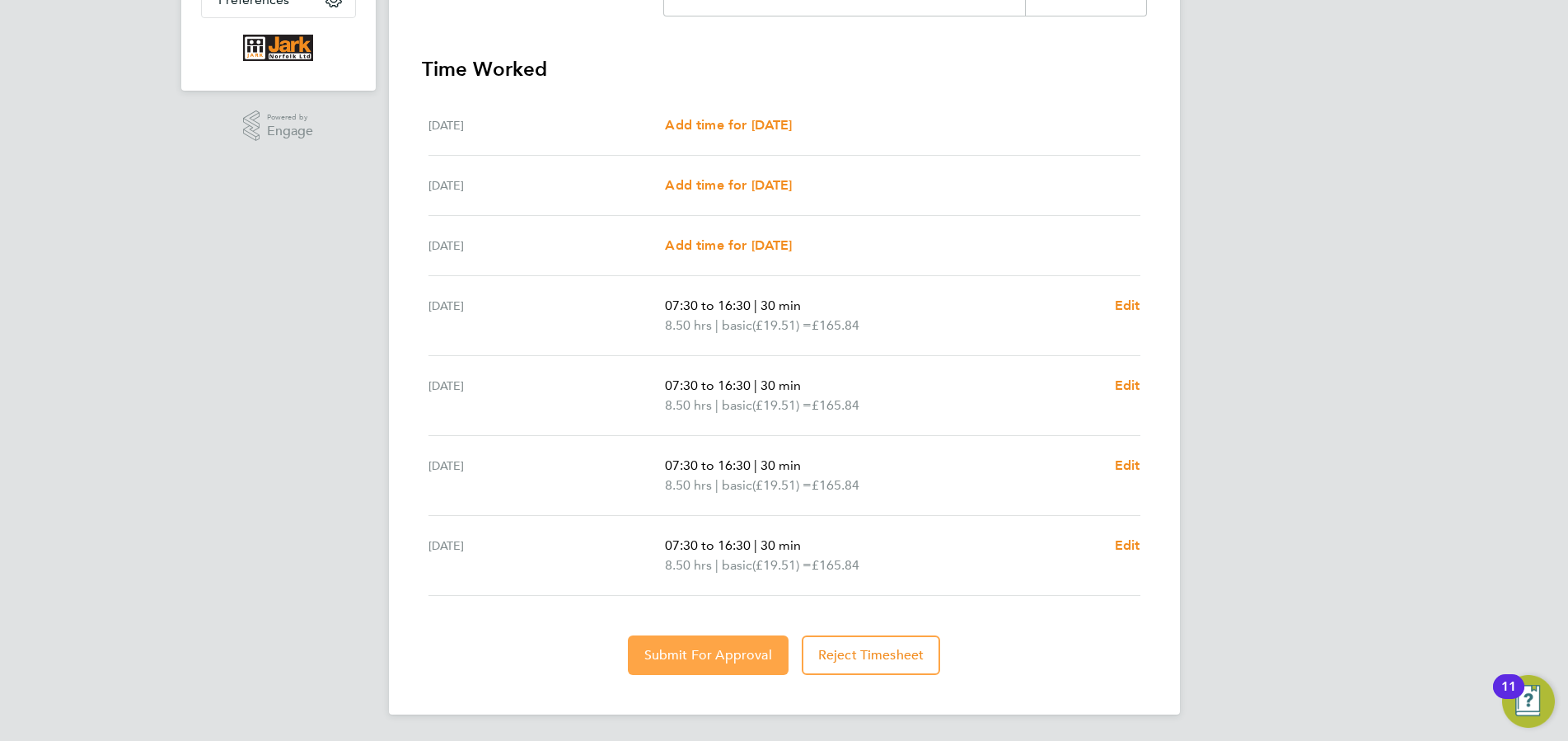
click at [672, 643] on button "Submit For Approval" at bounding box center [708, 655] width 161 height 40
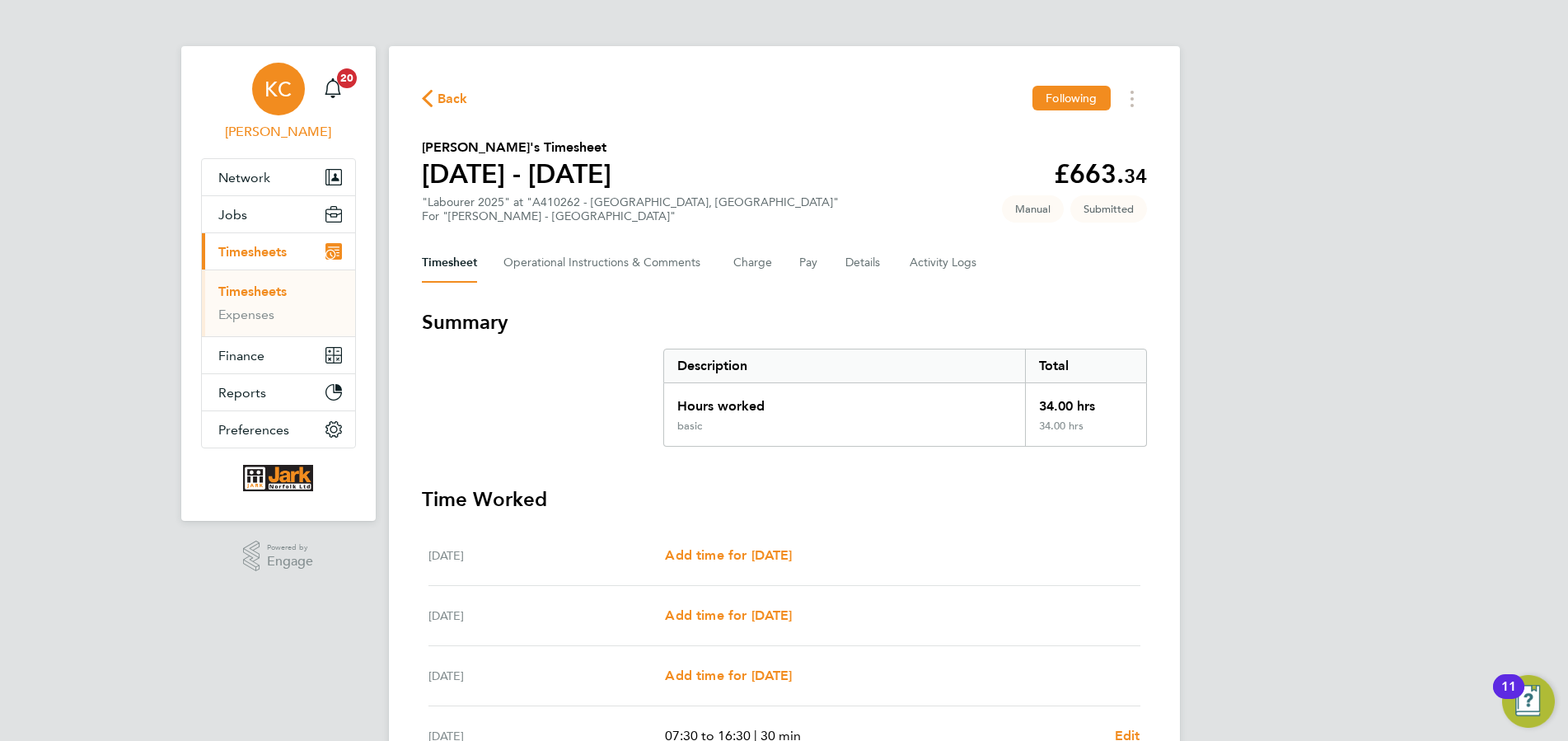
click at [278, 104] on div "KC" at bounding box center [278, 89] width 52 height 52
